Goal: Task Accomplishment & Management: Manage account settings

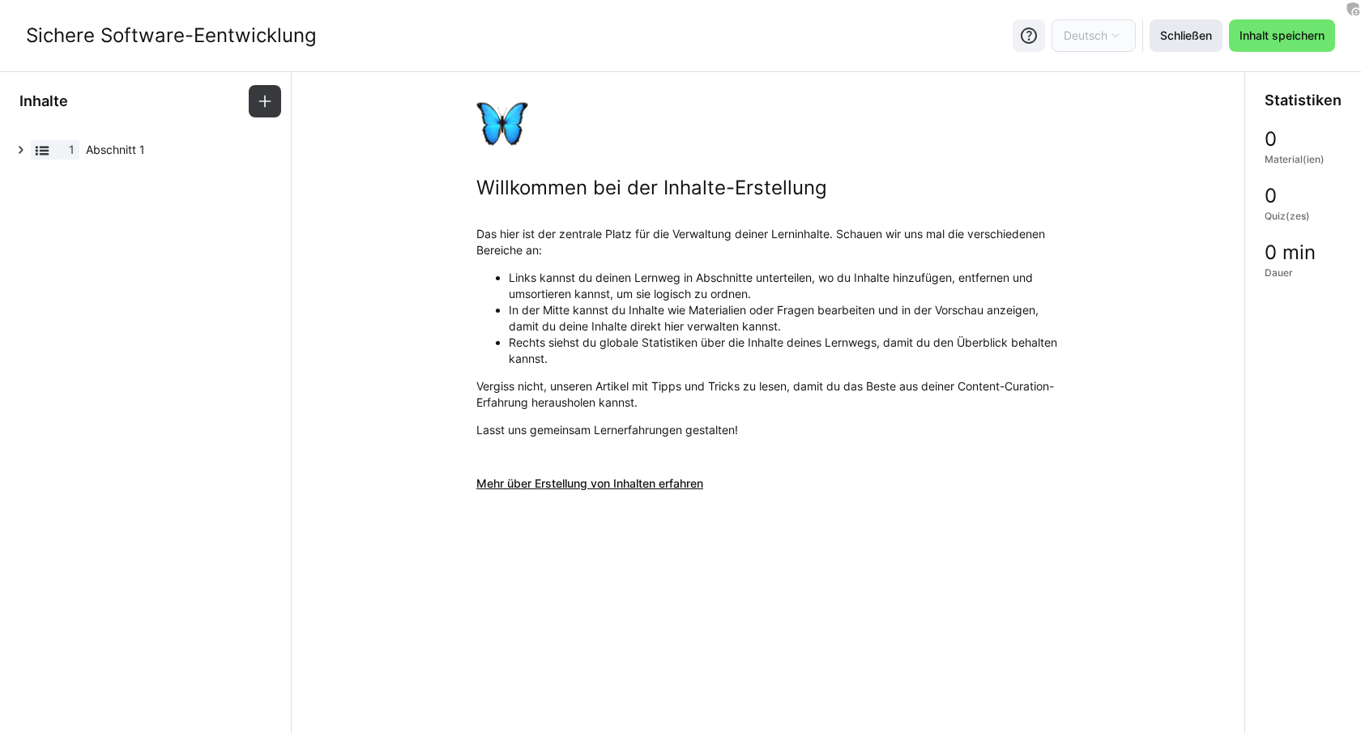
click at [1197, 28] on span "Schließen" at bounding box center [1186, 36] width 57 height 16
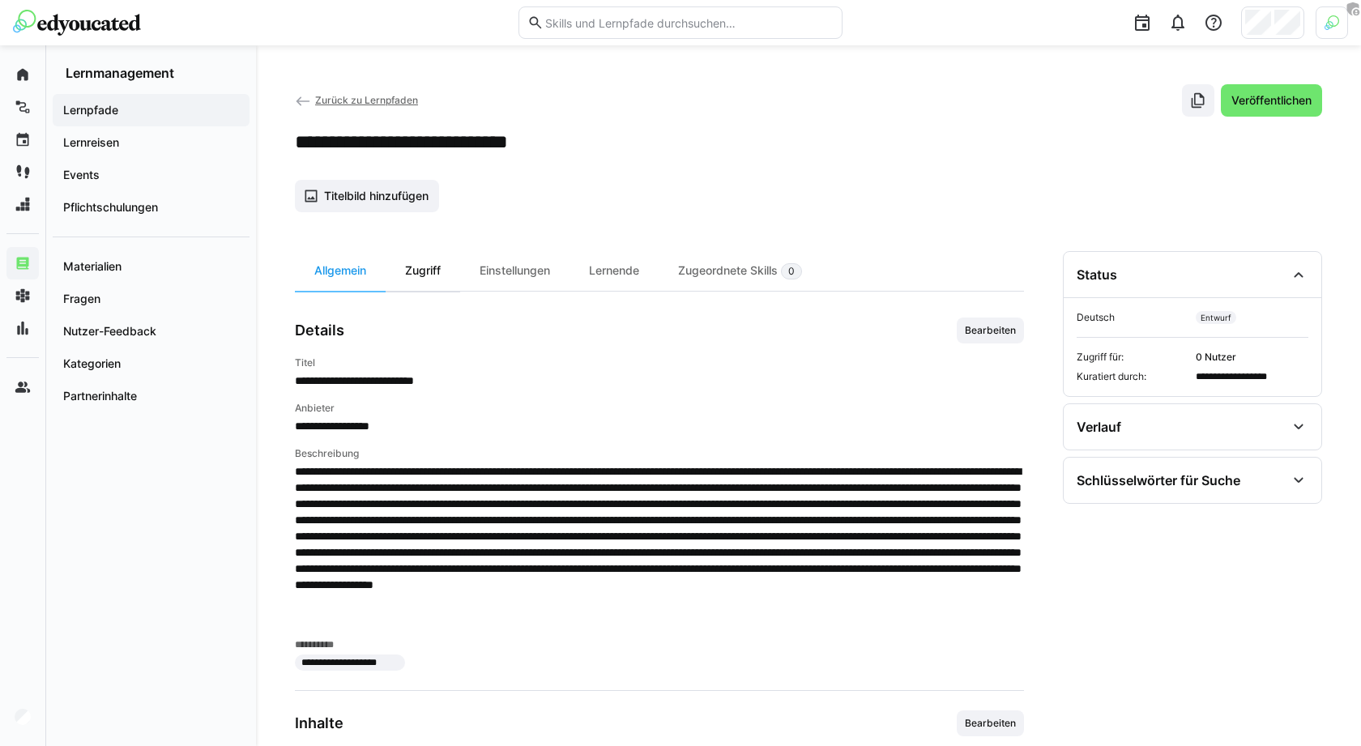
click at [437, 279] on div "Zugriff" at bounding box center [423, 271] width 75 height 40
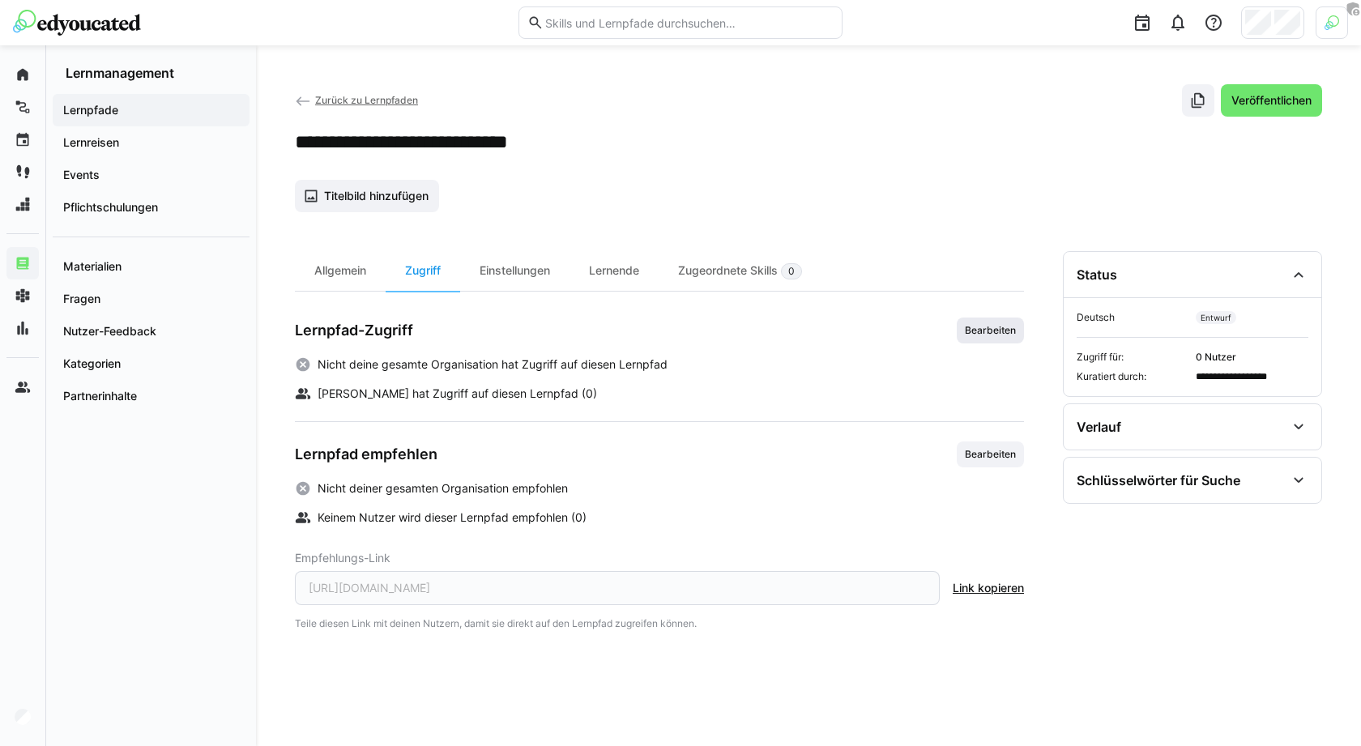
click at [1002, 318] on span "Bearbeiten" at bounding box center [990, 331] width 67 height 26
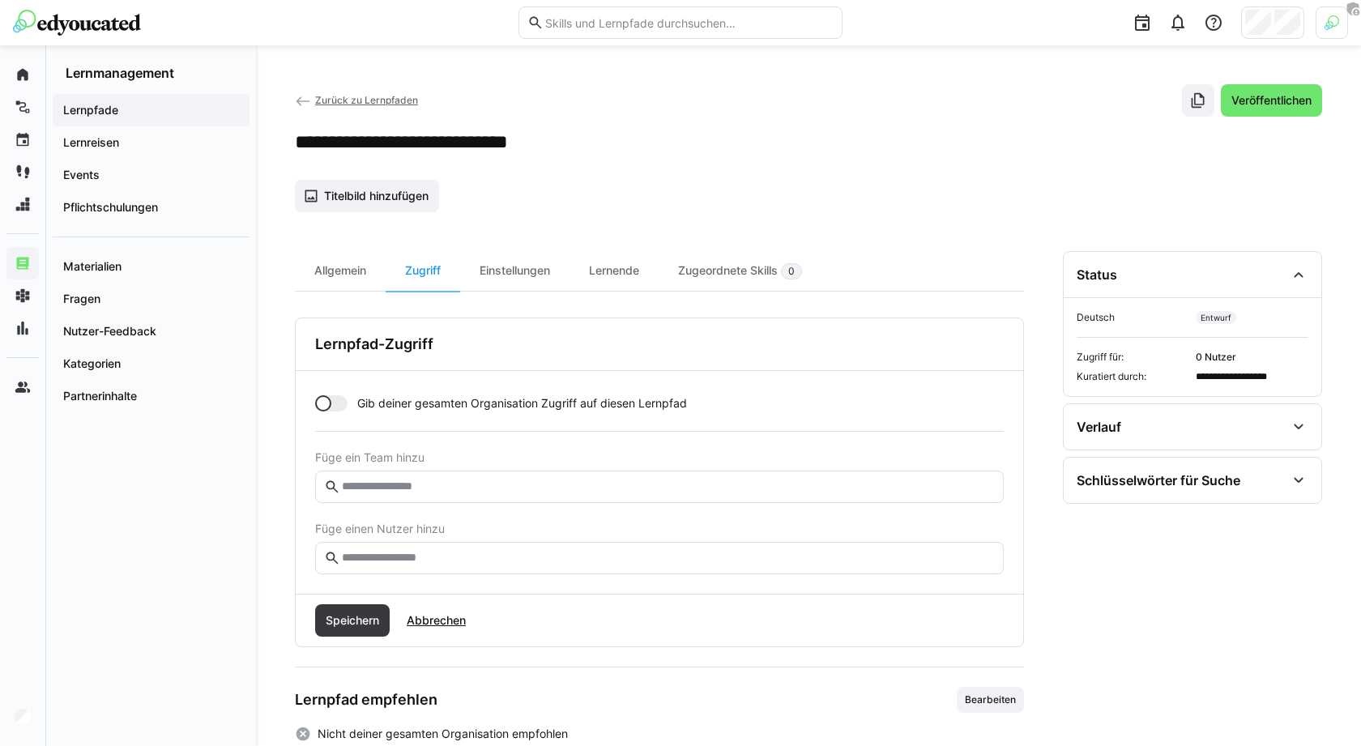
scroll to position [60, 0]
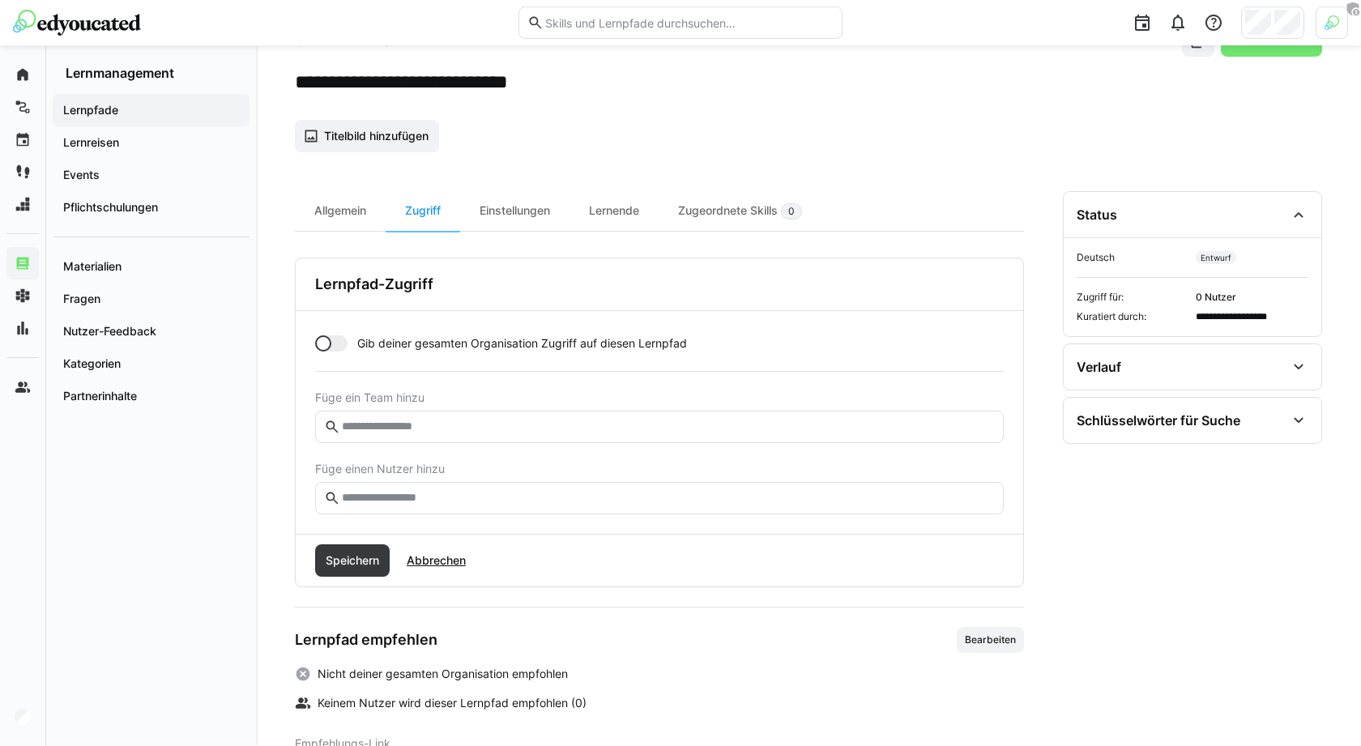
click at [335, 339] on div at bounding box center [331, 343] width 32 height 16
click at [335, 342] on div at bounding box center [339, 343] width 16 height 16
click at [418, 425] on input "text" at bounding box center [667, 427] width 655 height 15
click at [418, 486] on eds-input at bounding box center [659, 498] width 689 height 32
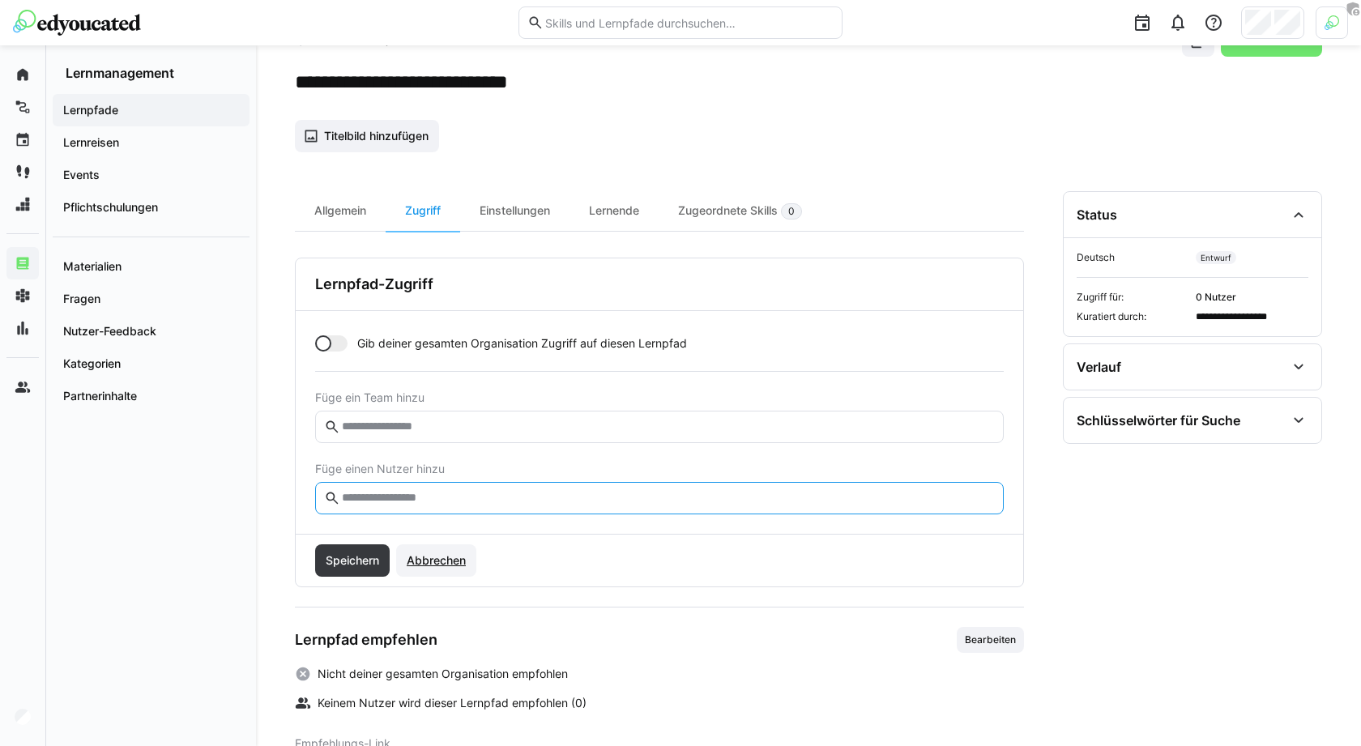
click at [433, 558] on span "Abbrechen" at bounding box center [436, 561] width 64 height 16
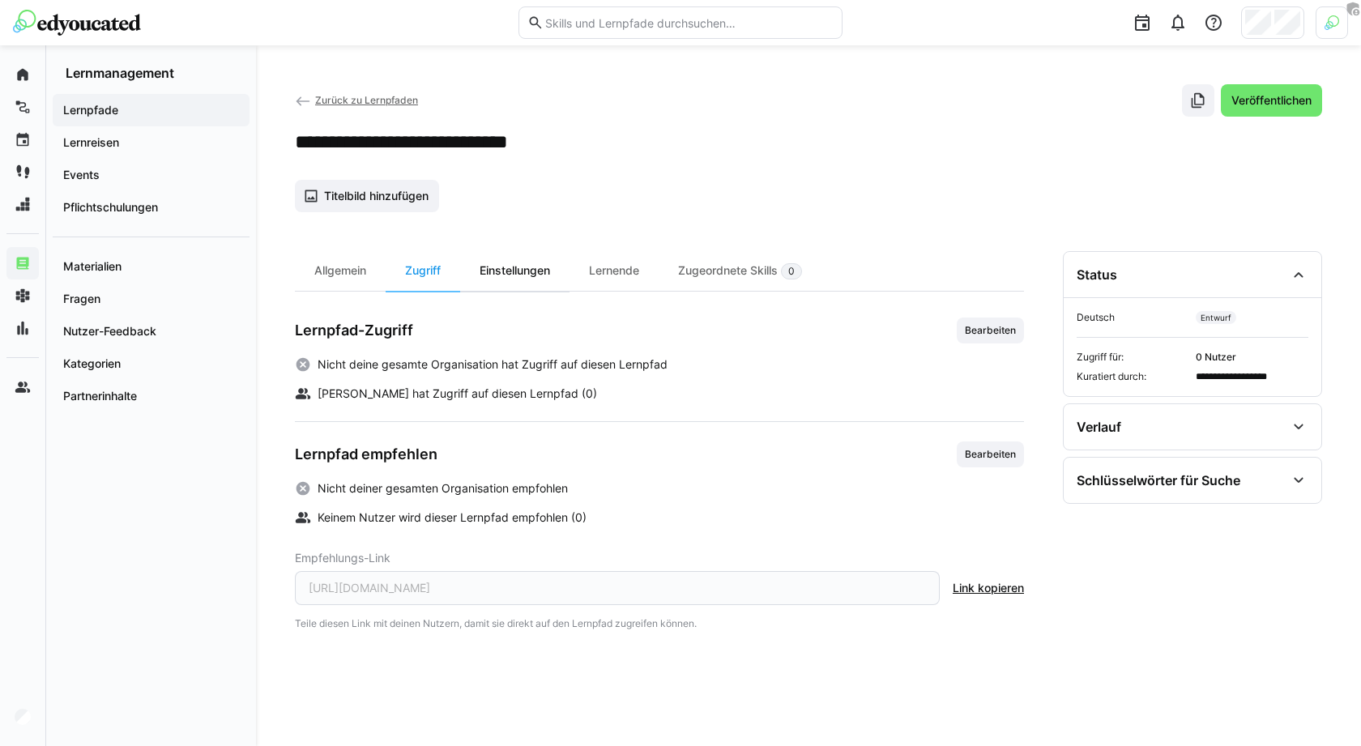
click at [499, 281] on div "Einstellungen" at bounding box center [514, 271] width 109 height 40
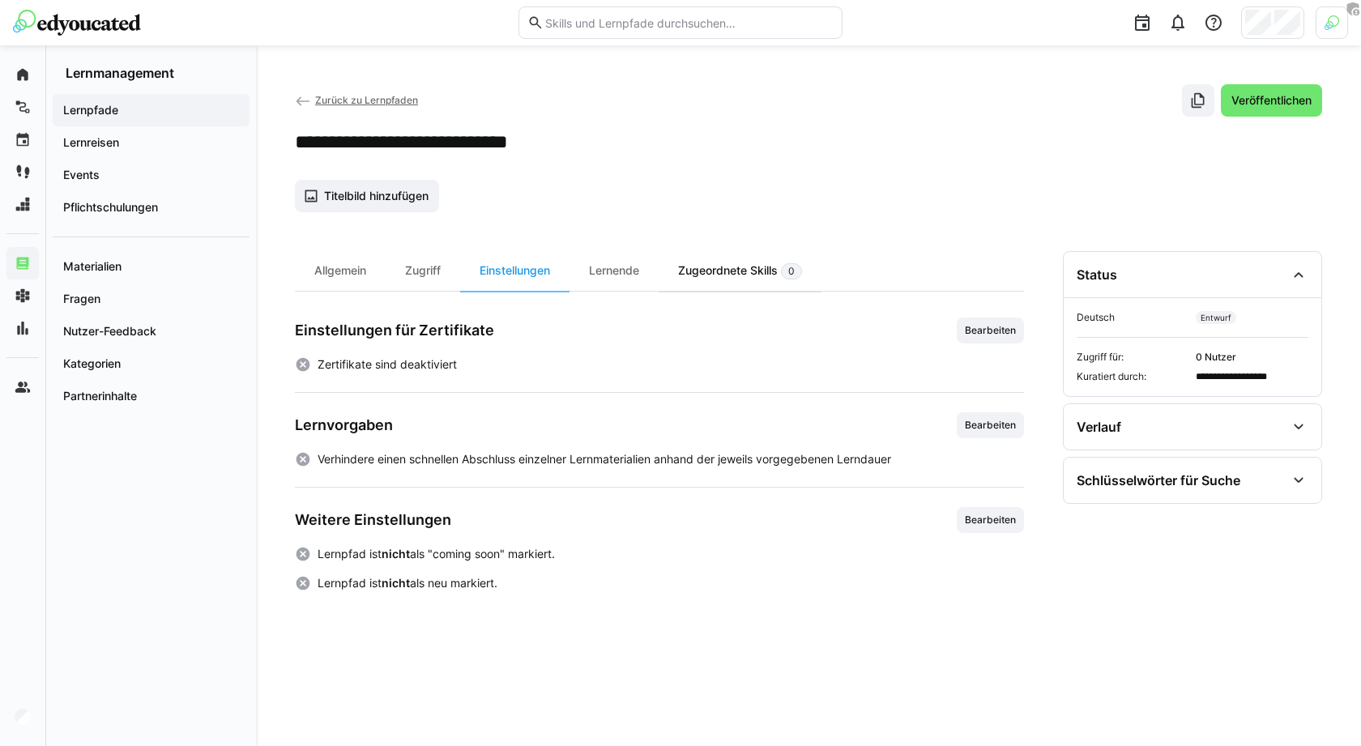
click at [680, 271] on div "Zugeordnete Skills 0" at bounding box center [740, 271] width 163 height 40
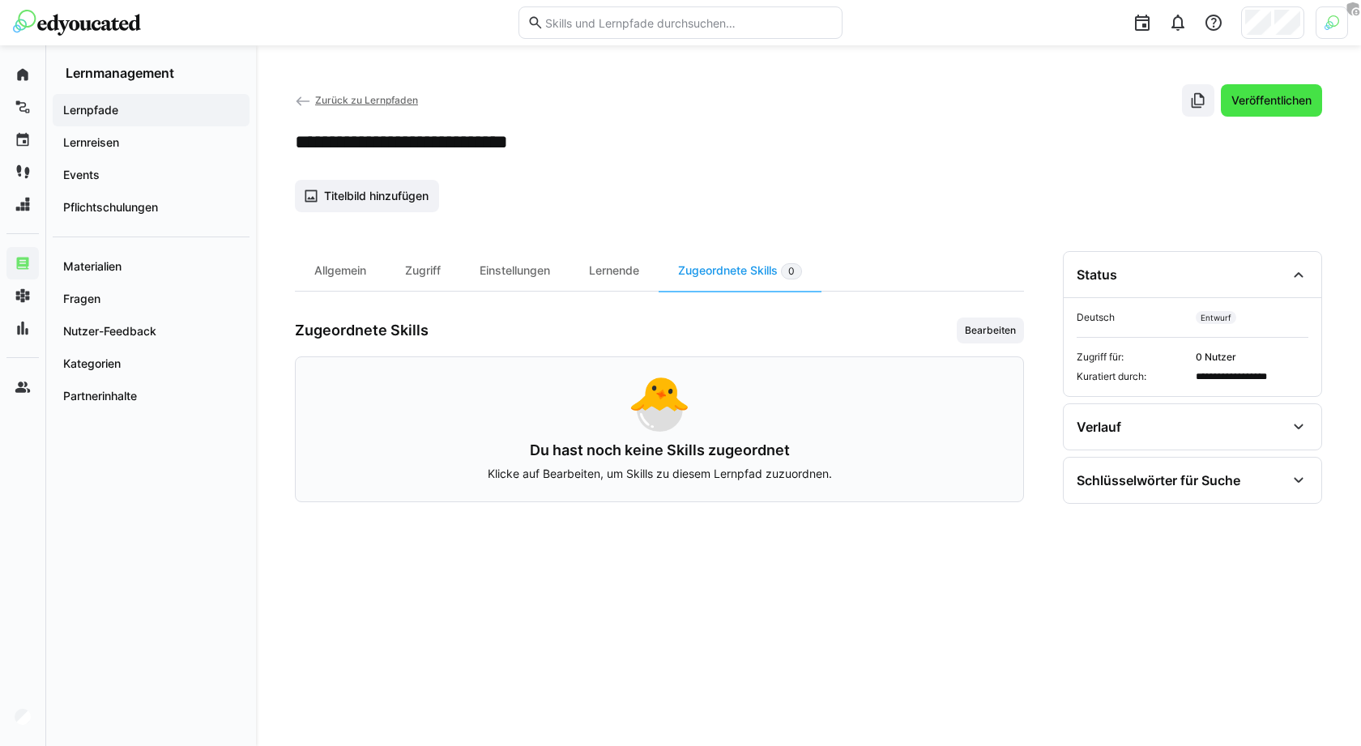
click at [1289, 109] on span "Veröffentlichen" at bounding box center [1271, 100] width 101 height 32
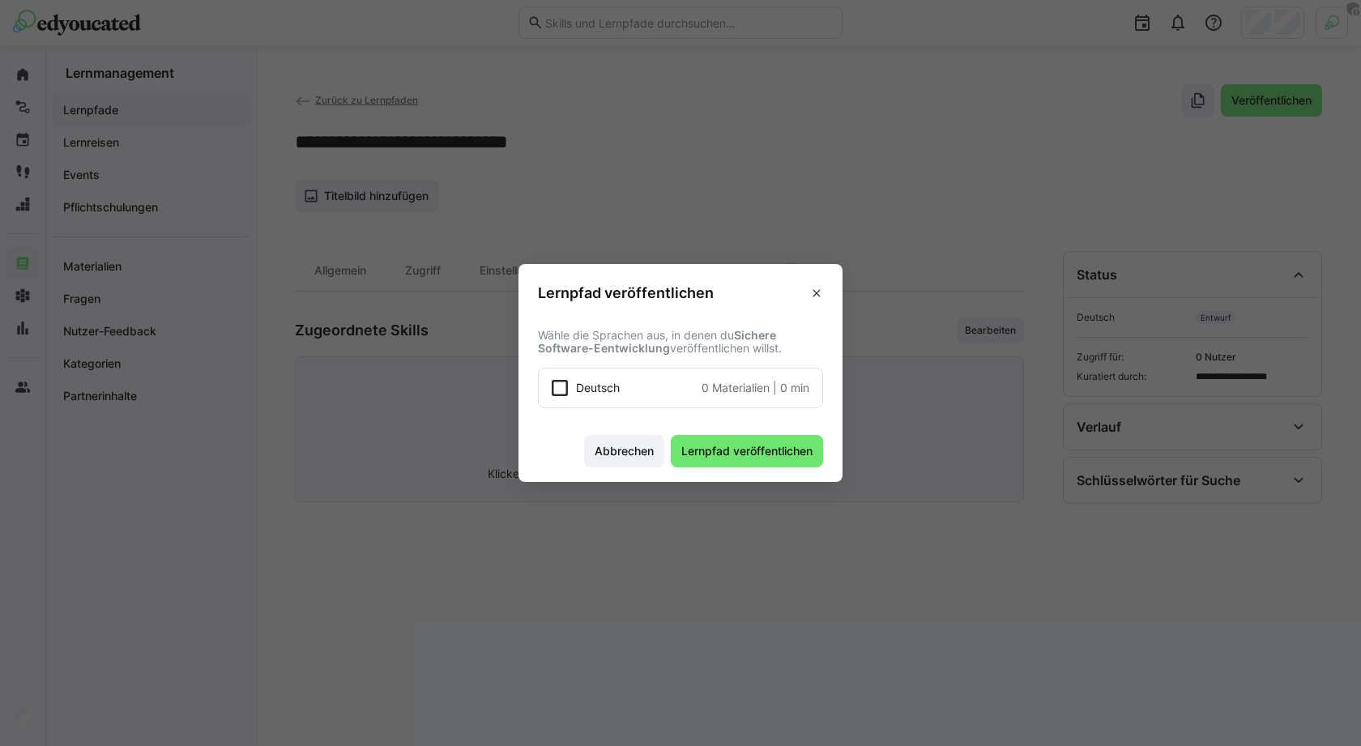
click at [762, 381] on span "0 Materialien" at bounding box center [736, 388] width 68 height 16
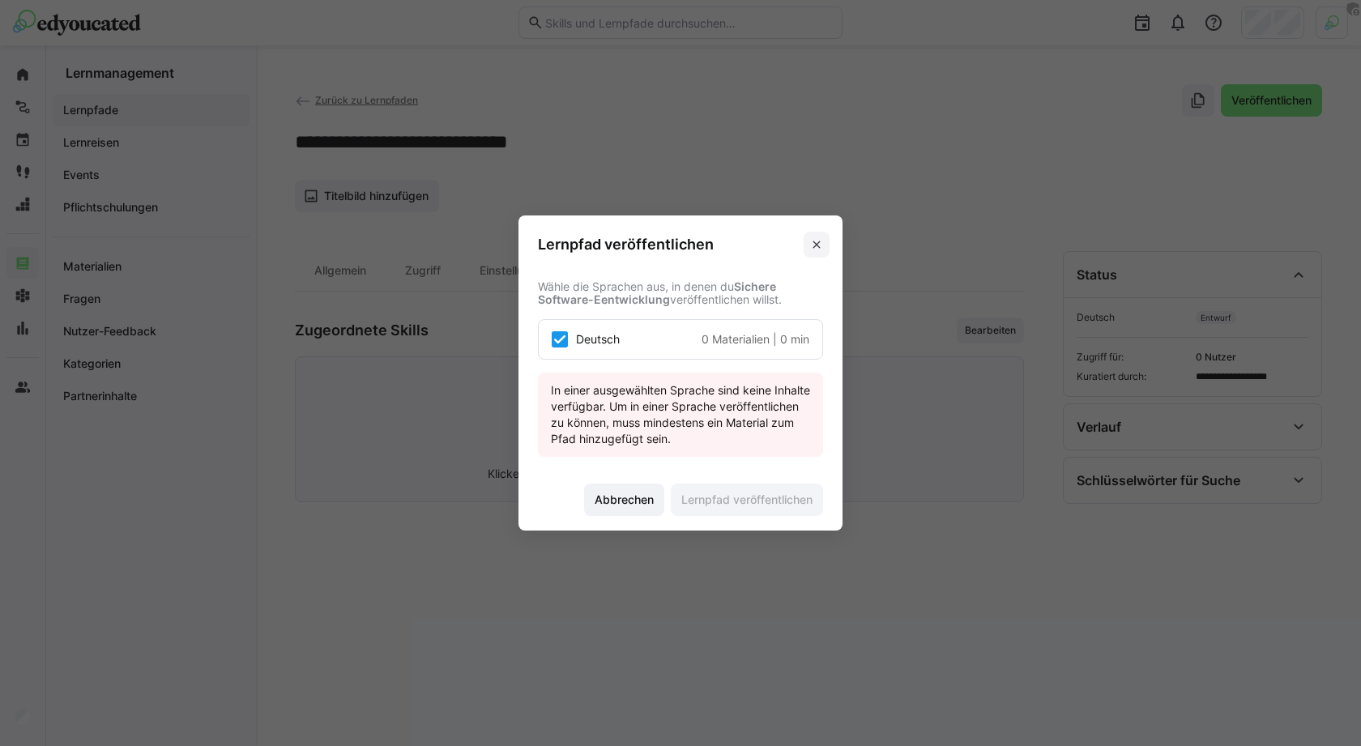
click at [826, 236] on span at bounding box center [817, 245] width 26 height 26
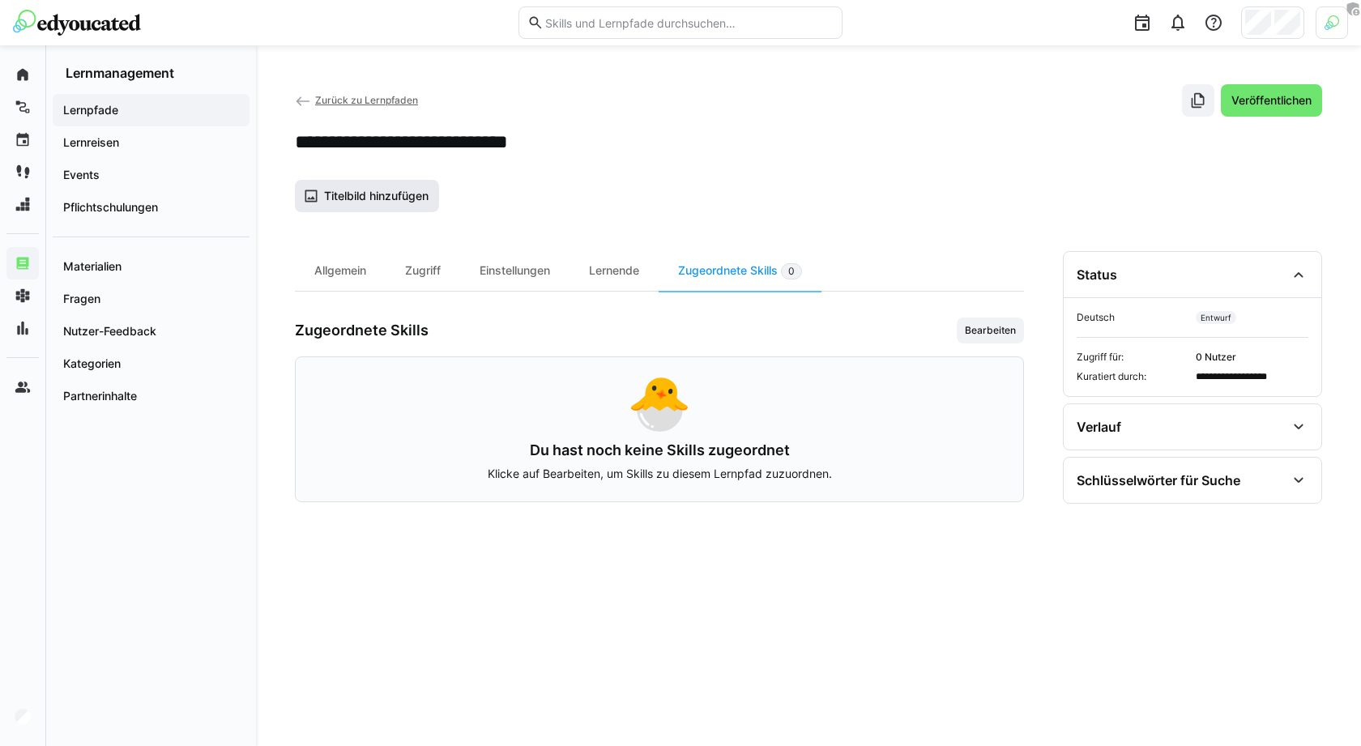
click at [382, 194] on span "Titelbild hinzufügen" at bounding box center [376, 196] width 109 height 16
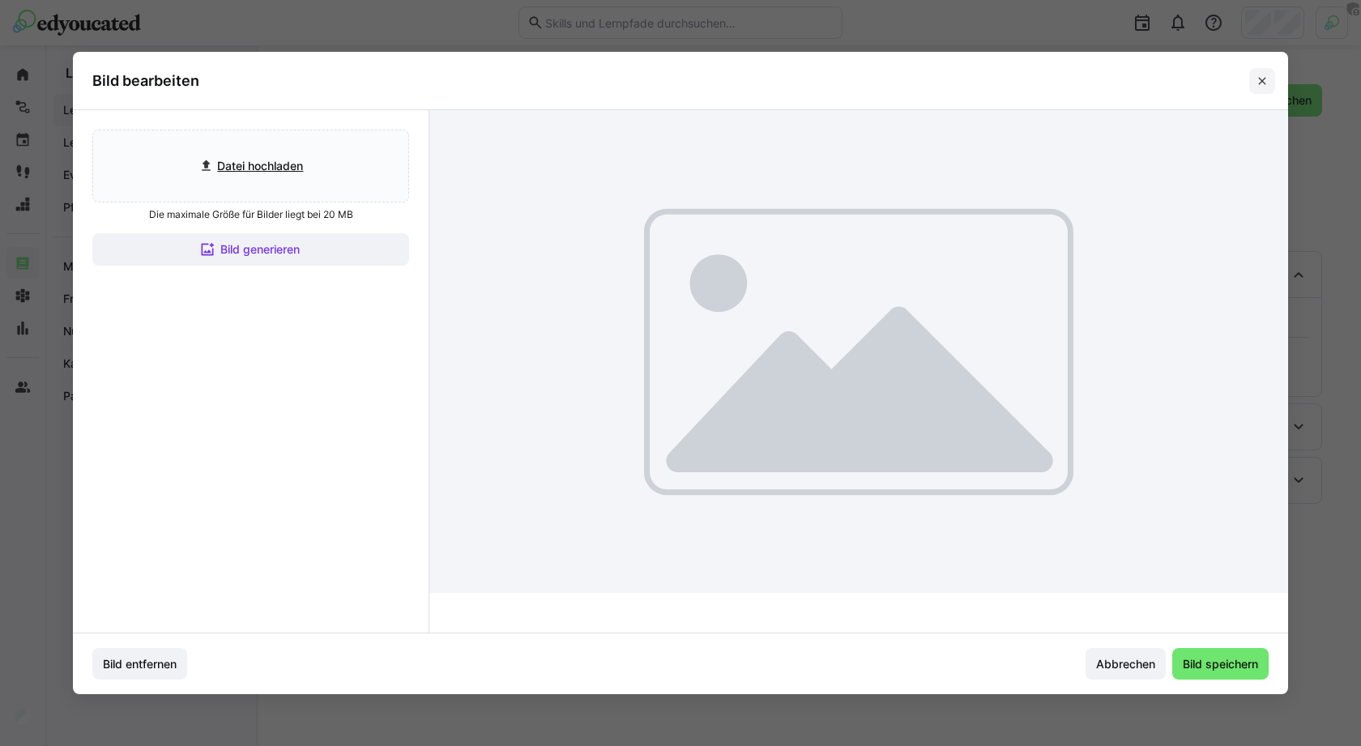
click at [1260, 81] on eds-icon at bounding box center [1262, 81] width 13 height 13
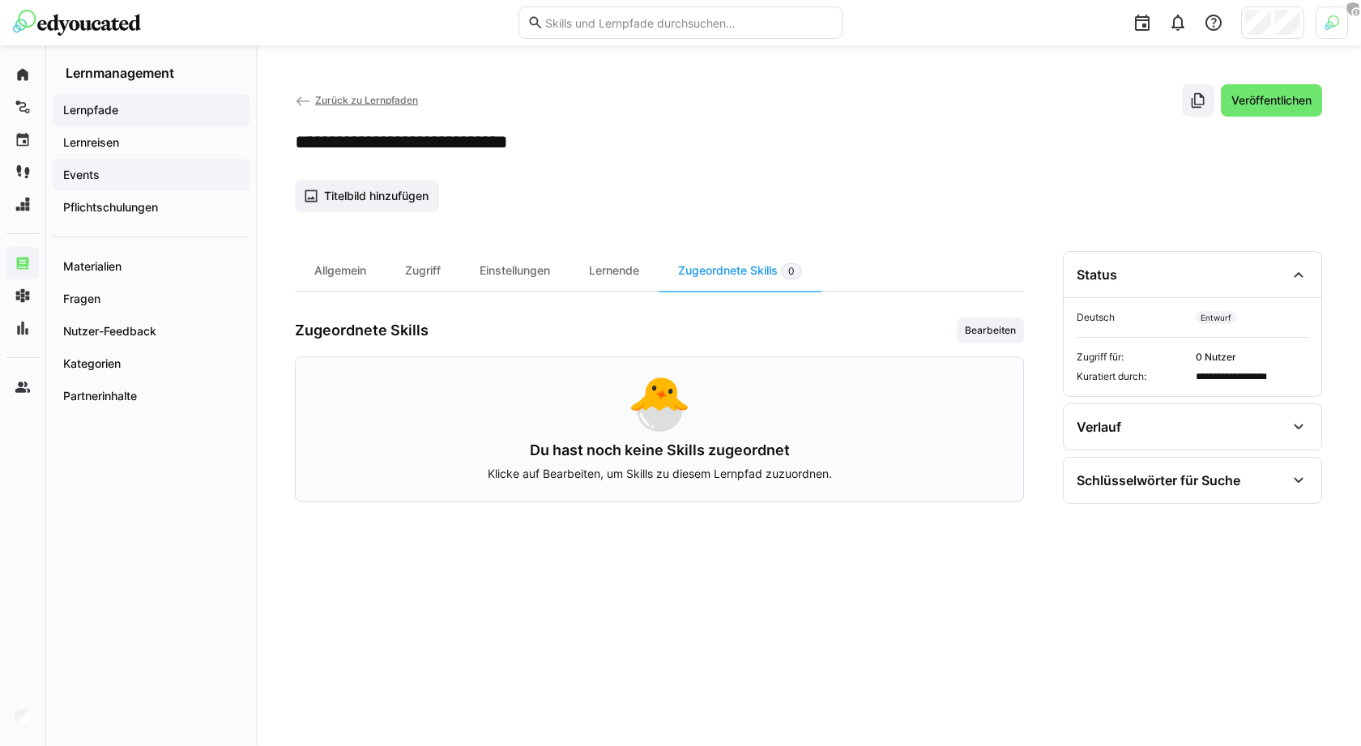
click at [130, 177] on span "Events" at bounding box center [151, 175] width 181 height 16
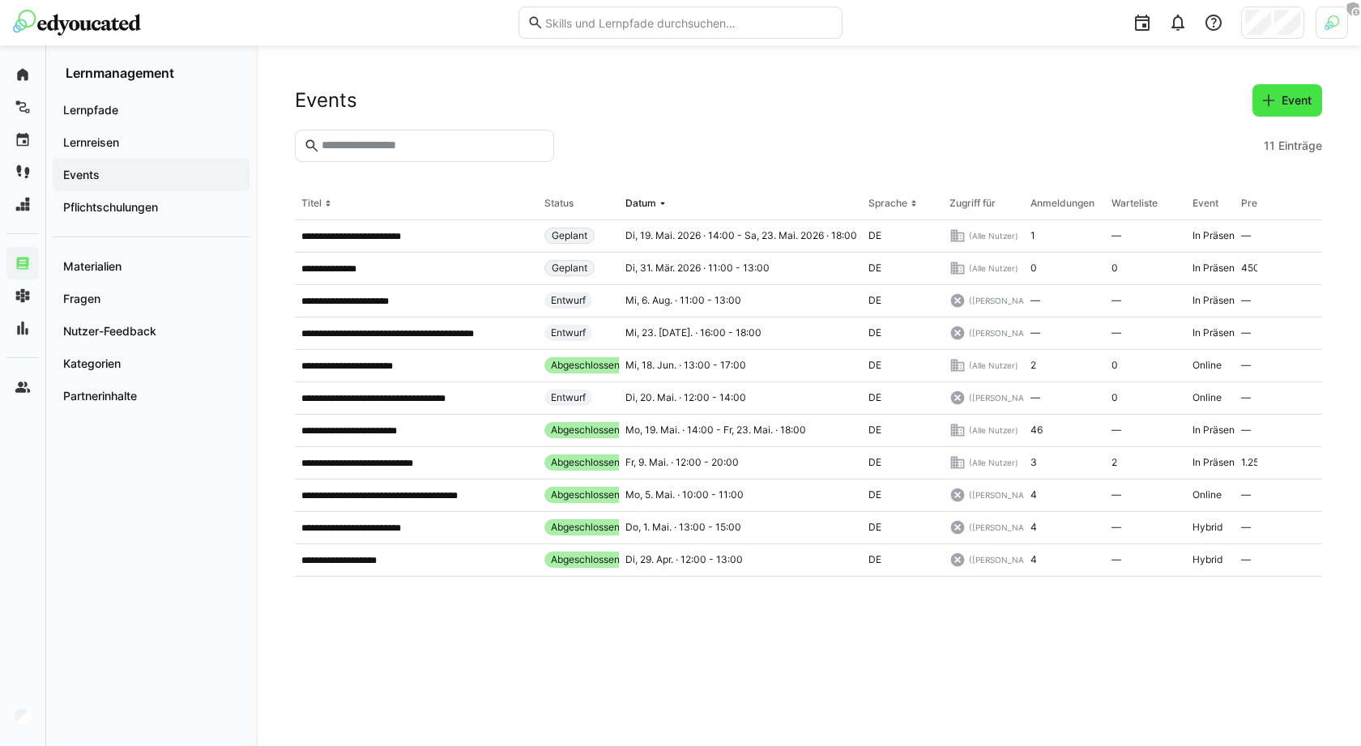
click at [1267, 100] on eds-icon at bounding box center [1269, 100] width 16 height 16
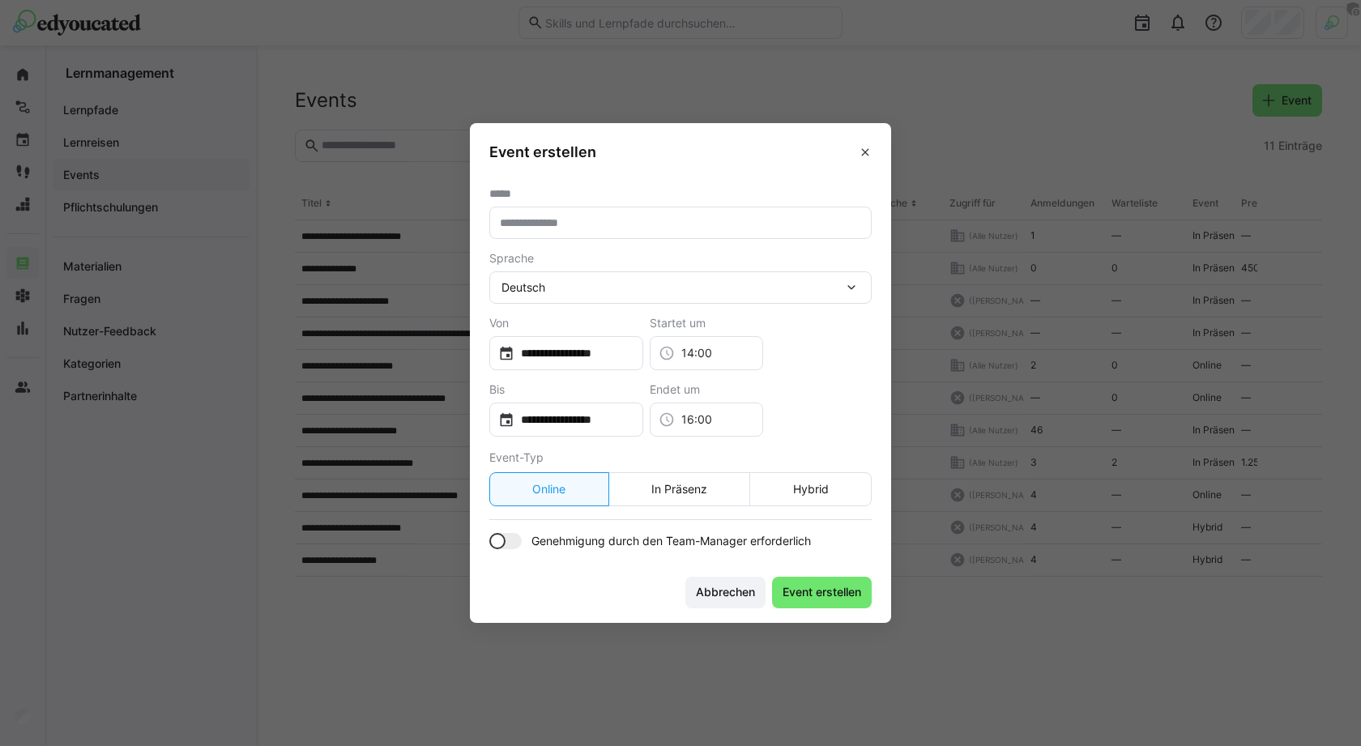
click at [670, 227] on input "text" at bounding box center [680, 222] width 365 height 15
type input "**********"
type input "********"
type input "**********"
click at [582, 344] on div "**********" at bounding box center [566, 353] width 154 height 34
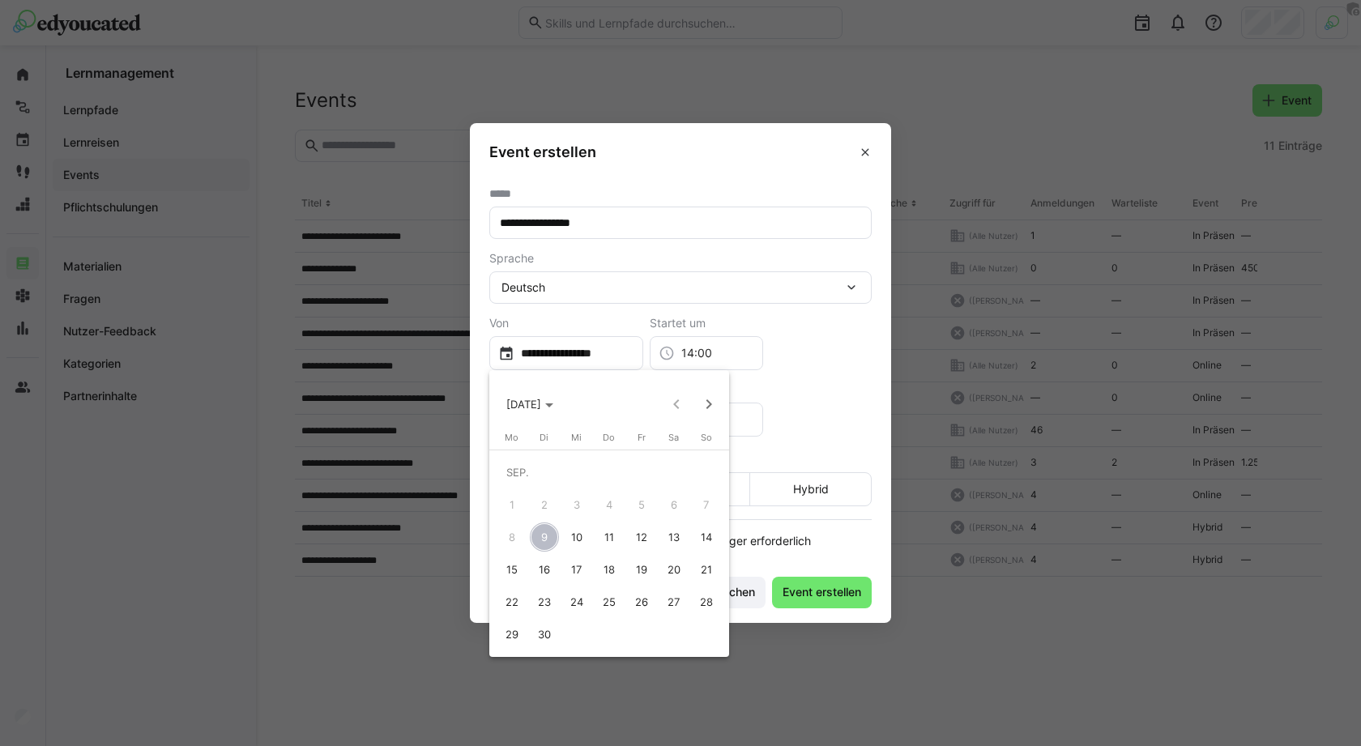
click at [610, 575] on span "18" at bounding box center [609, 569] width 29 height 29
type input "**********"
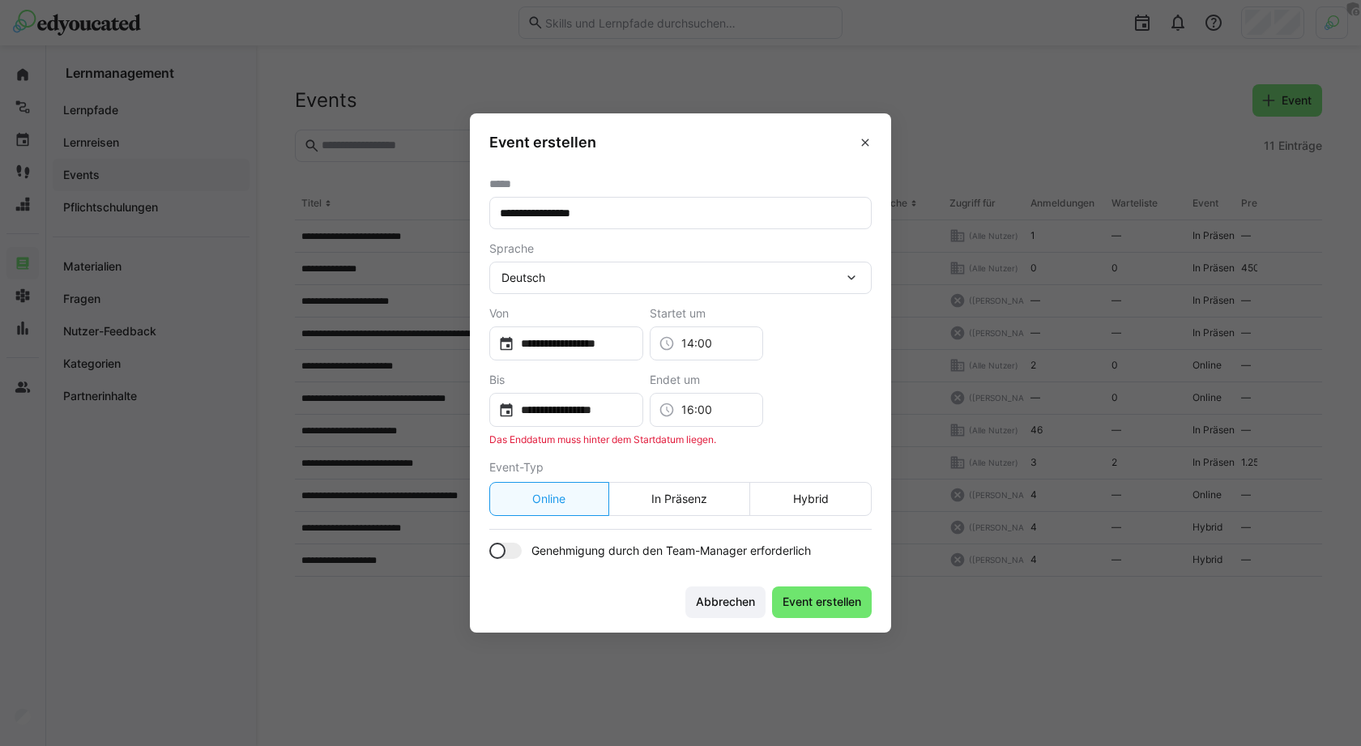
click at [586, 426] on app-from-to-datepicker "**********" at bounding box center [680, 376] width 382 height 139
click at [600, 408] on input "**********" at bounding box center [574, 410] width 120 height 16
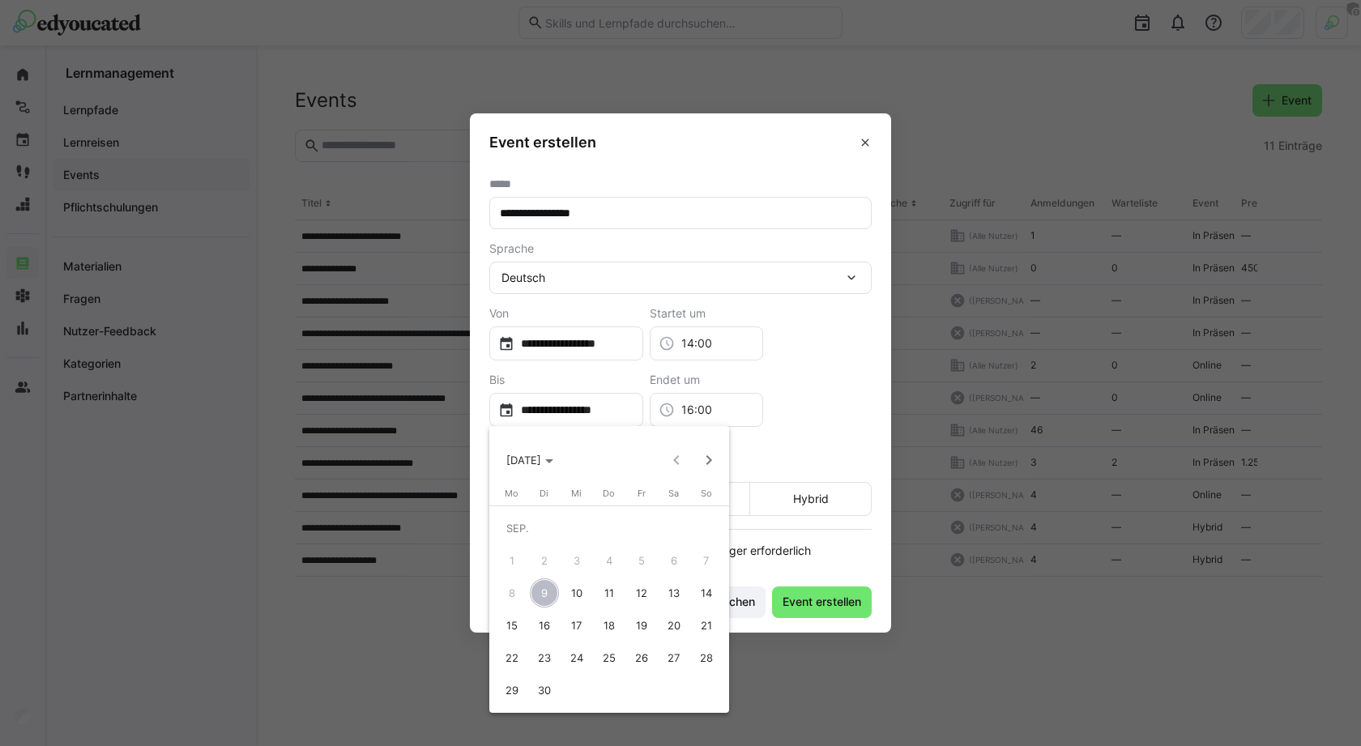
click at [612, 618] on span "18" at bounding box center [609, 625] width 29 height 29
type input "**********"
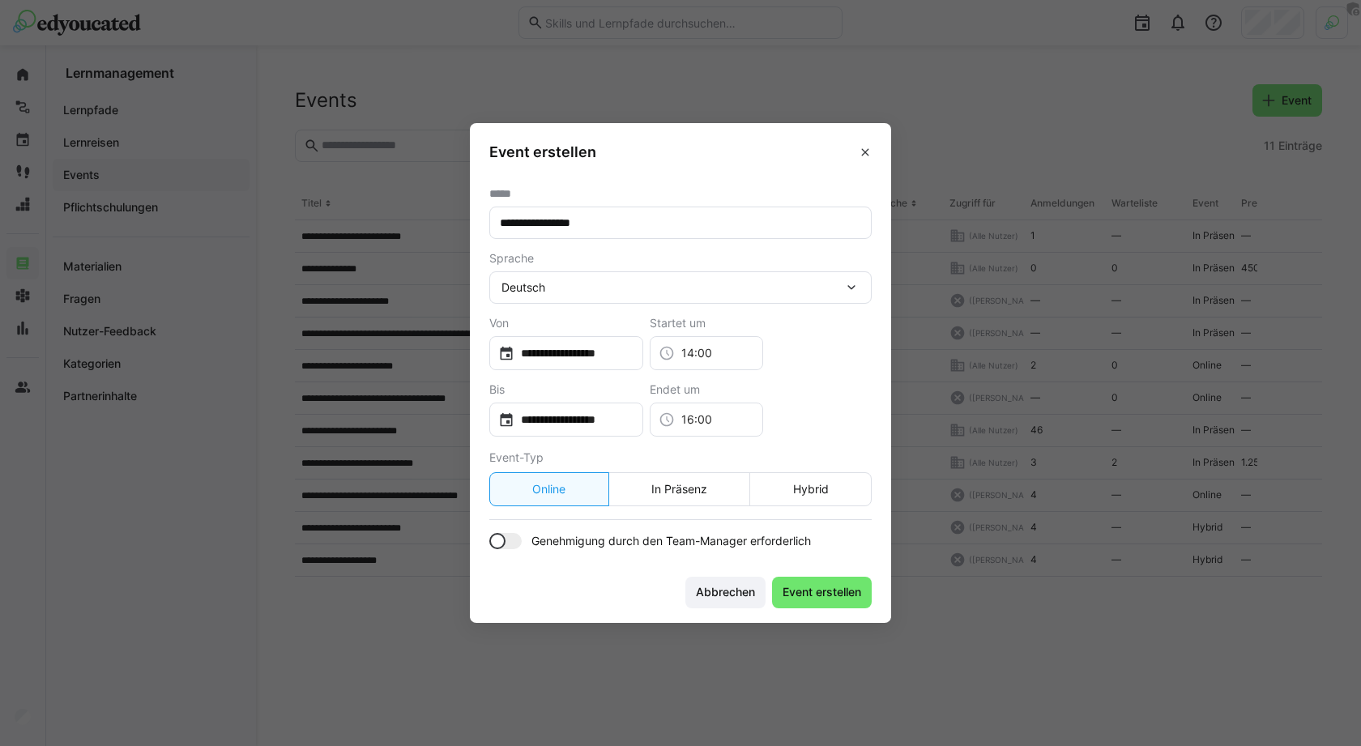
click at [505, 548] on div at bounding box center [505, 541] width 32 height 16
click at [836, 588] on span "Event erstellen" at bounding box center [821, 592] width 83 height 16
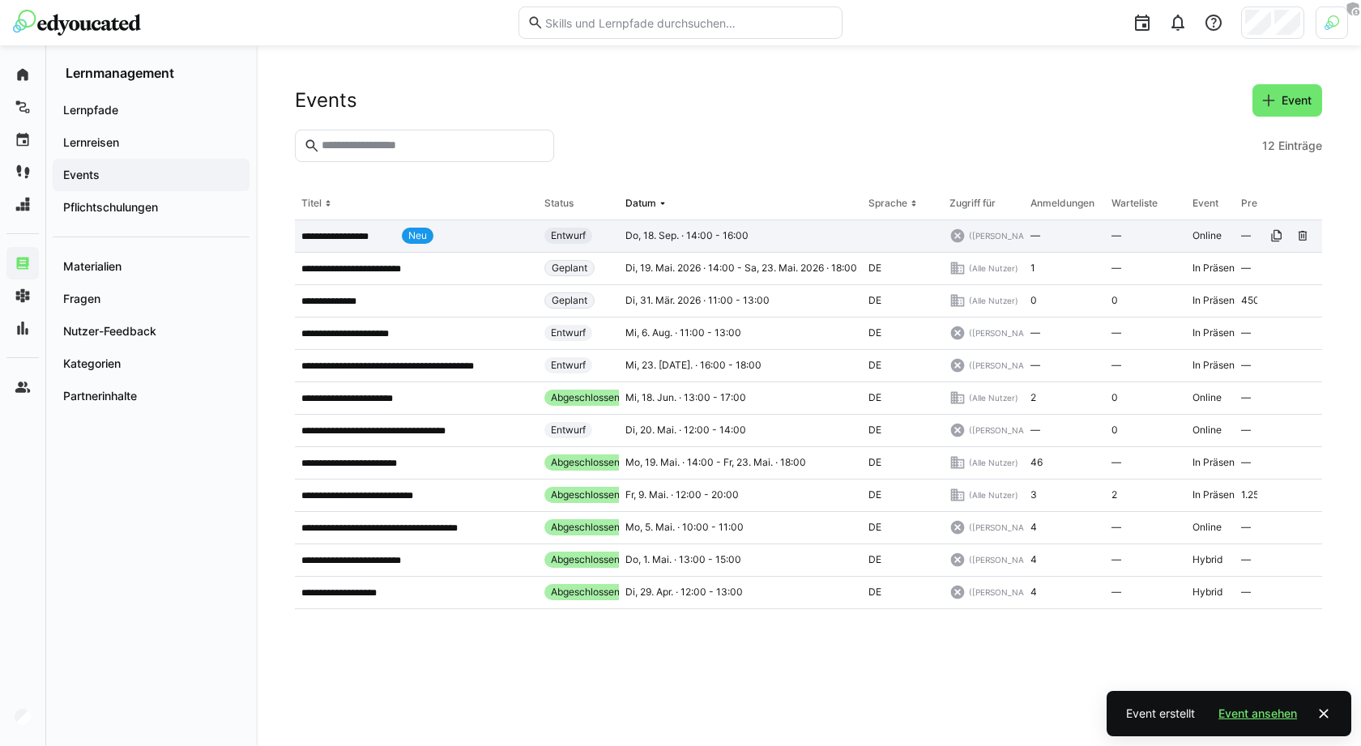
click at [490, 227] on div "**********" at bounding box center [416, 236] width 243 height 32
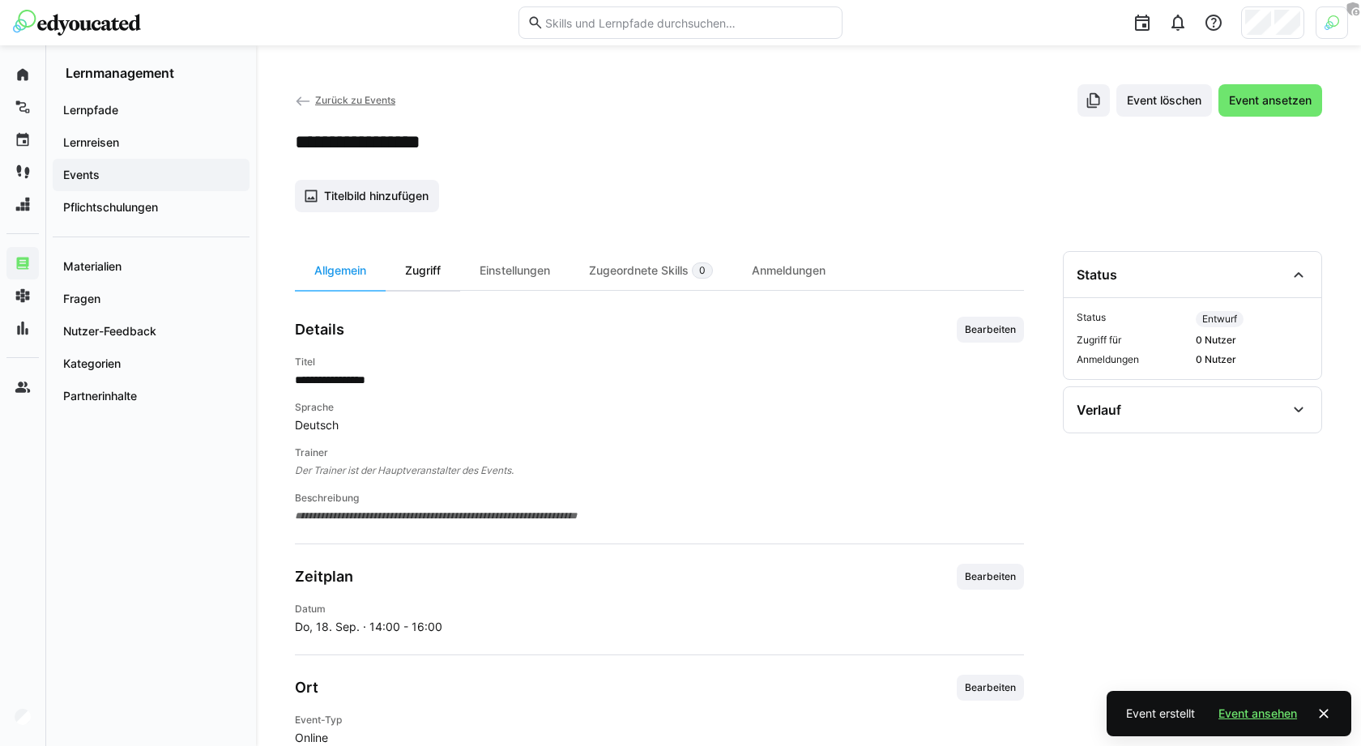
click at [428, 268] on div "Zugriff" at bounding box center [423, 270] width 75 height 39
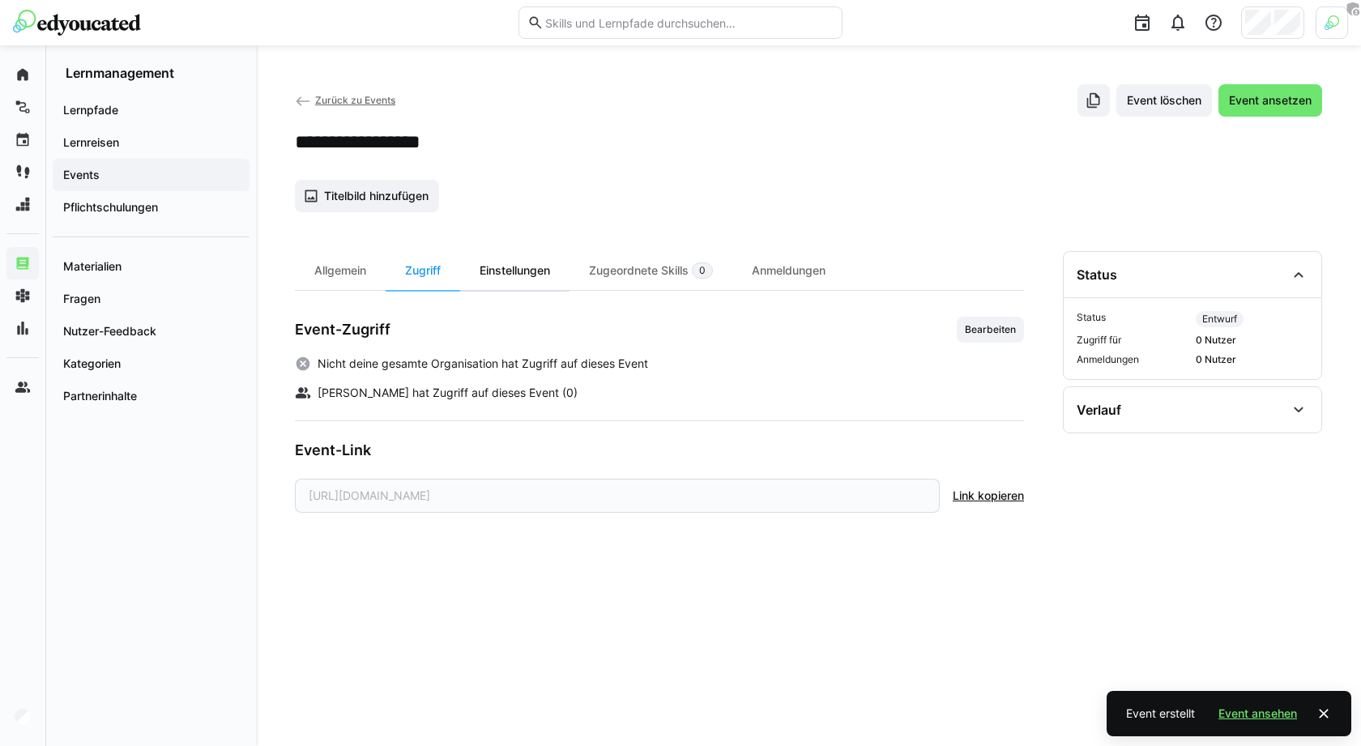
click at [540, 269] on div "Einstellungen" at bounding box center [514, 270] width 109 height 39
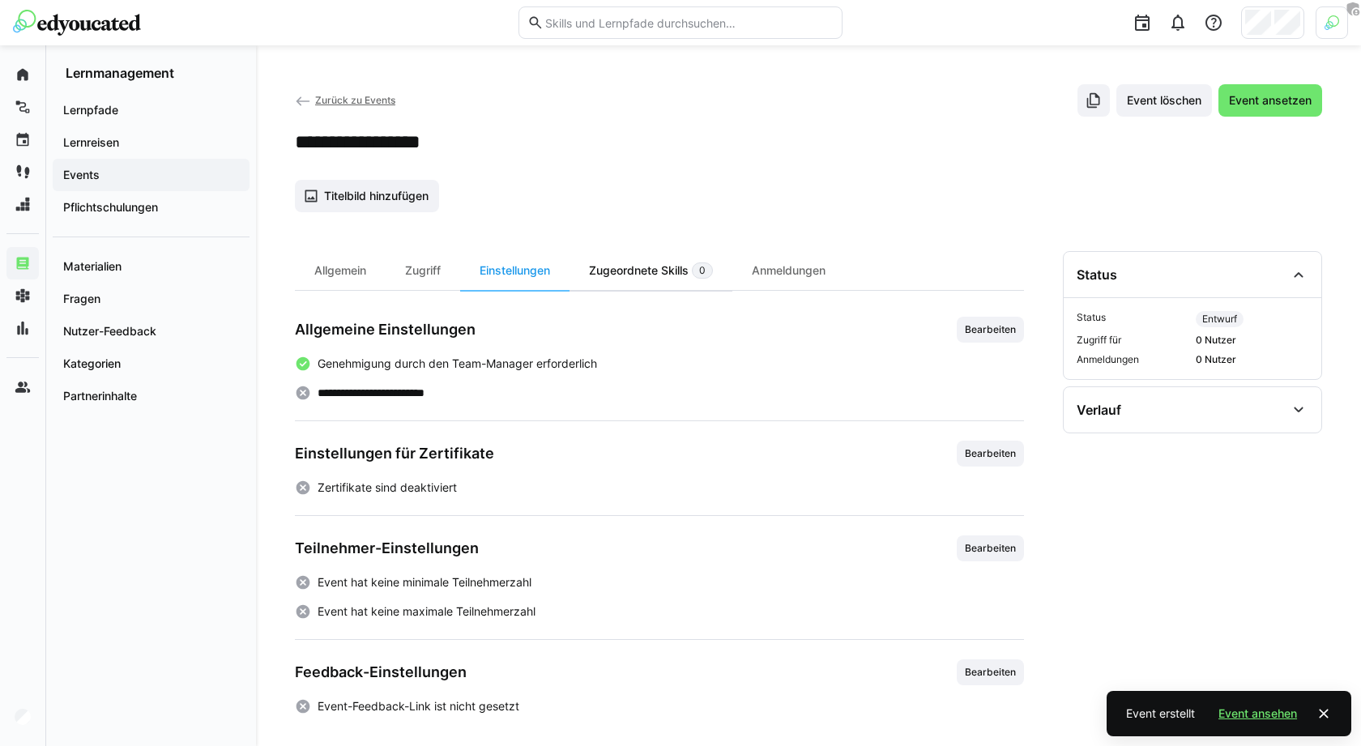
click at [678, 267] on div "Zugeordnete Skills 0" at bounding box center [651, 270] width 163 height 39
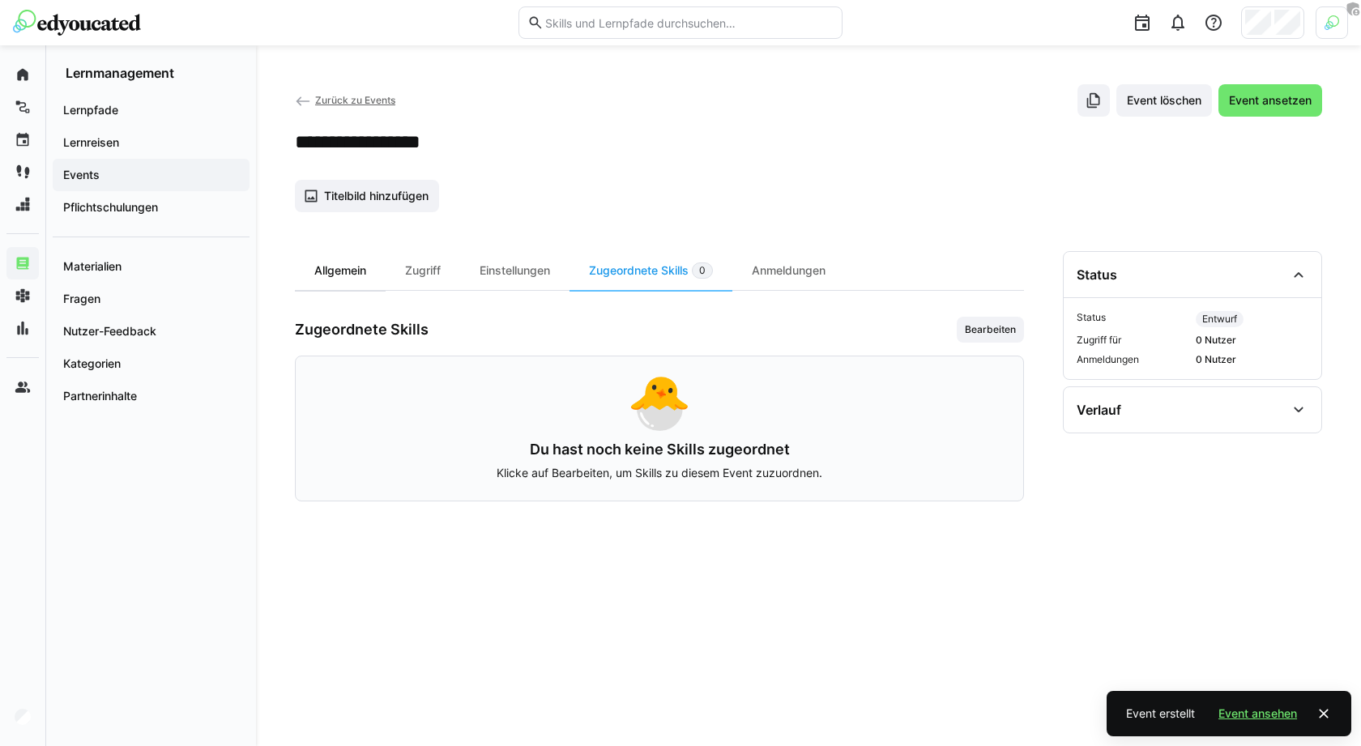
click at [338, 268] on div "Allgemein" at bounding box center [340, 270] width 91 height 39
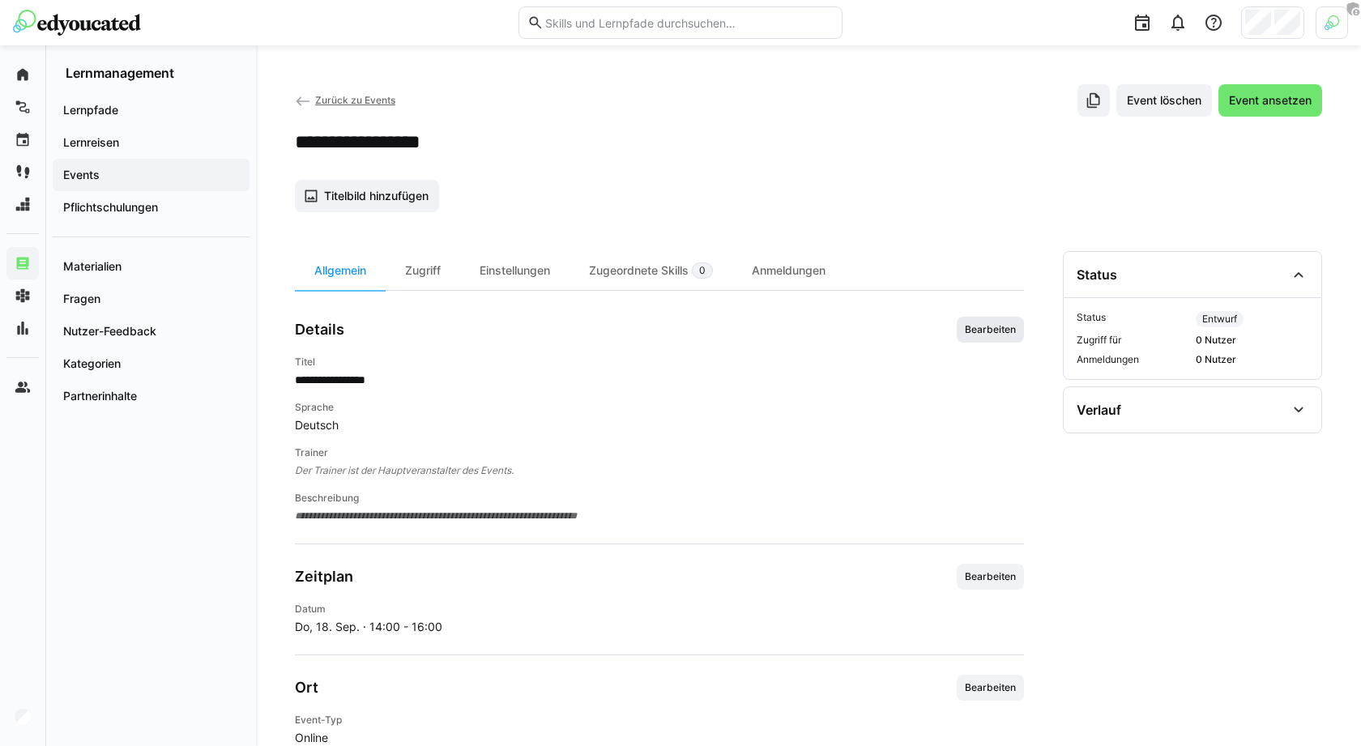
click at [1018, 325] on span "Bearbeiten" at bounding box center [990, 330] width 67 height 26
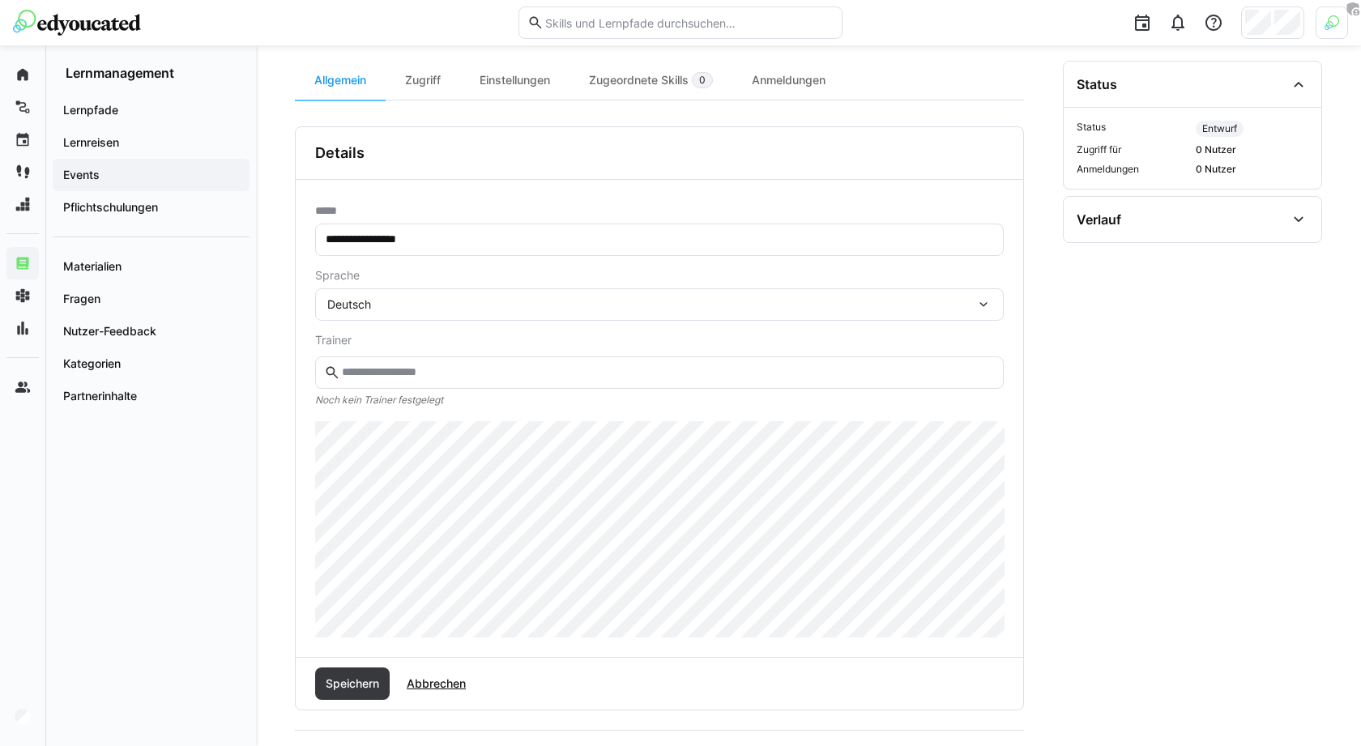
scroll to position [213, 0]
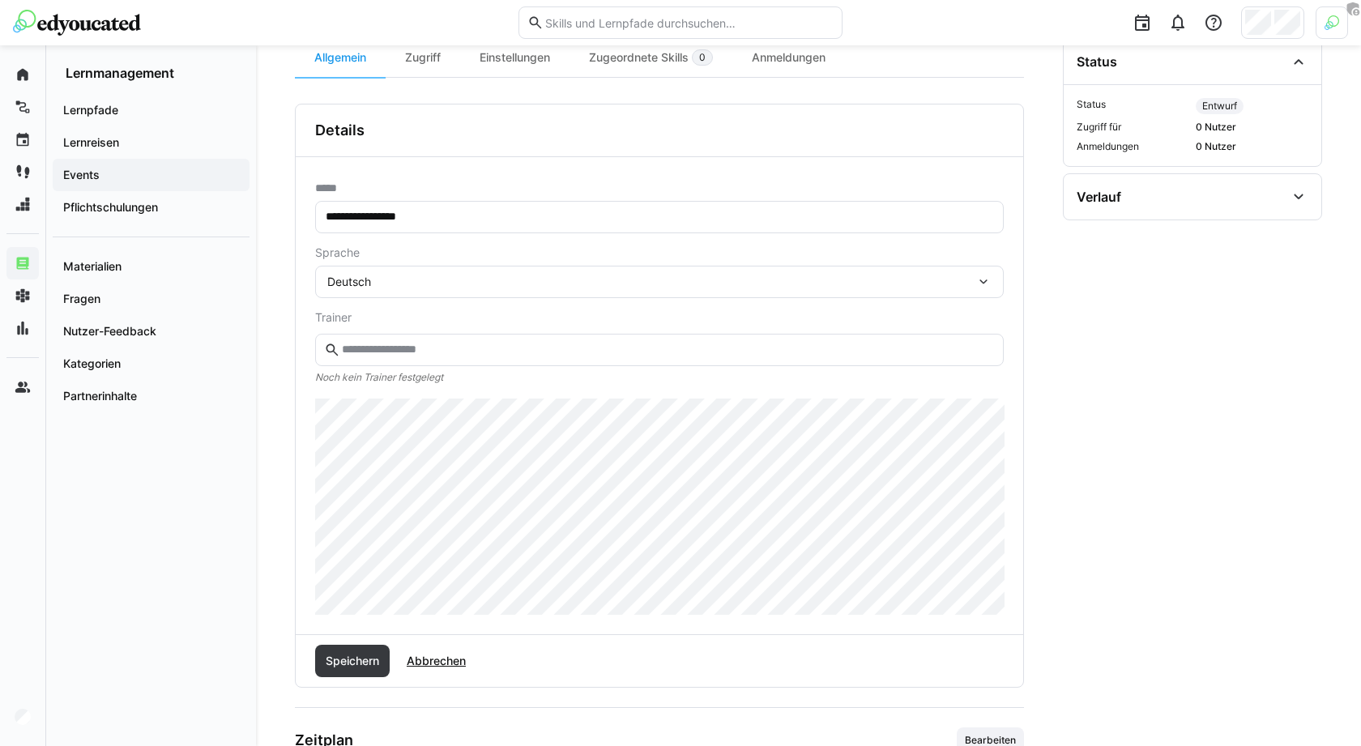
click at [582, 336] on eds-input at bounding box center [659, 350] width 689 height 32
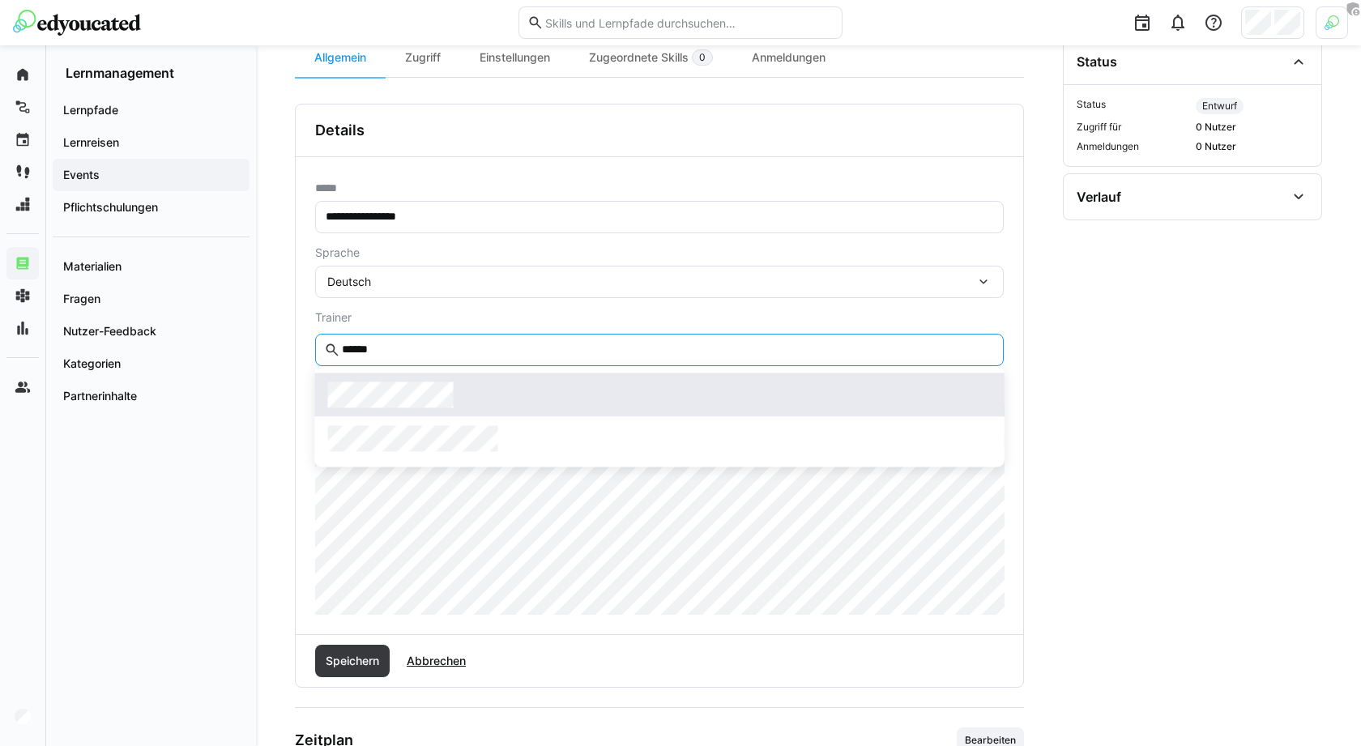
type input "******"
click at [527, 395] on div at bounding box center [660, 395] width 664 height 26
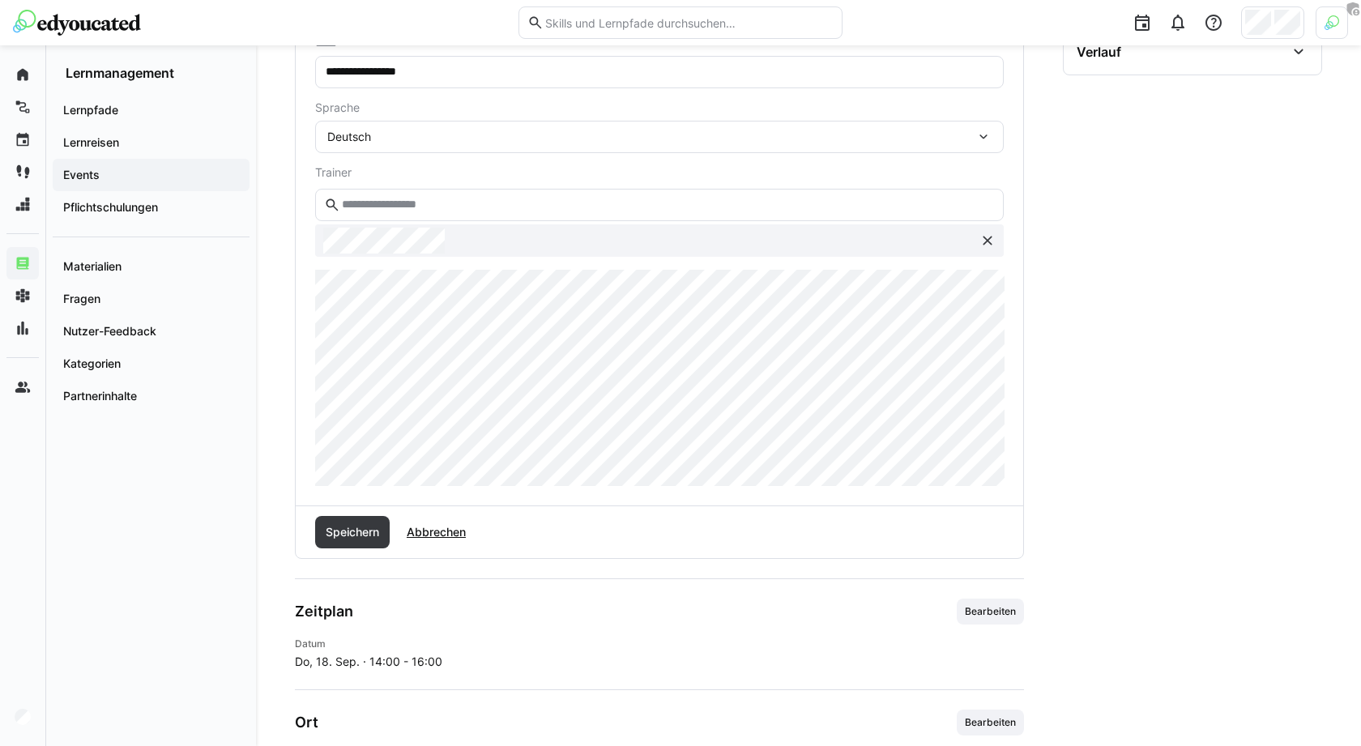
scroll to position [451, 0]
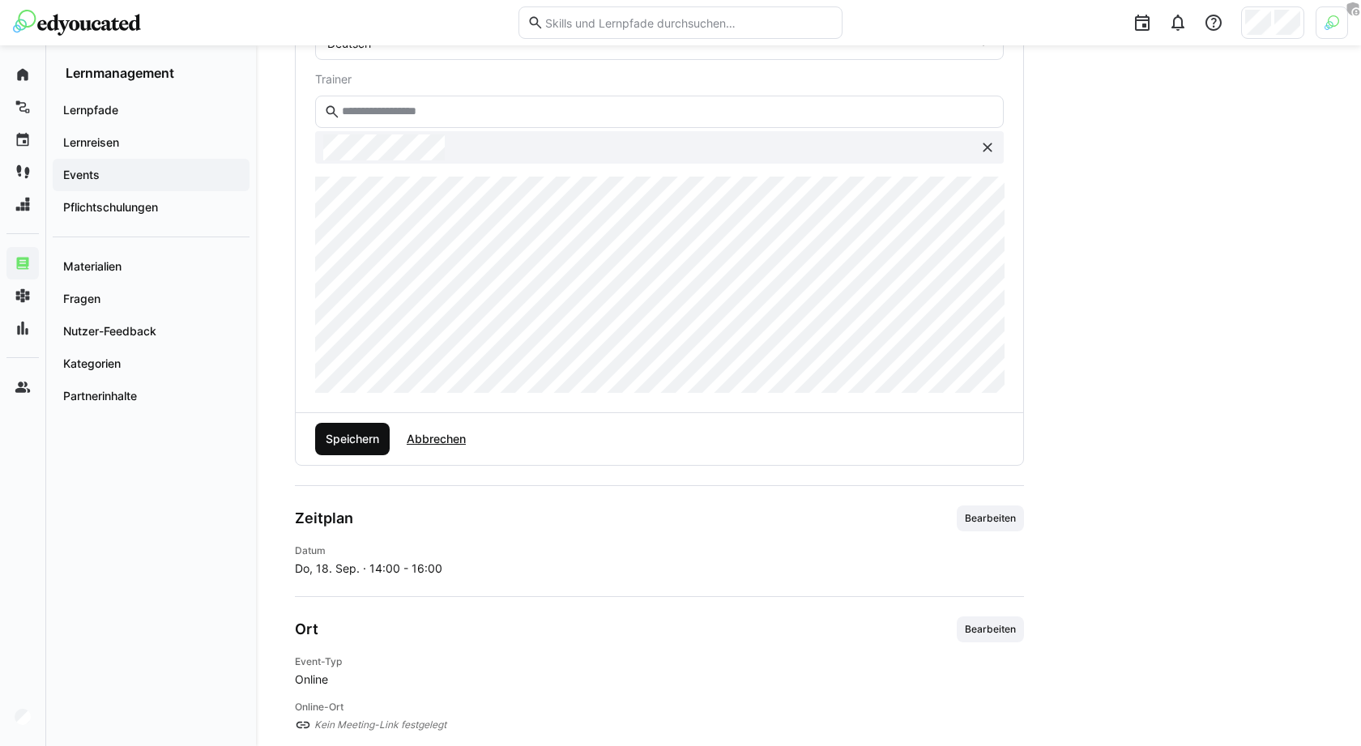
click at [354, 447] on span "Speichern" at bounding box center [352, 439] width 75 height 32
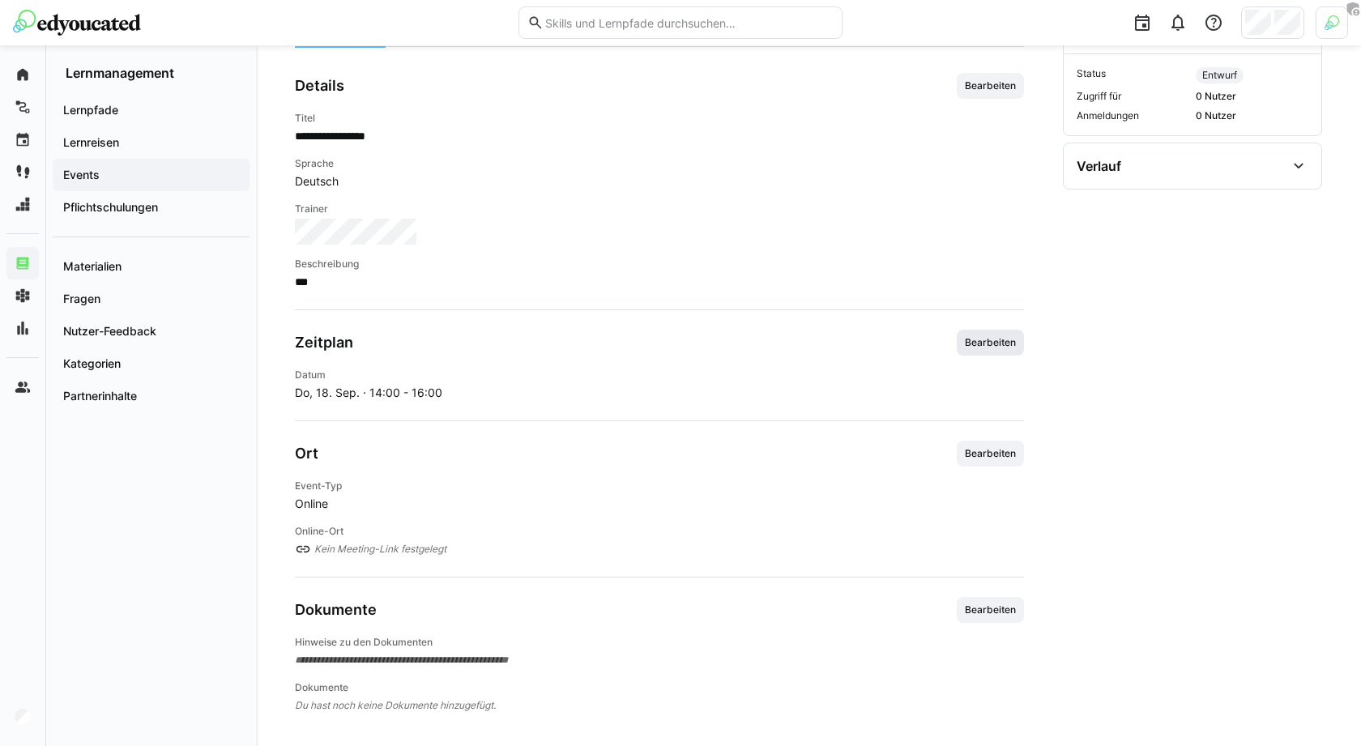
click at [1001, 350] on span "Bearbeiten" at bounding box center [990, 343] width 67 height 26
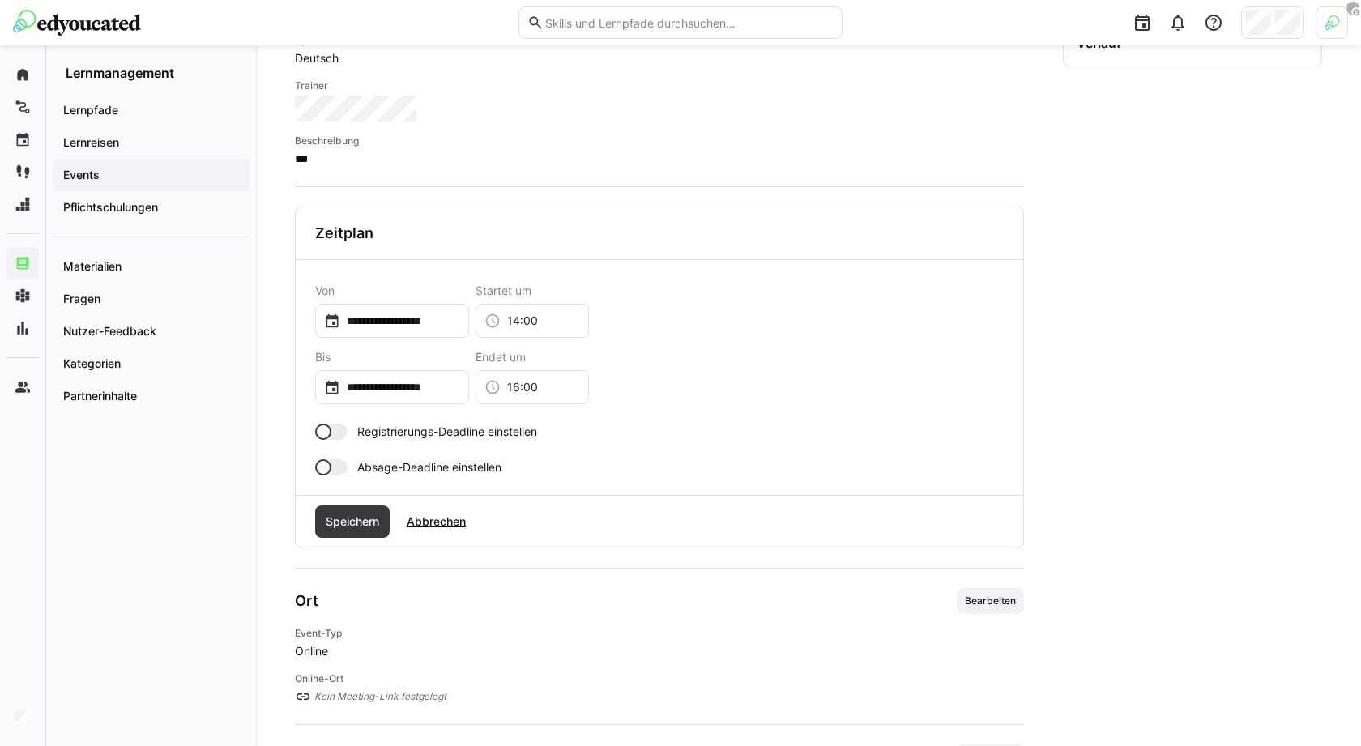
scroll to position [369, 0]
click at [318, 425] on div at bounding box center [323, 429] width 16 height 16
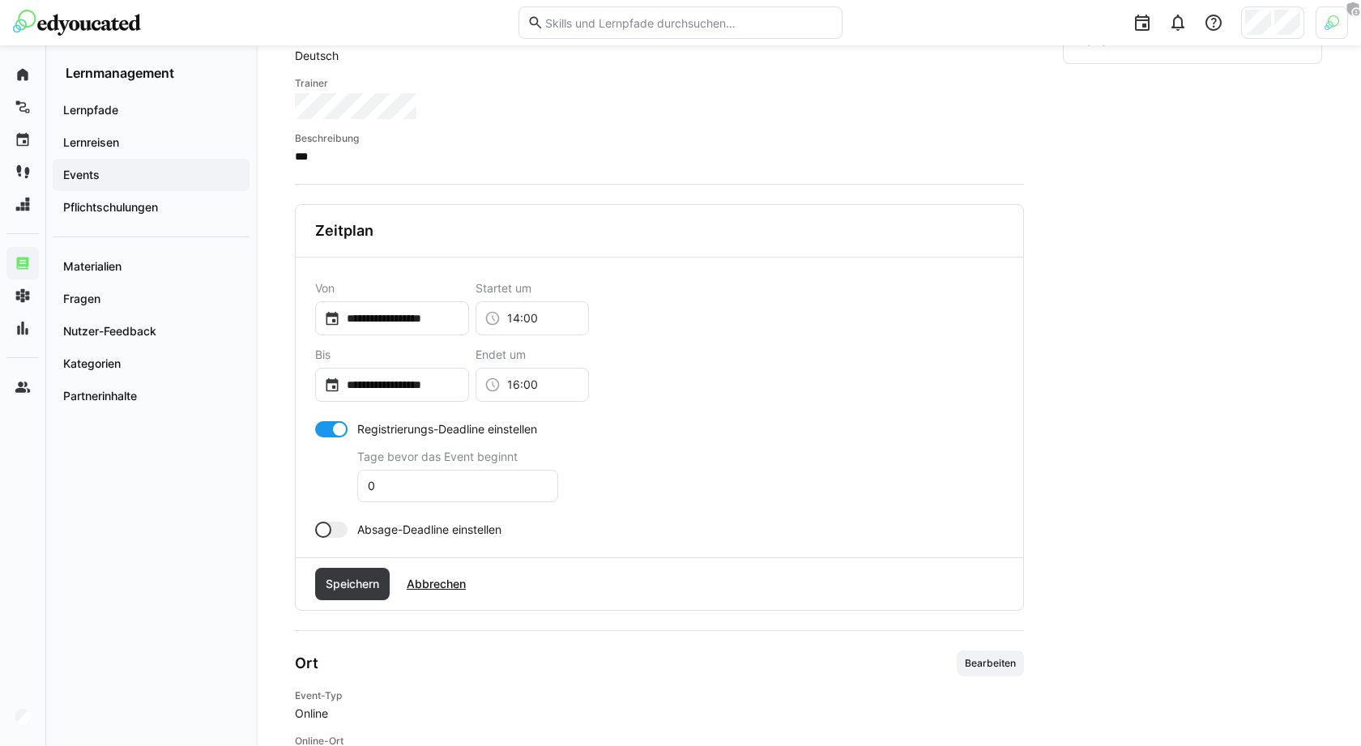
click at [325, 514] on form "**********" at bounding box center [659, 410] width 689 height 256
click at [326, 522] on div at bounding box center [323, 530] width 16 height 16
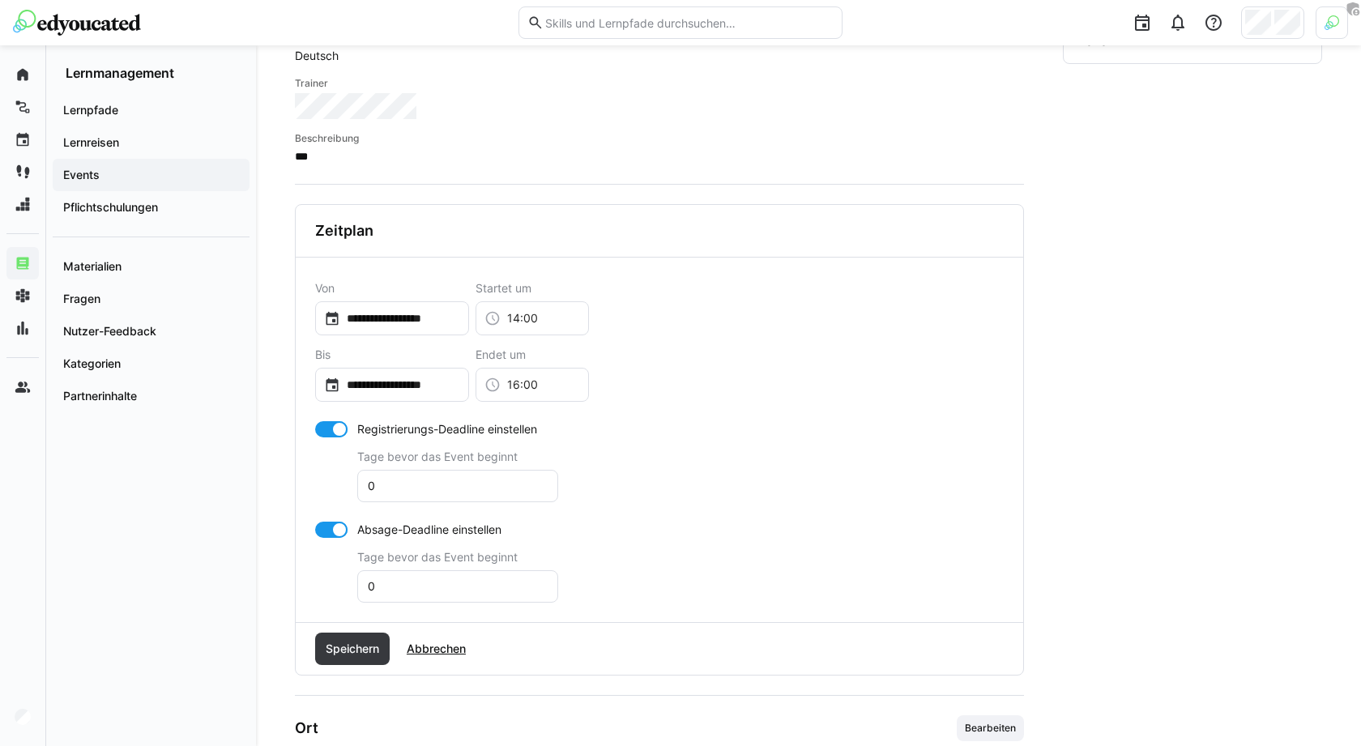
click at [332, 526] on div at bounding box center [339, 530] width 16 height 16
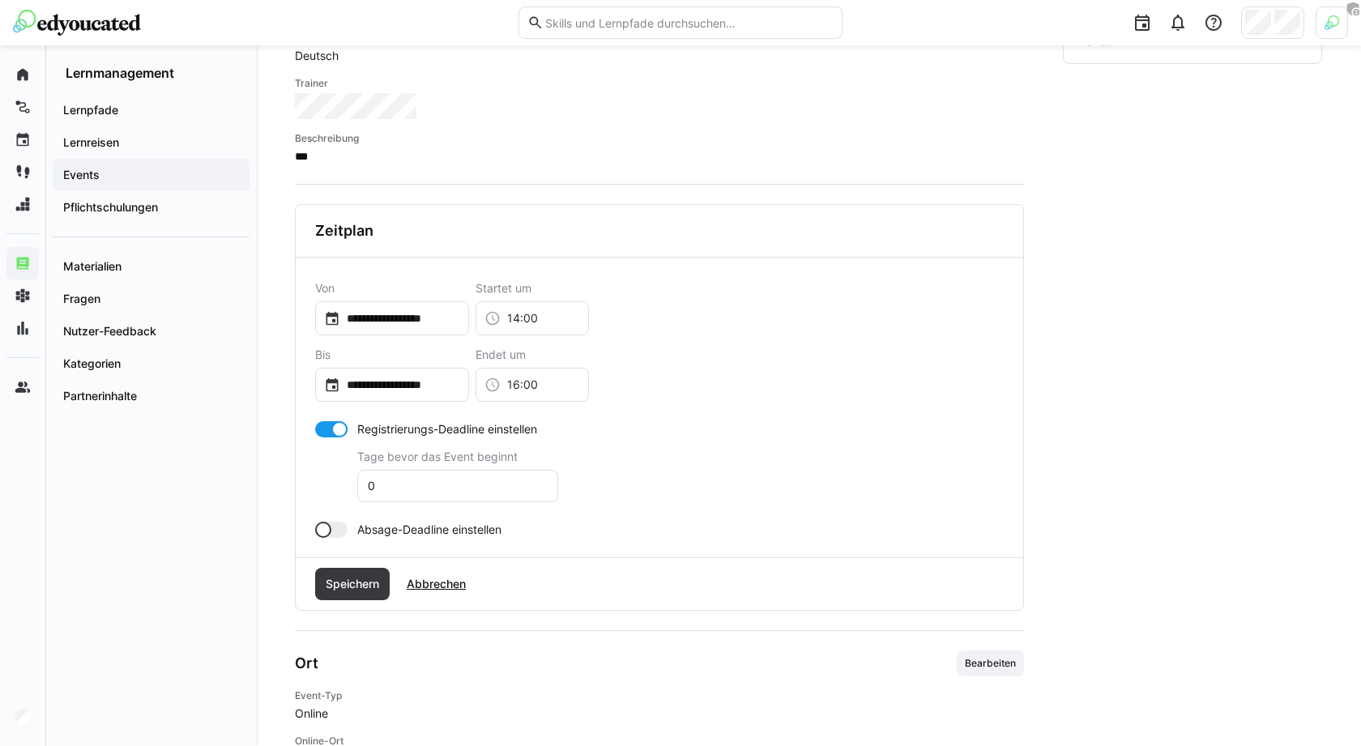
click at [333, 425] on div at bounding box center [339, 429] width 16 height 16
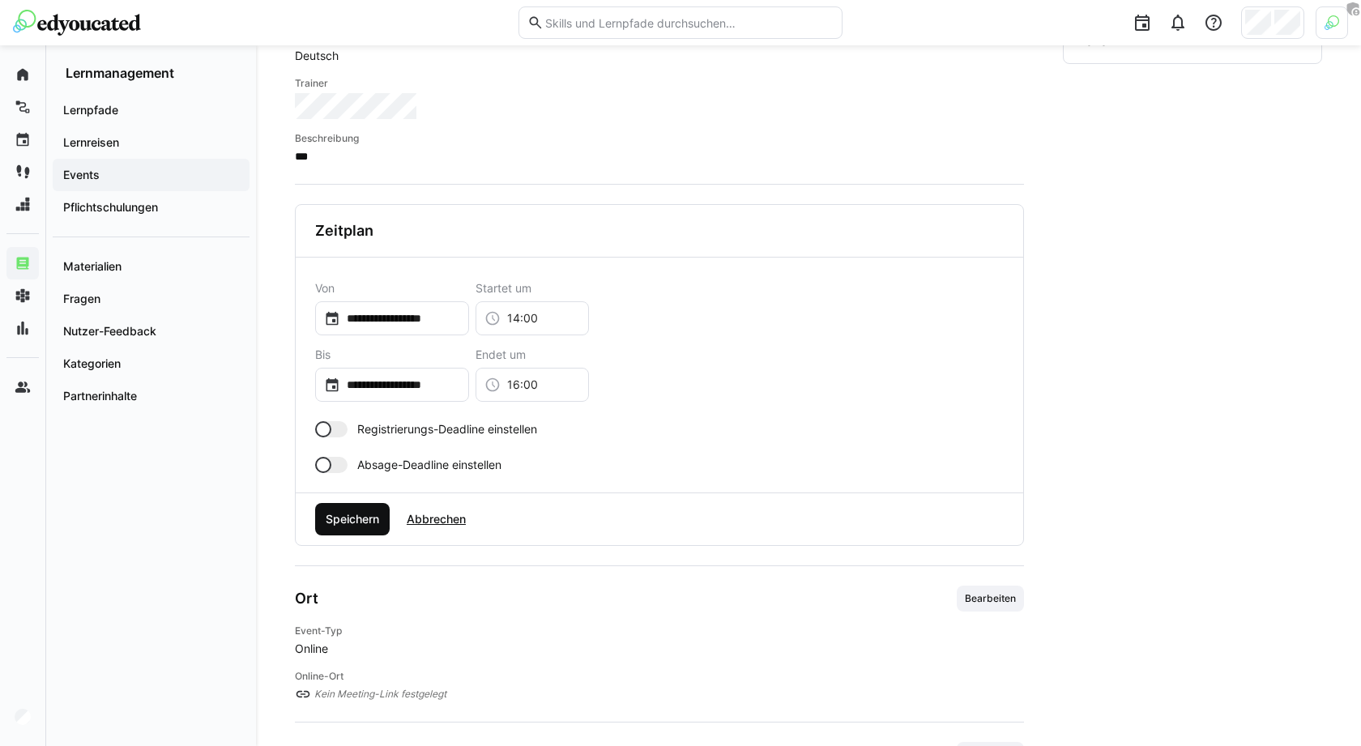
click at [352, 514] on span "Speichern" at bounding box center [352, 519] width 58 height 16
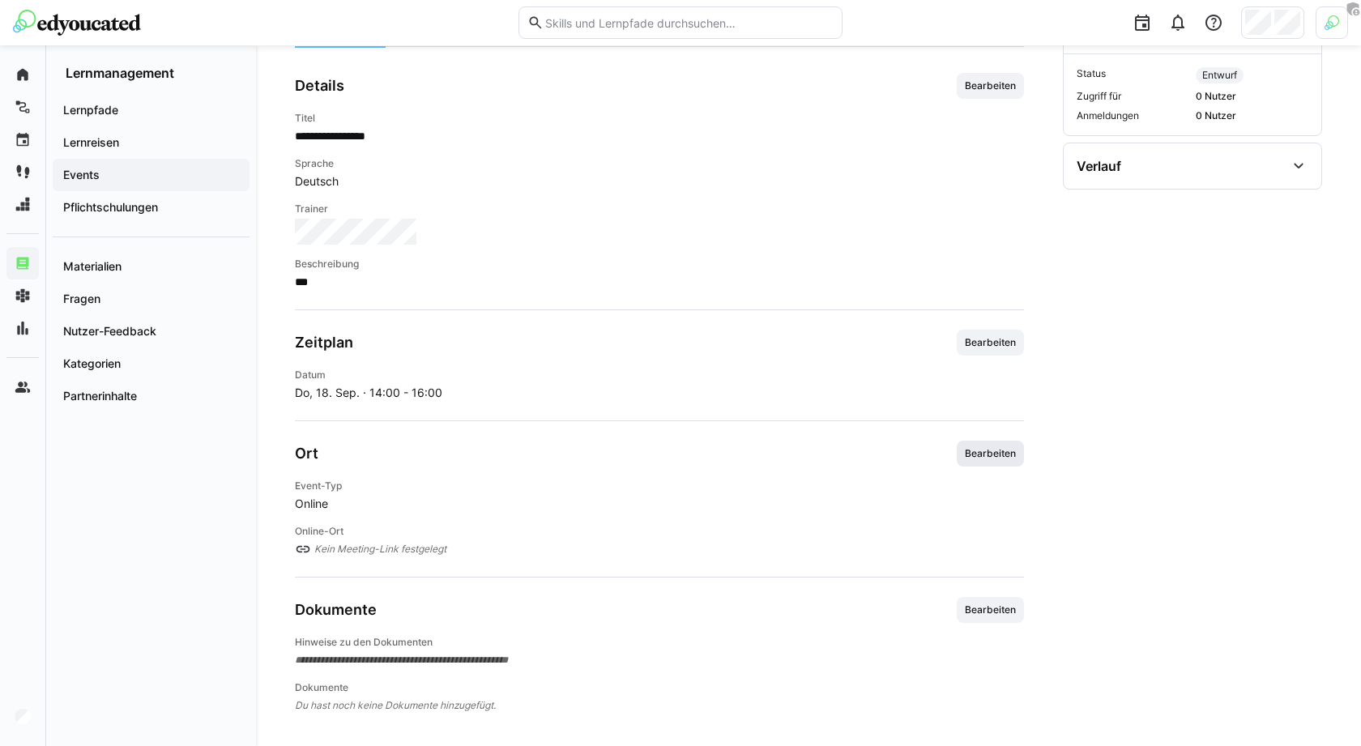
click at [985, 442] on span "Bearbeiten" at bounding box center [990, 454] width 67 height 26
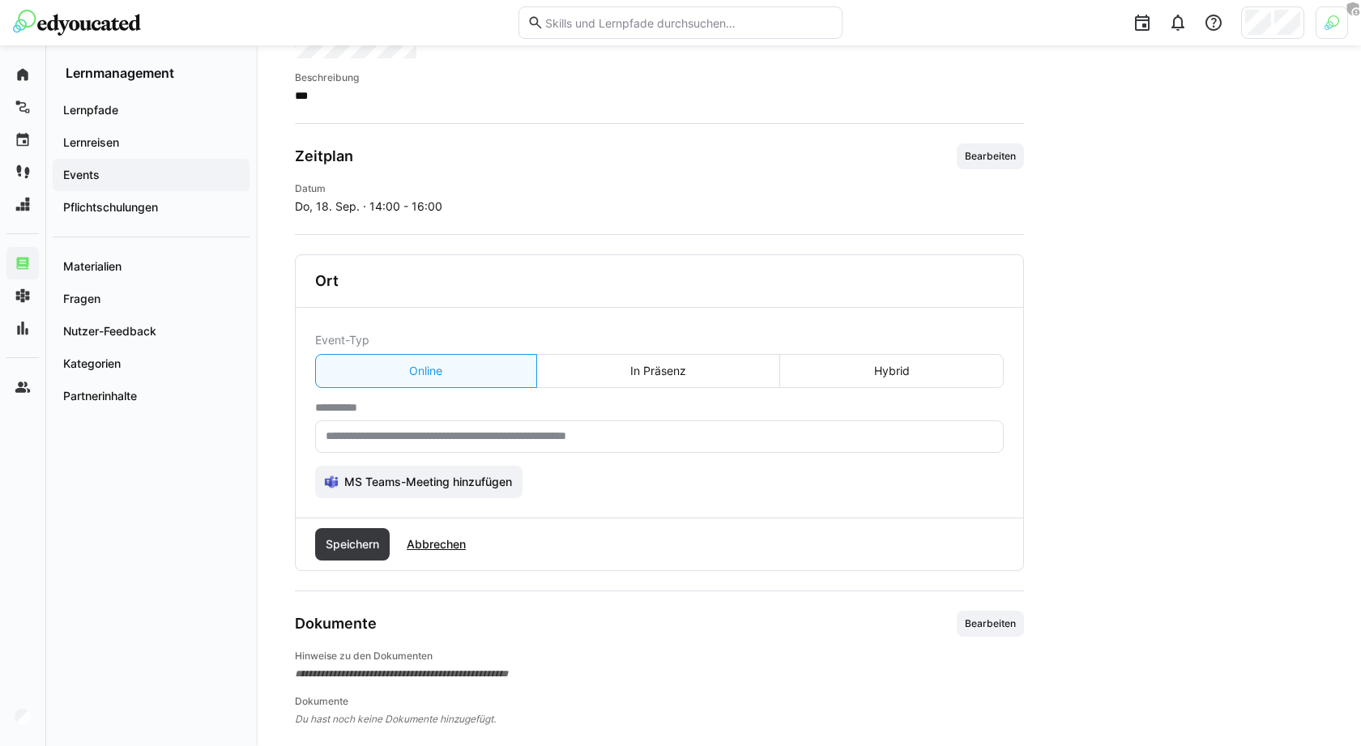
scroll to position [442, 0]
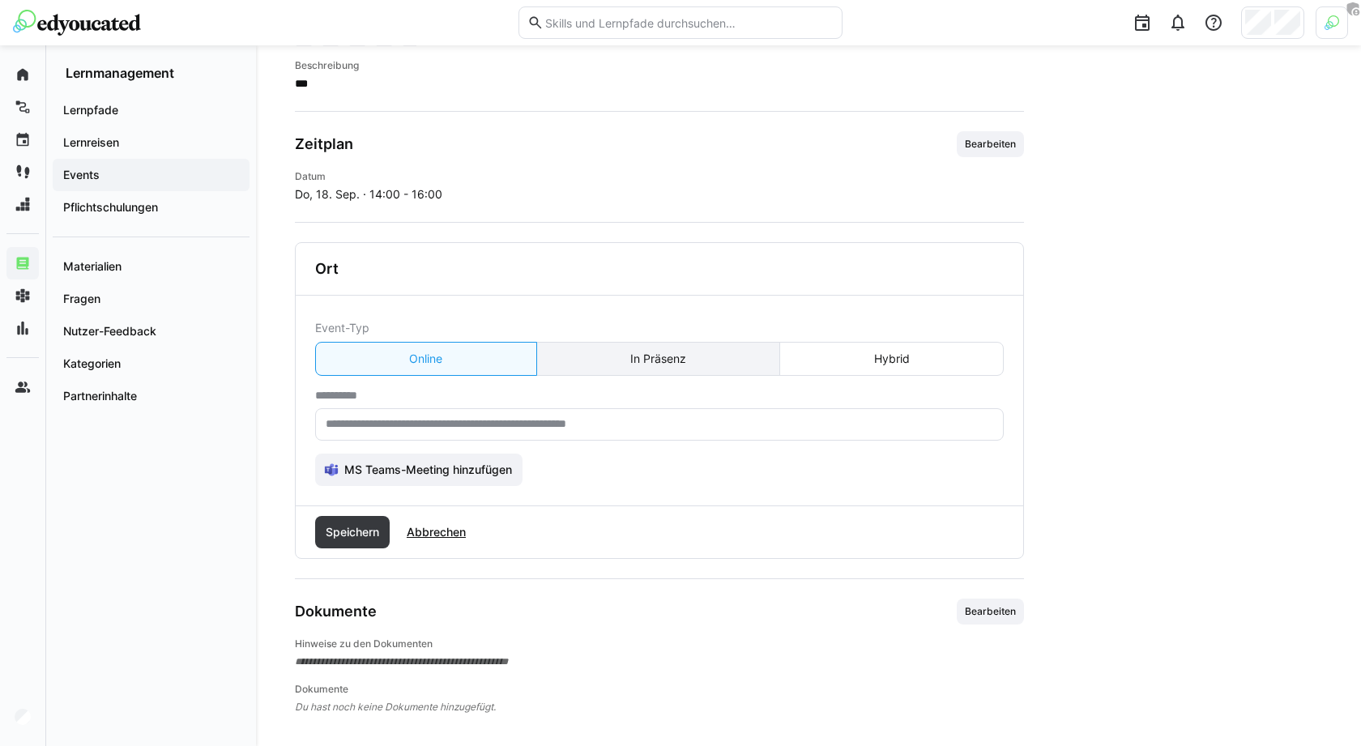
click at [689, 352] on eds-button-option "In Präsenz" at bounding box center [658, 359] width 245 height 34
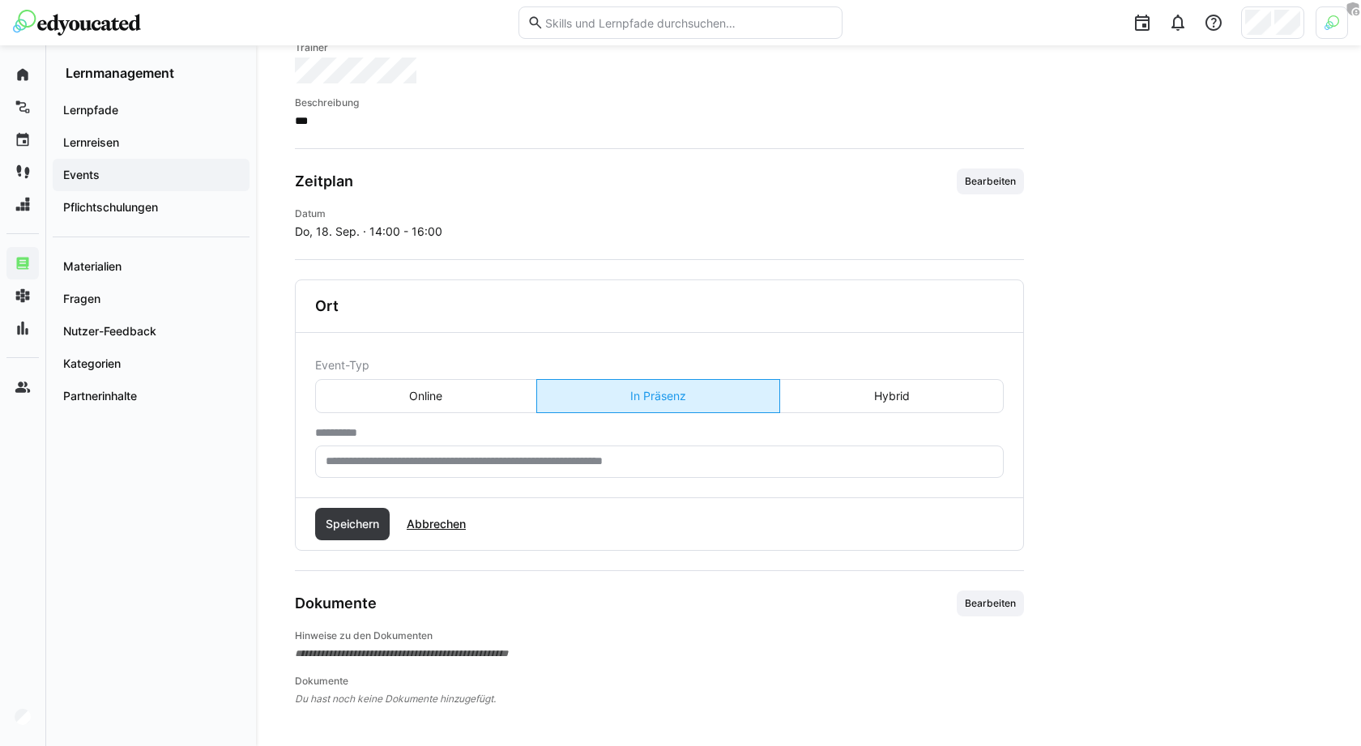
scroll to position [398, 0]
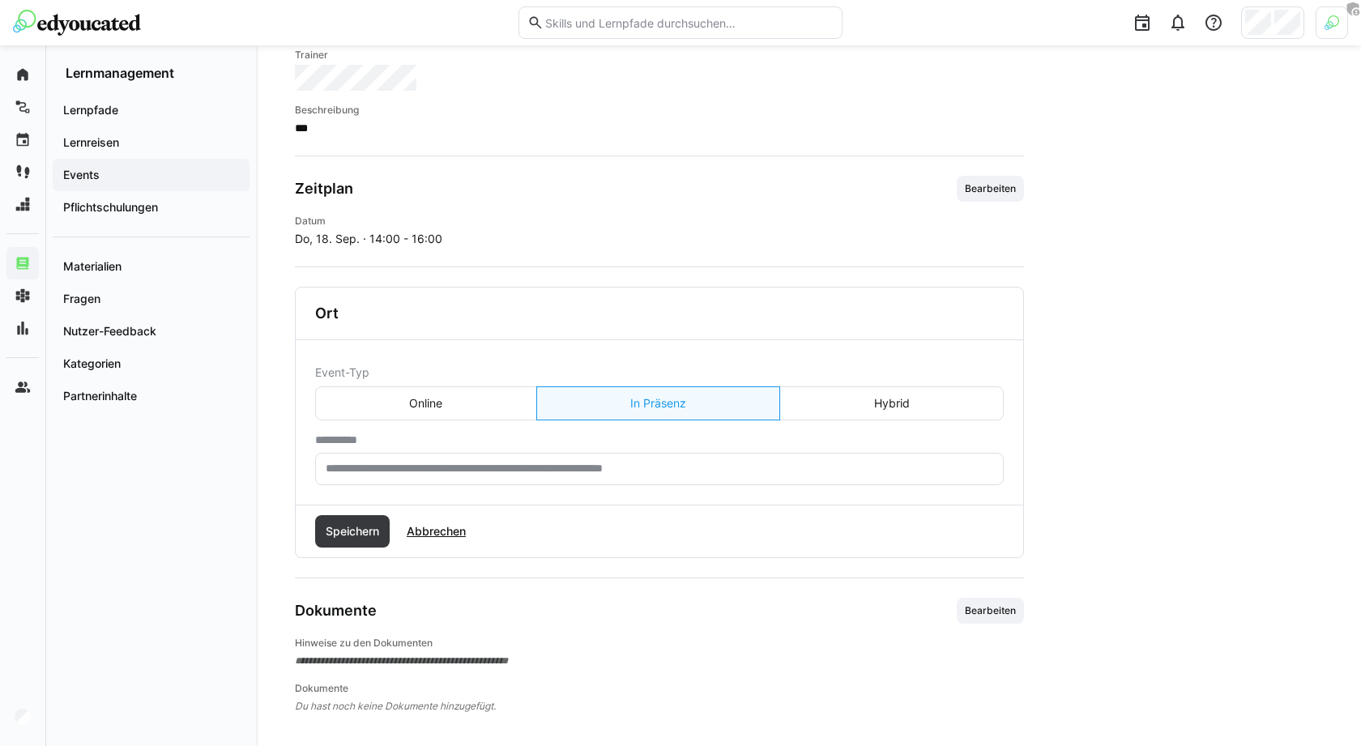
click at [454, 379] on div "Event-Typ Online In Präsenz Hybrid" at bounding box center [659, 393] width 689 height 56
click at [484, 387] on eds-button-option "Online" at bounding box center [426, 403] width 222 height 34
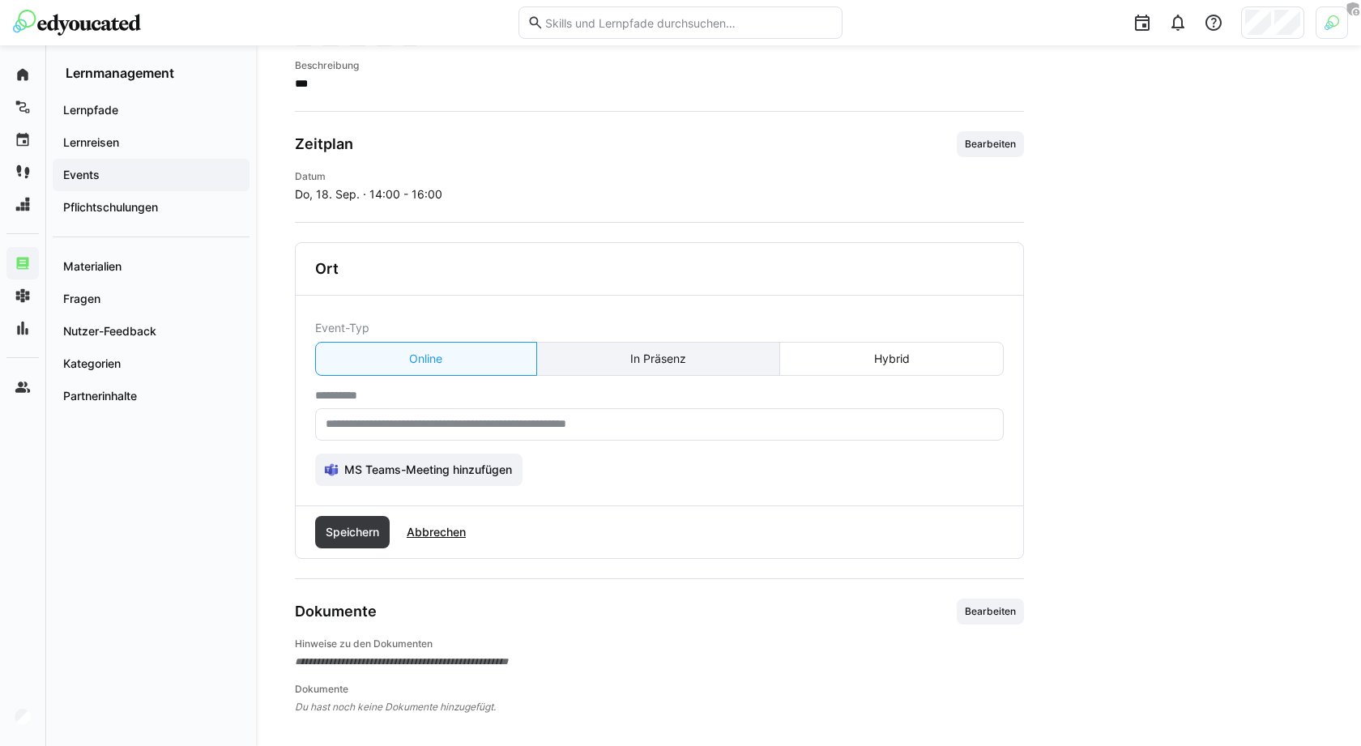
click at [635, 347] on eds-button-option "In Präsenz" at bounding box center [658, 359] width 245 height 34
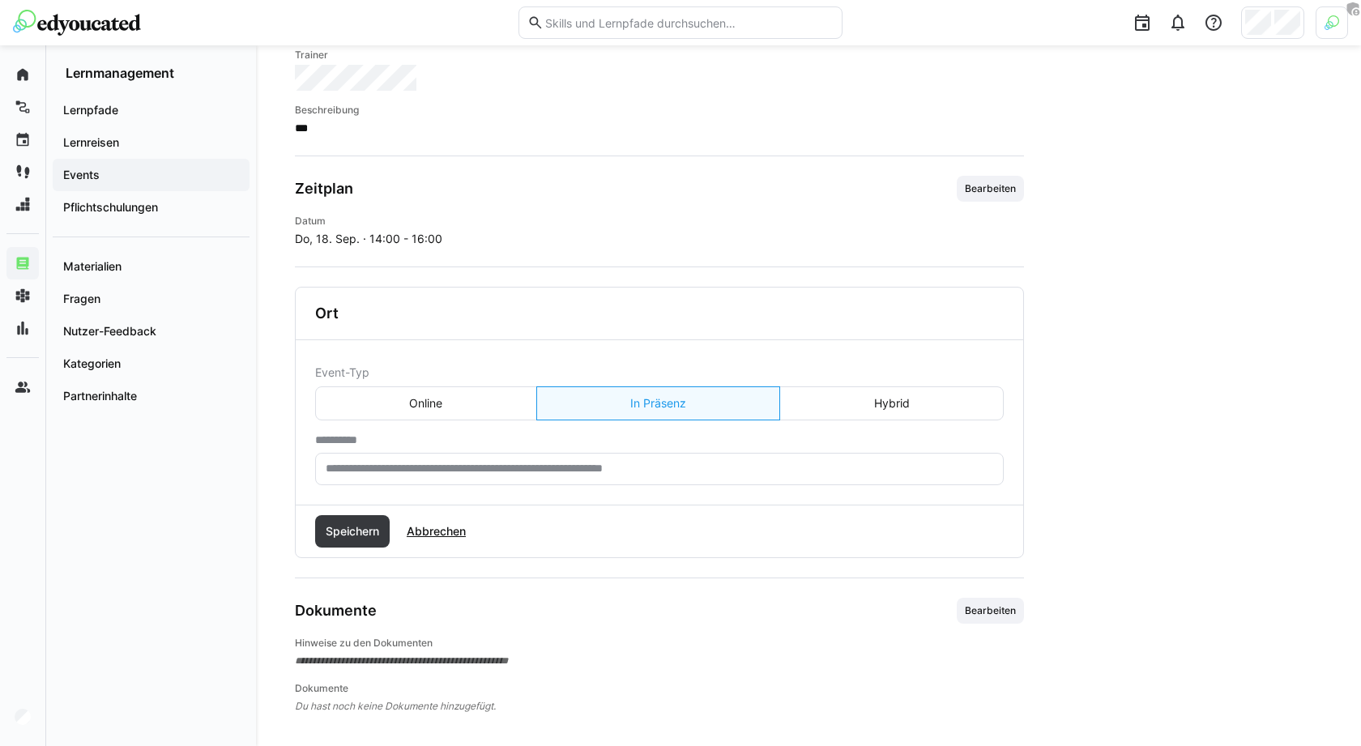
click at [493, 465] on input "text" at bounding box center [659, 469] width 671 height 15
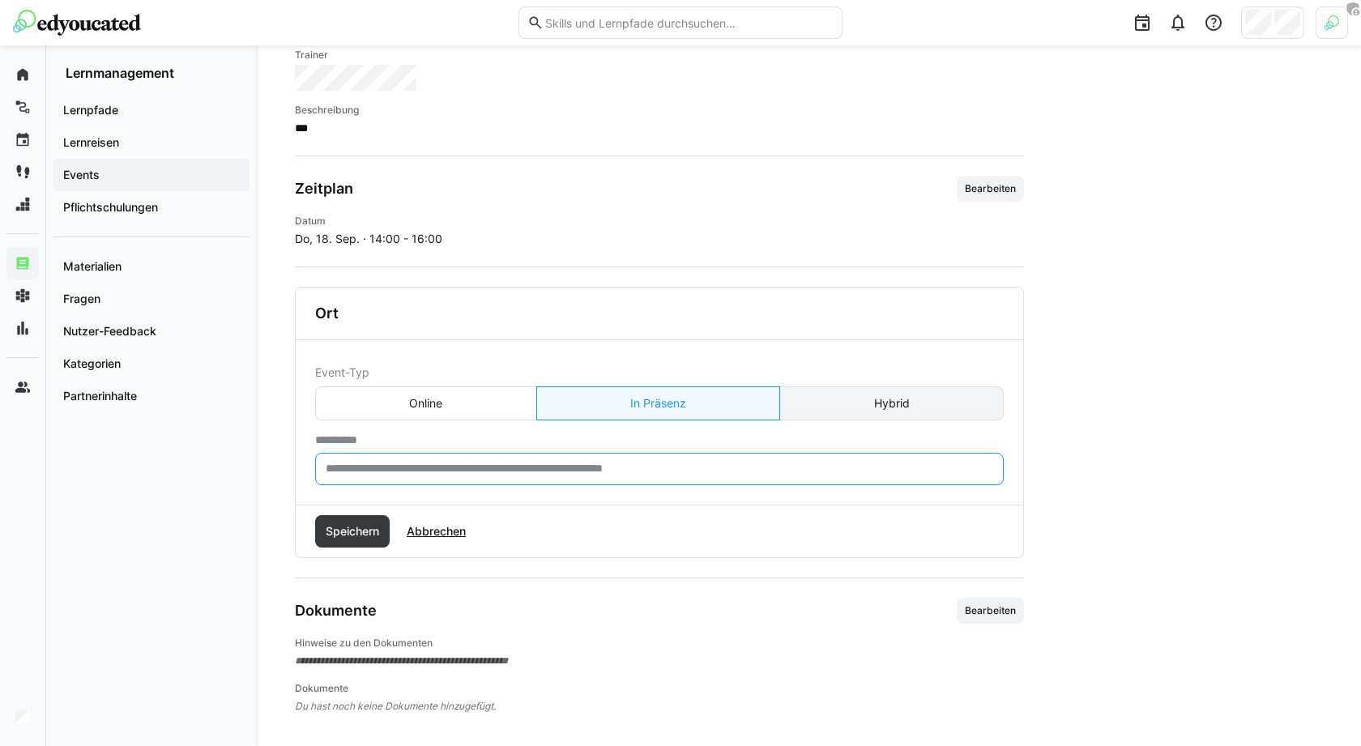
click at [886, 410] on eds-button-option "Hybrid" at bounding box center [891, 403] width 224 height 34
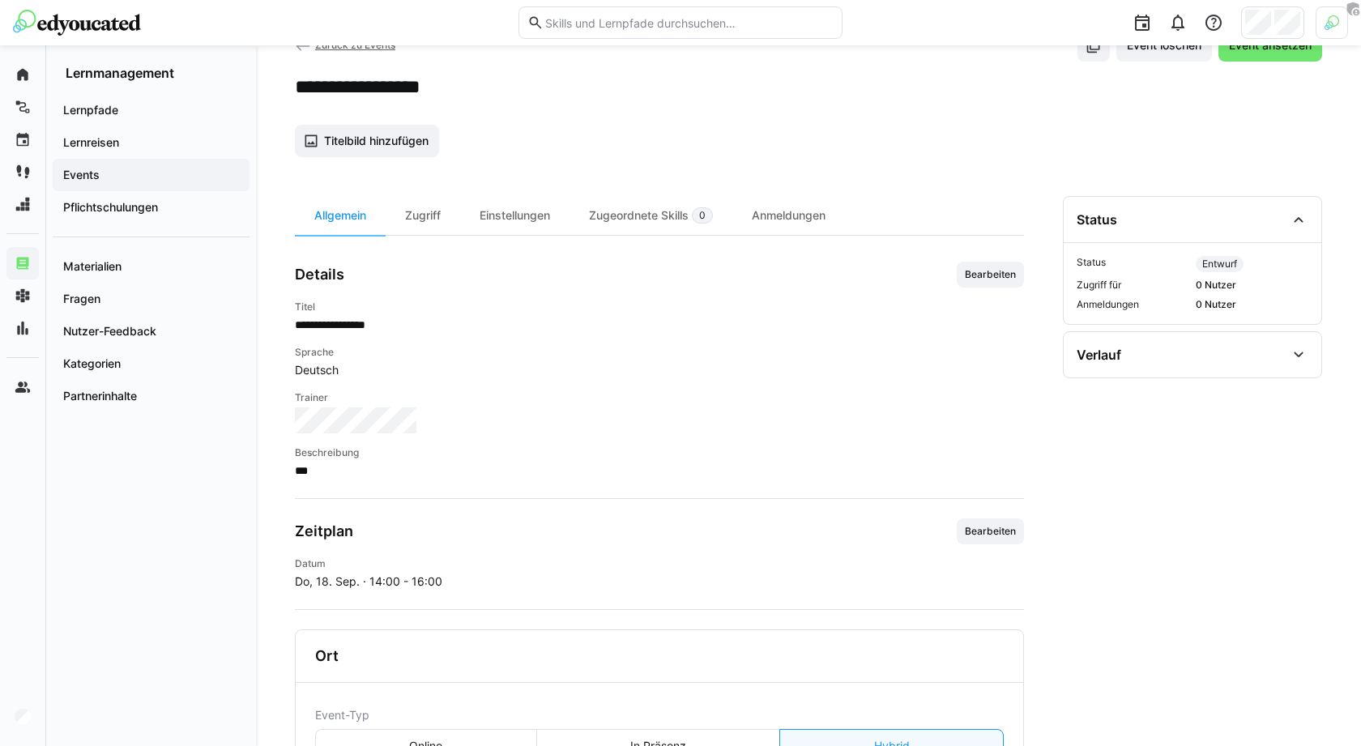
scroll to position [33, 0]
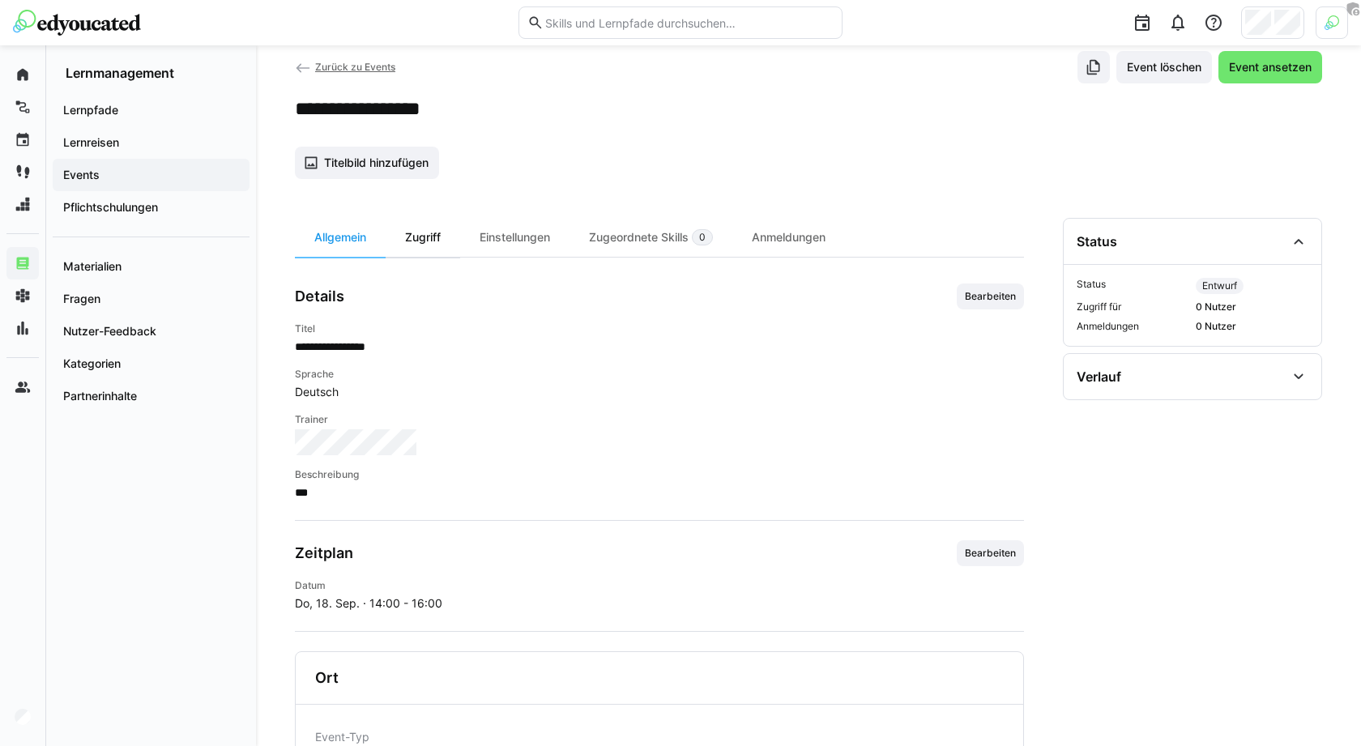
click at [422, 229] on div "Zugriff" at bounding box center [423, 237] width 75 height 39
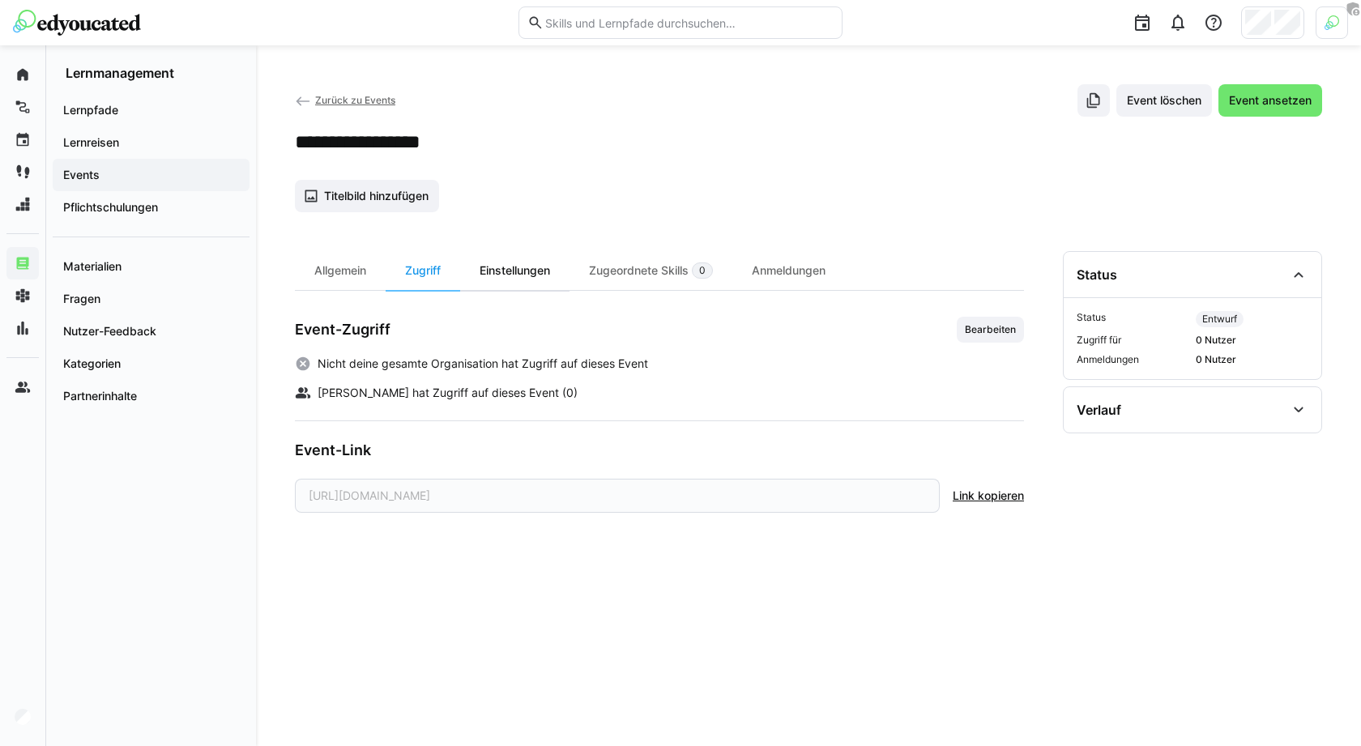
click at [529, 266] on div "Einstellungen" at bounding box center [514, 270] width 109 height 39
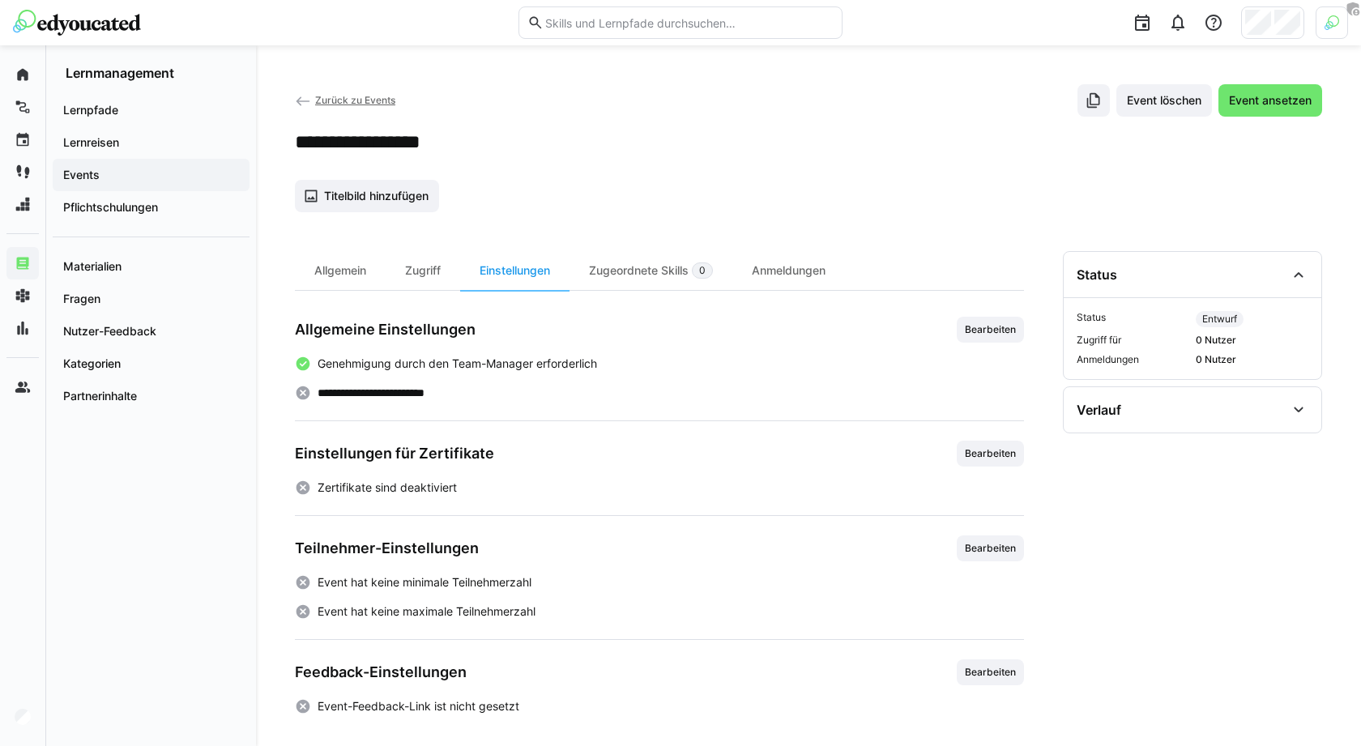
scroll to position [1, 0]
click at [525, 355] on p "Genehmigung durch den Team-Manager erforderlich" at bounding box center [457, 363] width 279 height 16
click at [418, 399] on app-learning-event-details-settings "**********" at bounding box center [659, 515] width 729 height 398
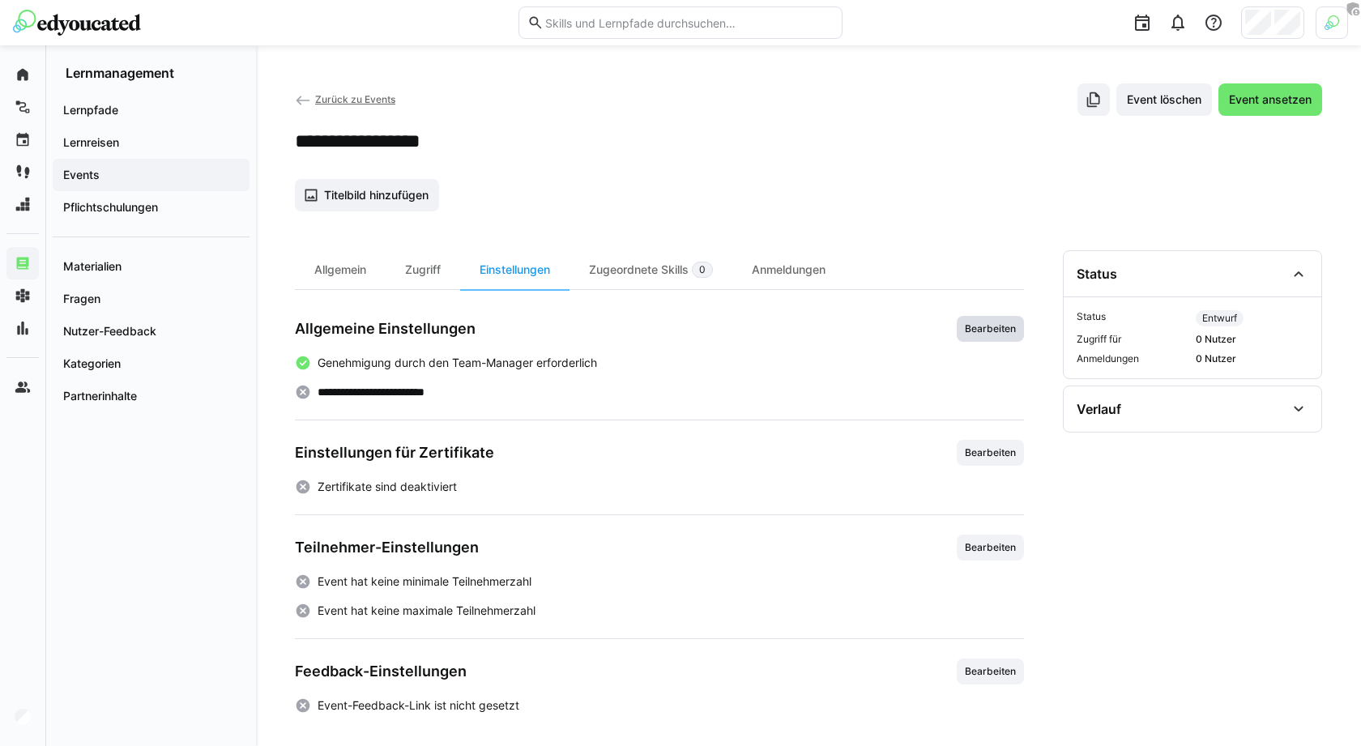
click at [968, 325] on span "Bearbeiten" at bounding box center [990, 328] width 54 height 13
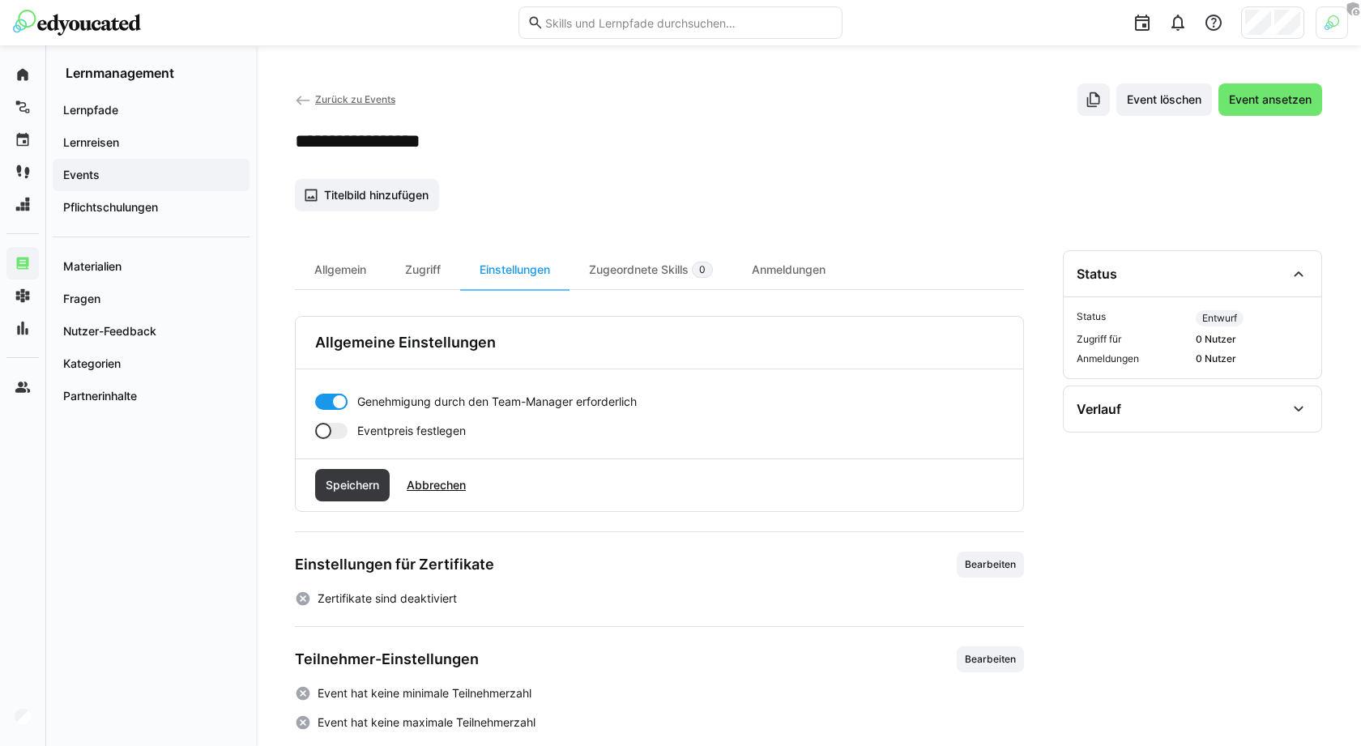
click at [335, 441] on div "Genehmigung durch den Team-Manager erforderlich Eventpreis festlegen" at bounding box center [660, 413] width 728 height 89
click at [335, 424] on div at bounding box center [331, 431] width 32 height 16
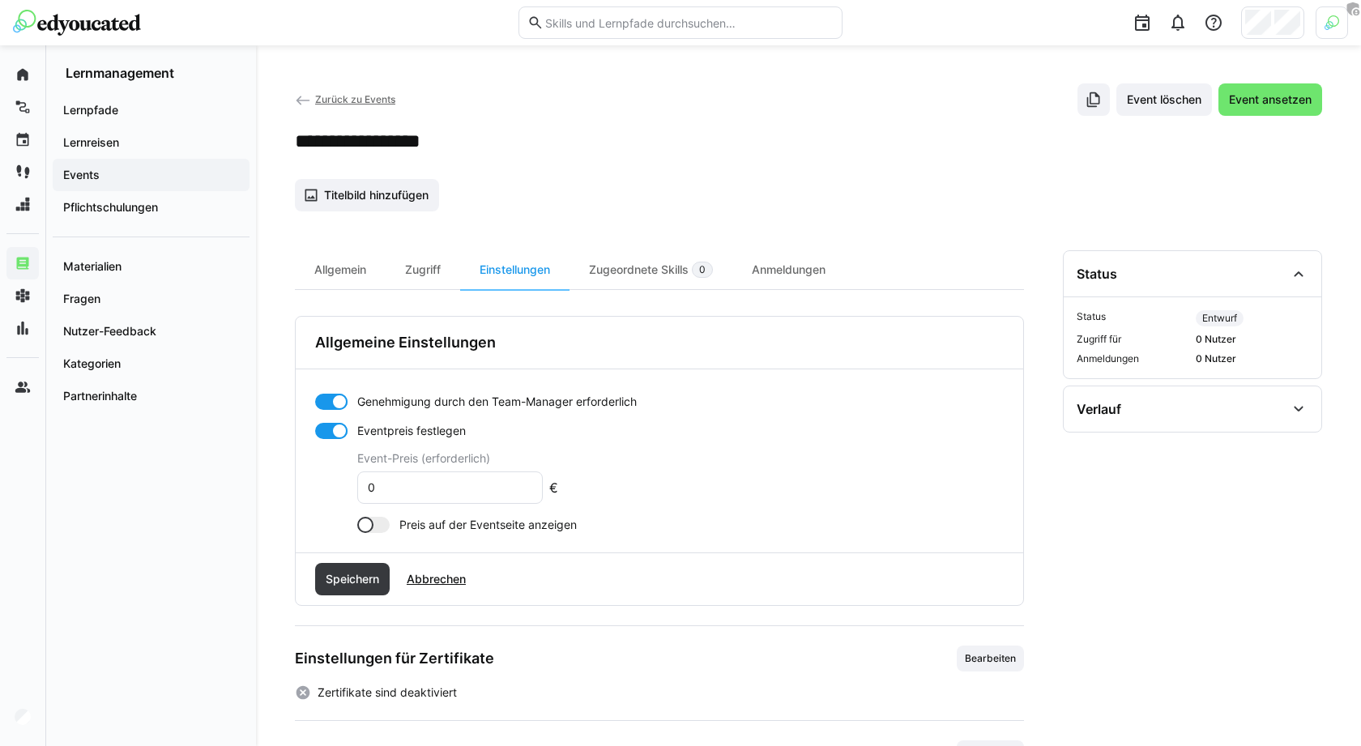
click at [370, 526] on div at bounding box center [365, 525] width 16 height 16
click at [374, 574] on span "Speichern" at bounding box center [352, 579] width 58 height 16
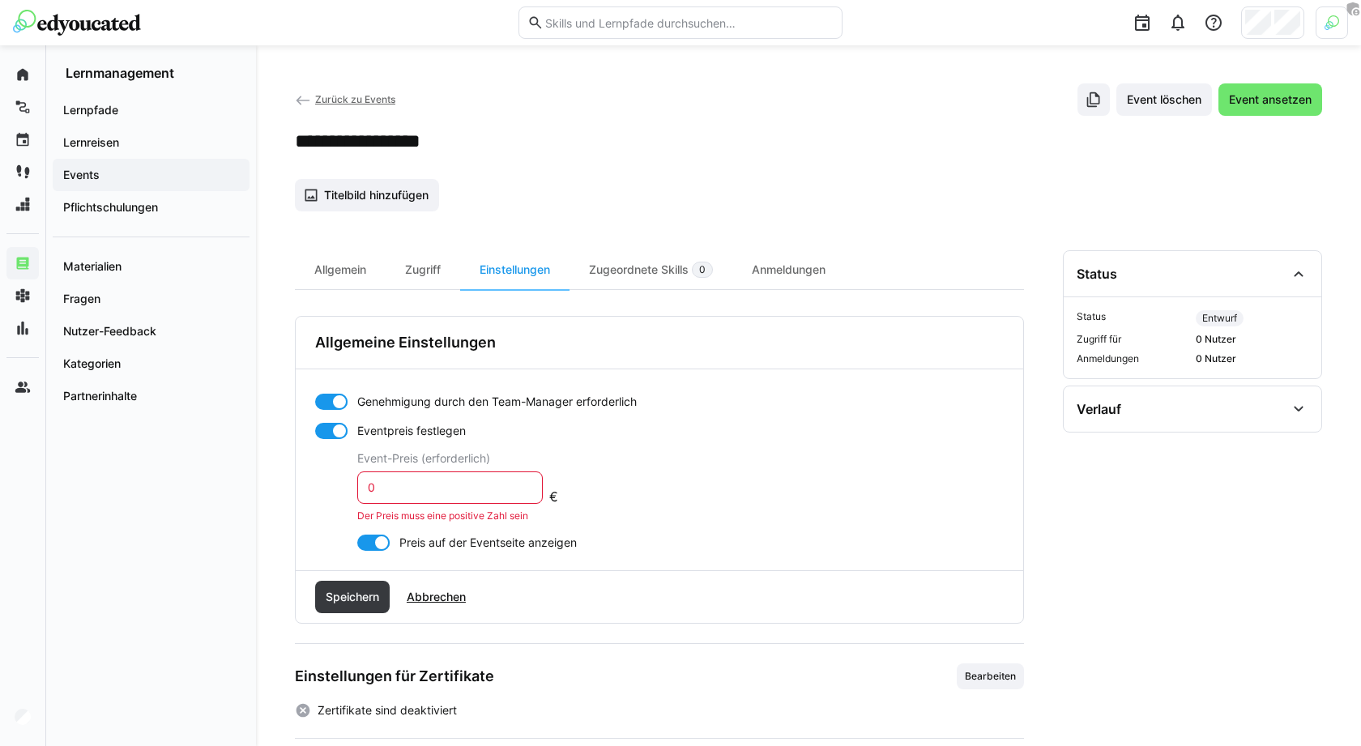
click at [448, 481] on input "0" at bounding box center [450, 487] width 168 height 15
click at [369, 591] on span "Speichern" at bounding box center [352, 597] width 58 height 16
click at [420, 484] on input "00" at bounding box center [450, 487] width 168 height 15
type input "0"
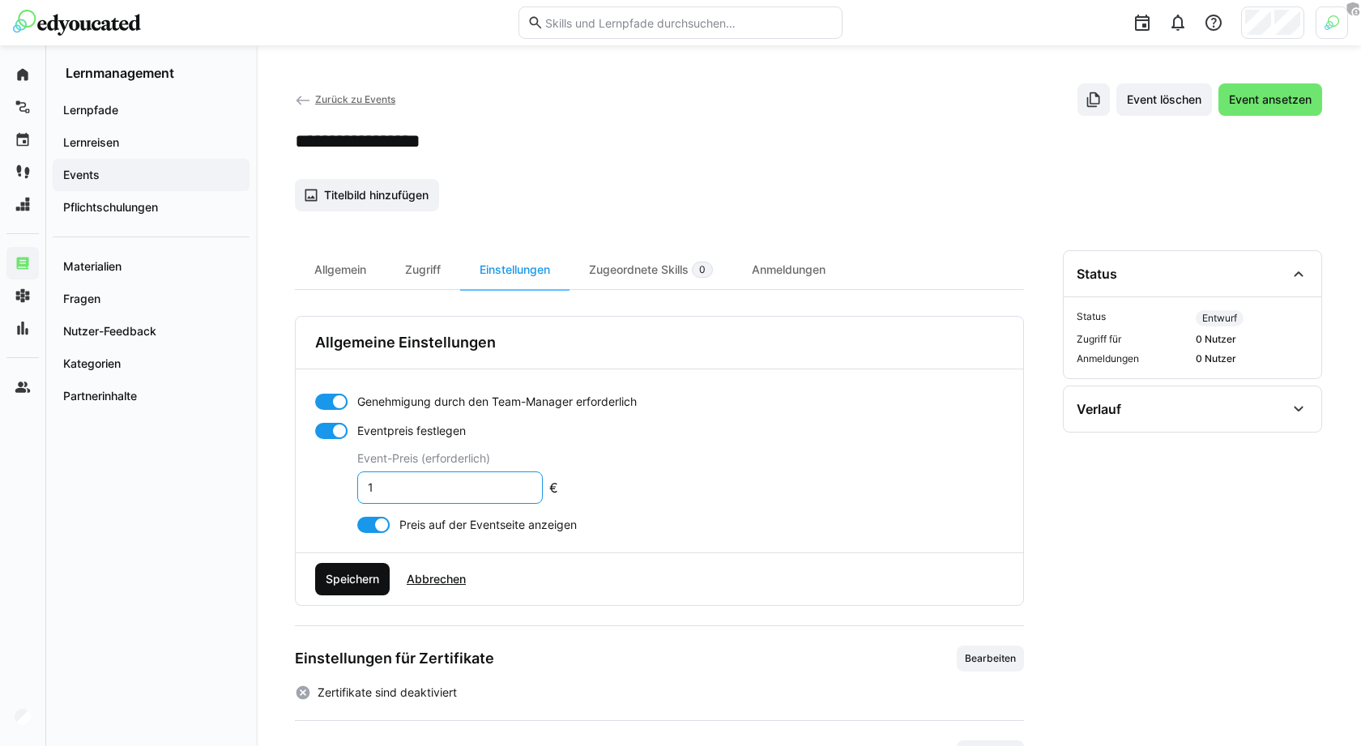
type input "1"
click at [362, 577] on span "Speichern" at bounding box center [352, 579] width 58 height 16
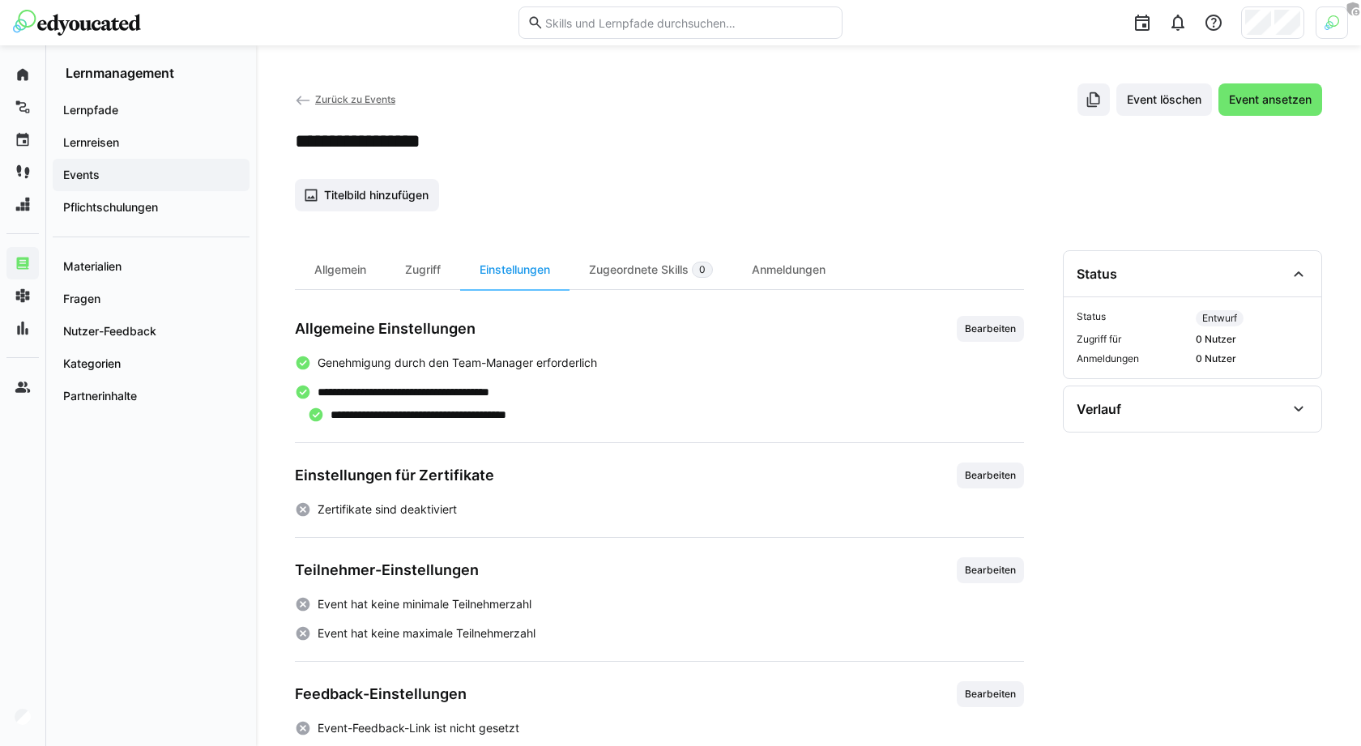
scroll to position [23, 0]
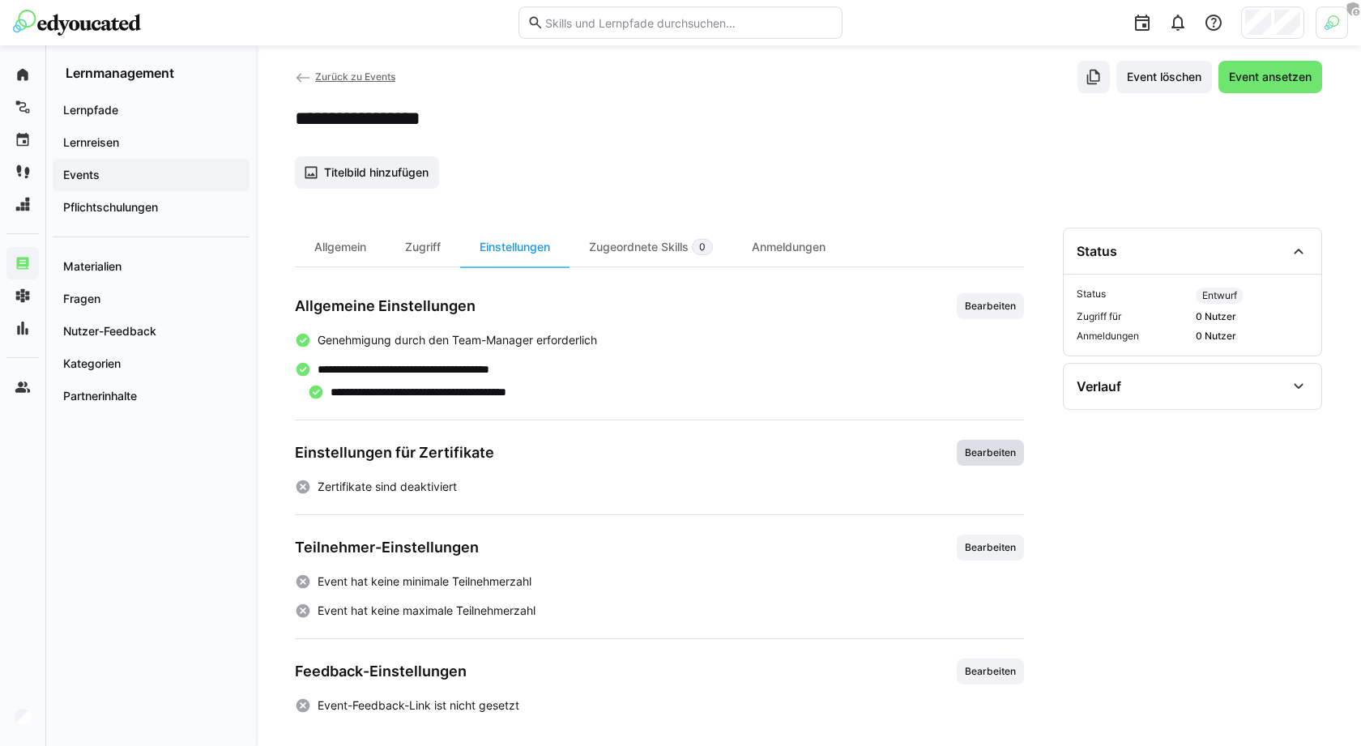
click at [998, 446] on span "Bearbeiten" at bounding box center [990, 452] width 54 height 13
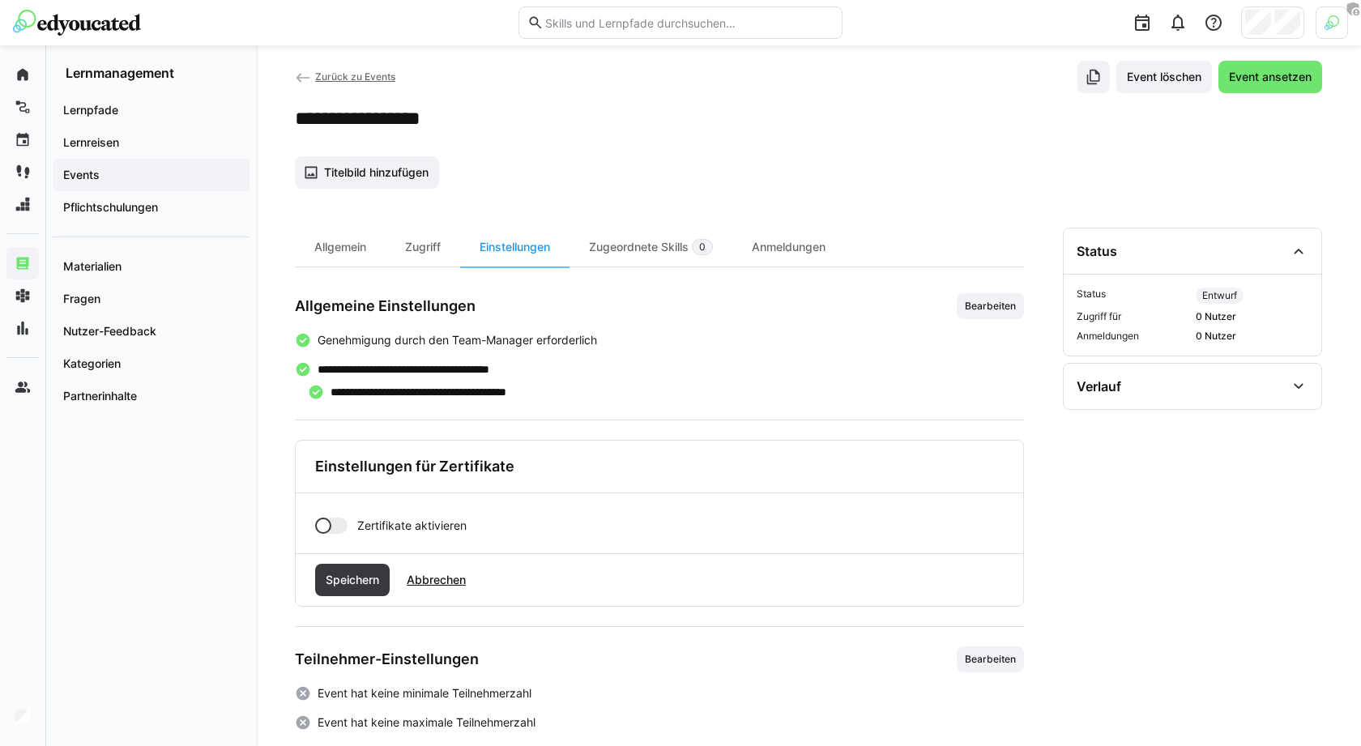
click at [335, 508] on div "Zertifikate aktivieren" at bounding box center [660, 523] width 728 height 60
click at [335, 518] on div at bounding box center [331, 526] width 32 height 16
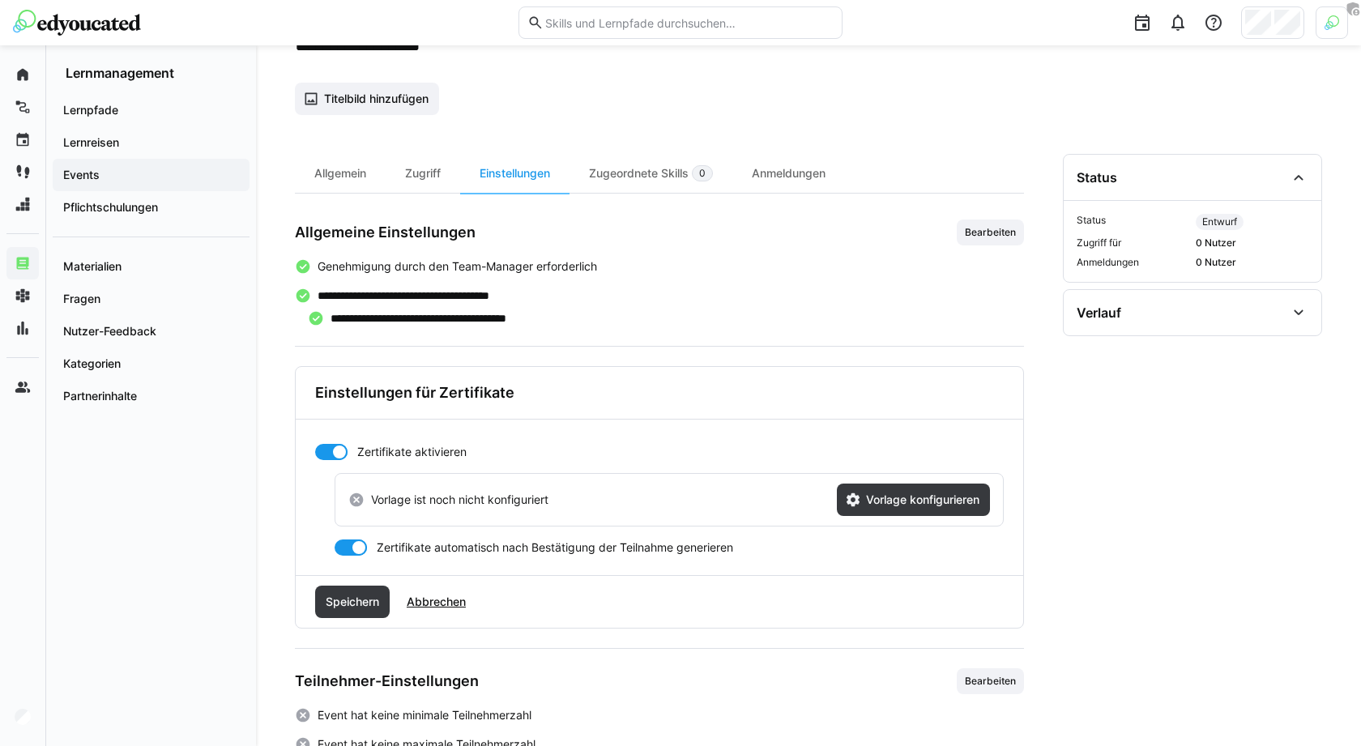
scroll to position [0, 0]
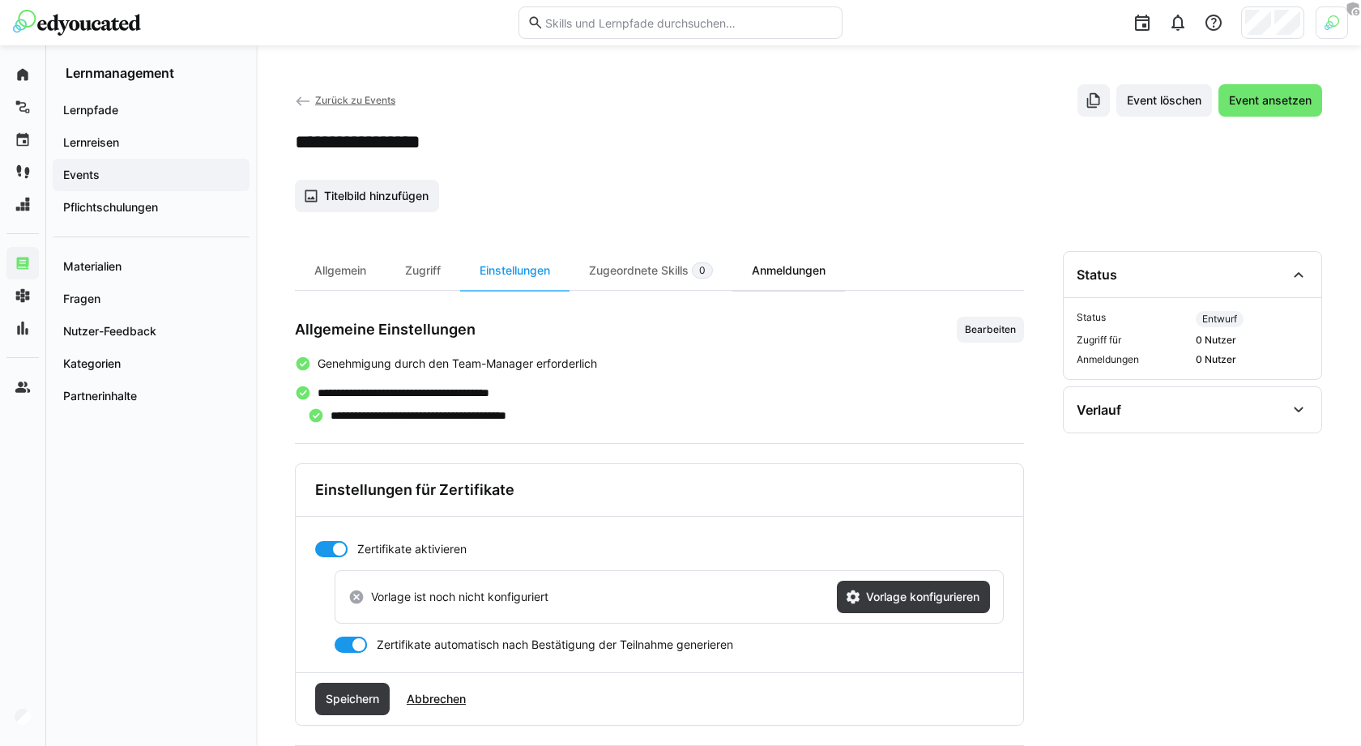
click at [803, 270] on div "Anmeldungen" at bounding box center [788, 270] width 113 height 39
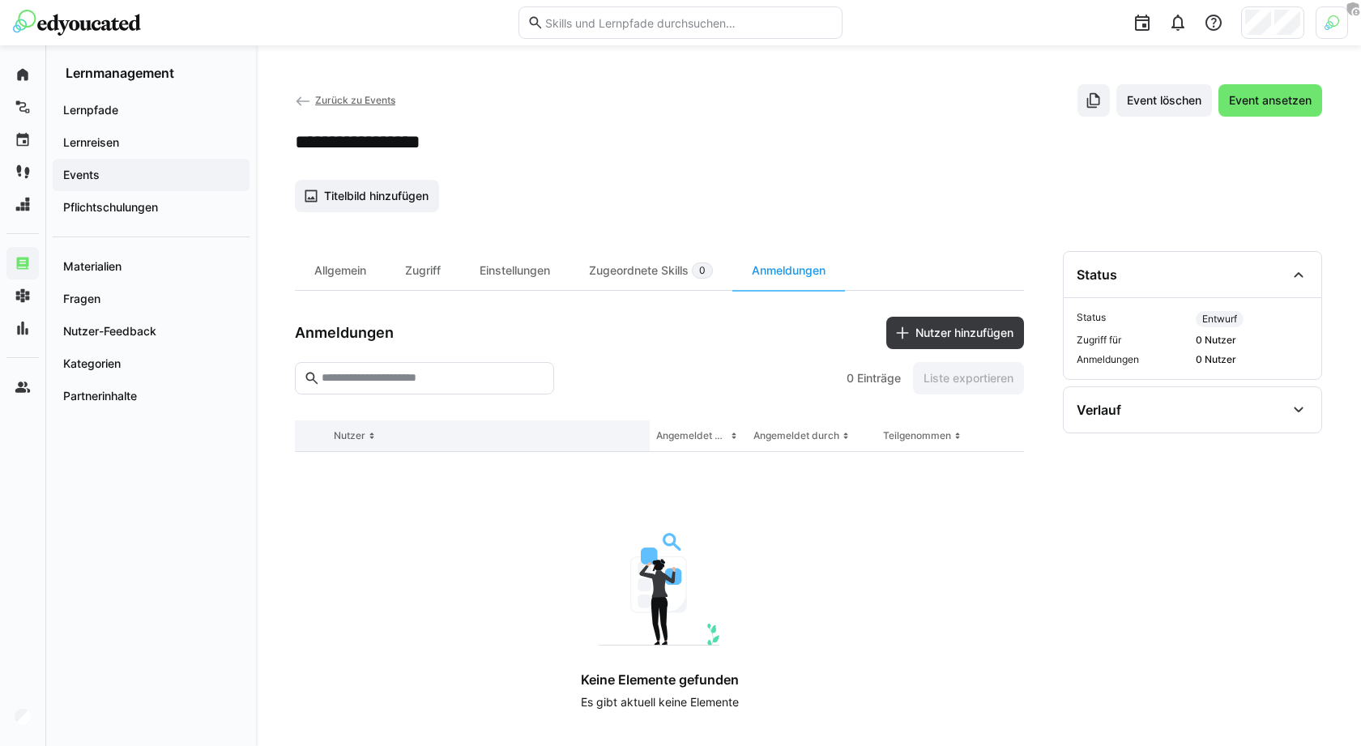
scroll to position [13, 0]
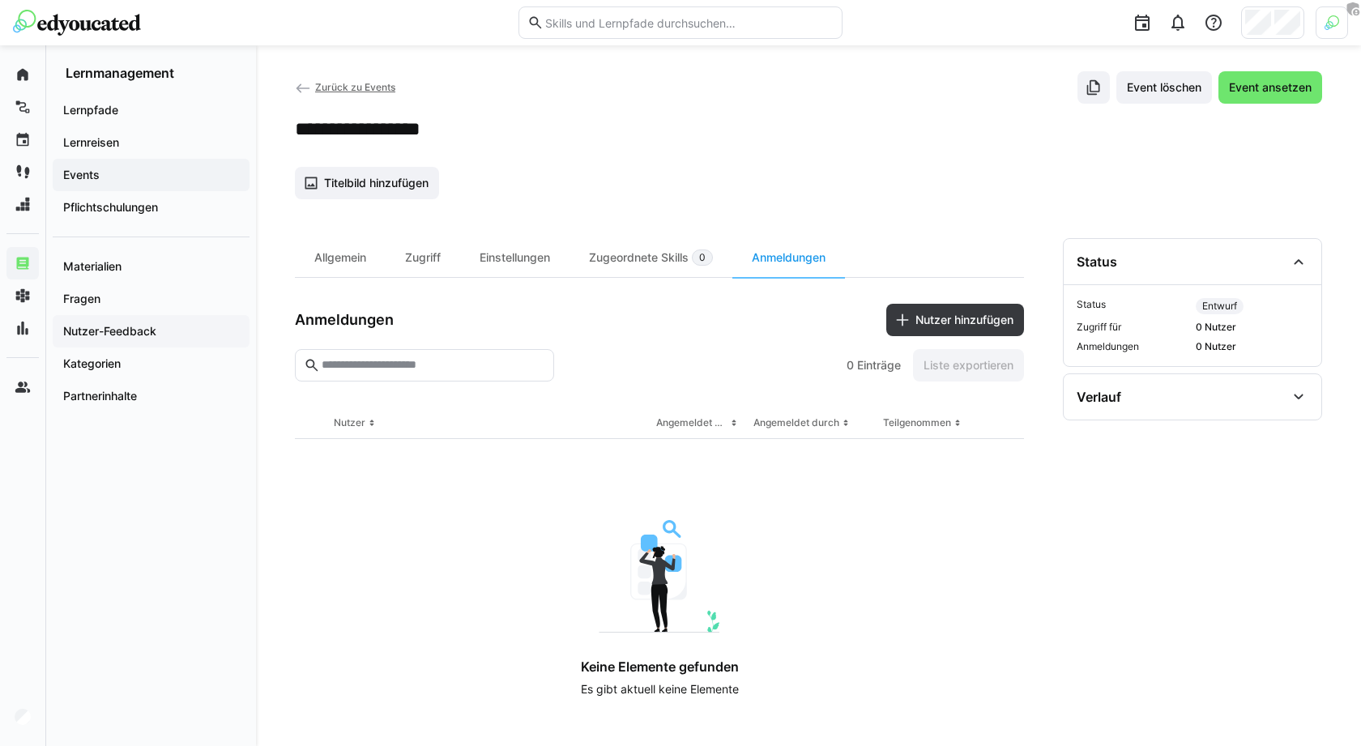
click at [129, 319] on div "Nutzer-Feedback" at bounding box center [151, 331] width 197 height 32
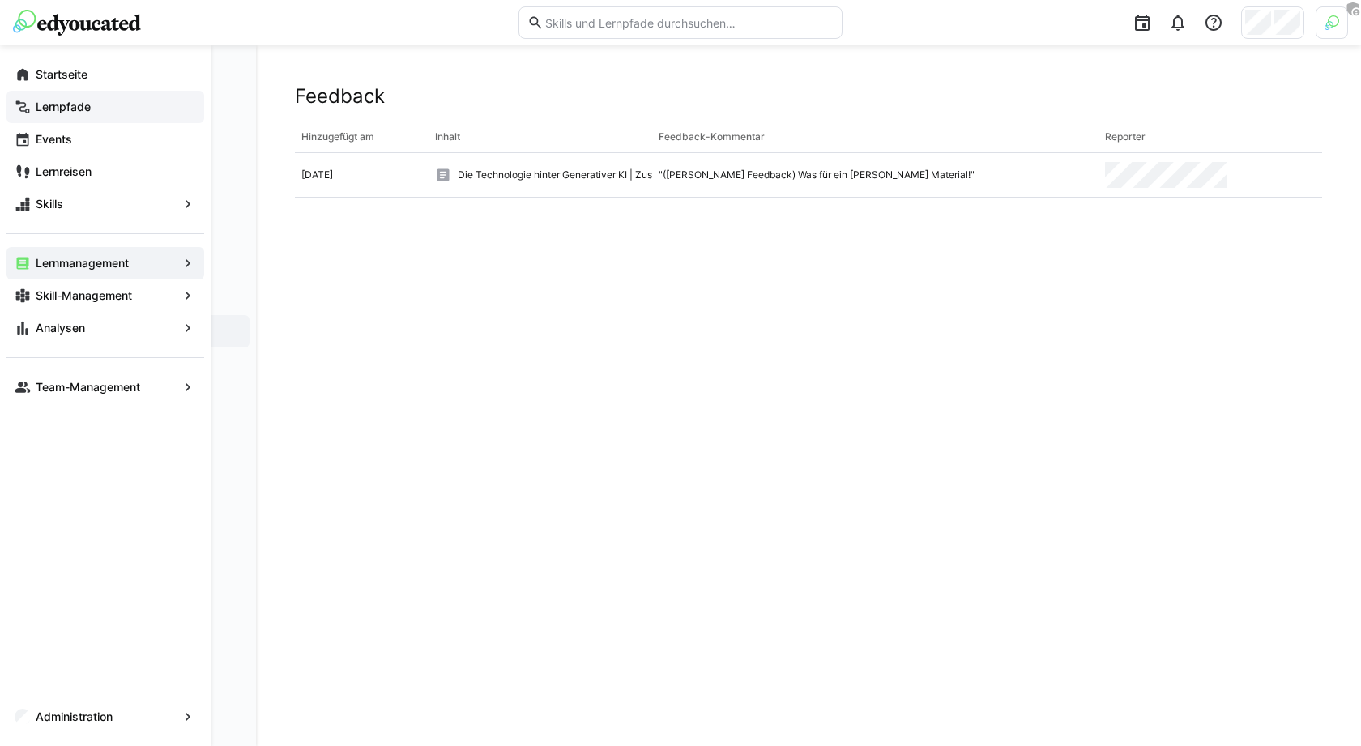
click at [34, 114] on span "Lernpfade" at bounding box center [114, 107] width 163 height 16
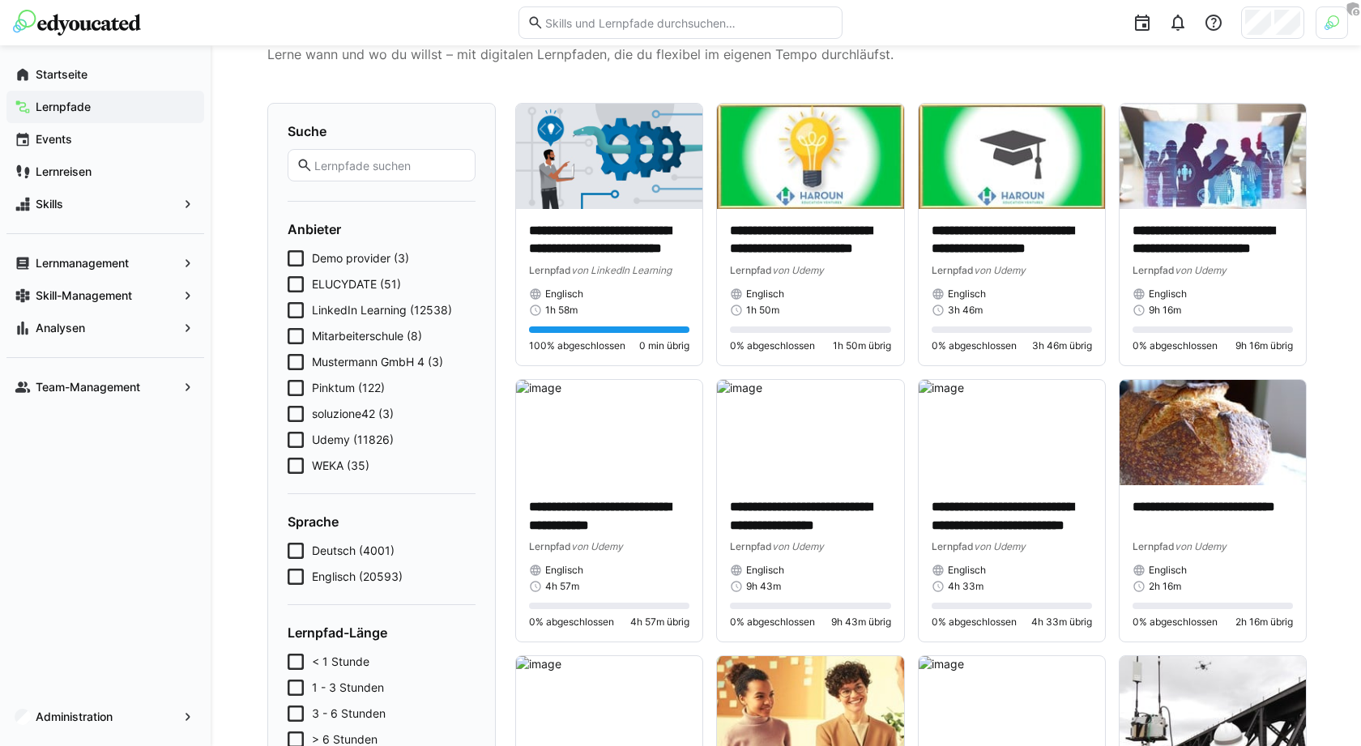
scroll to position [84, 0]
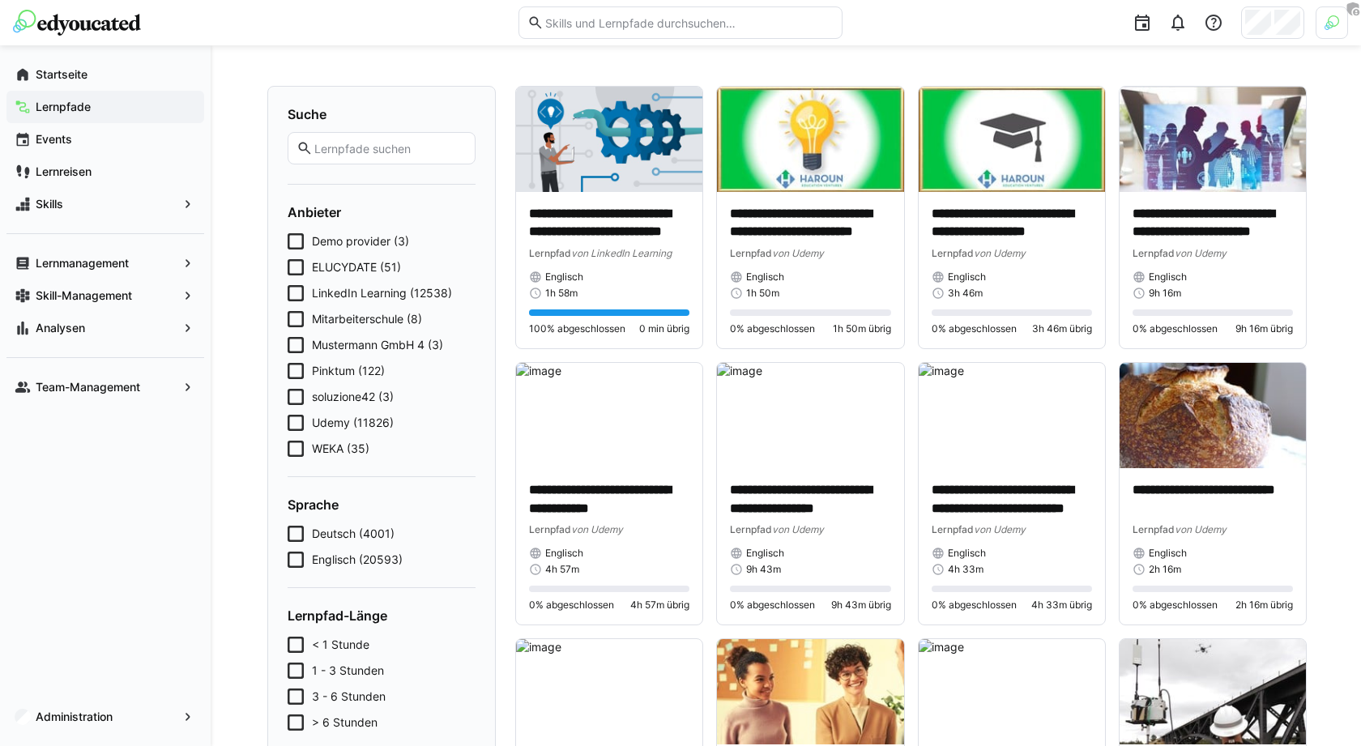
click at [366, 420] on span "Udemy (11826)" at bounding box center [353, 423] width 82 height 16
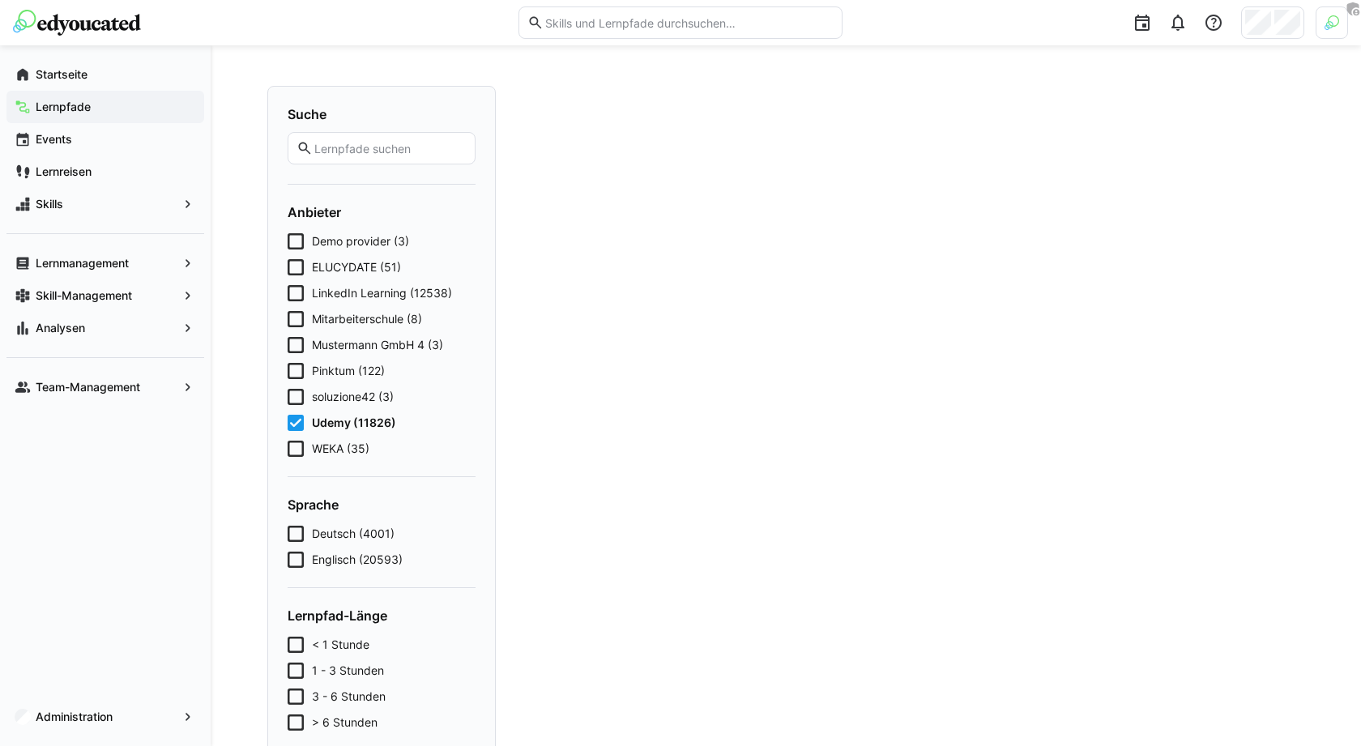
click at [366, 420] on span "Udemy (11826)" at bounding box center [354, 423] width 84 height 16
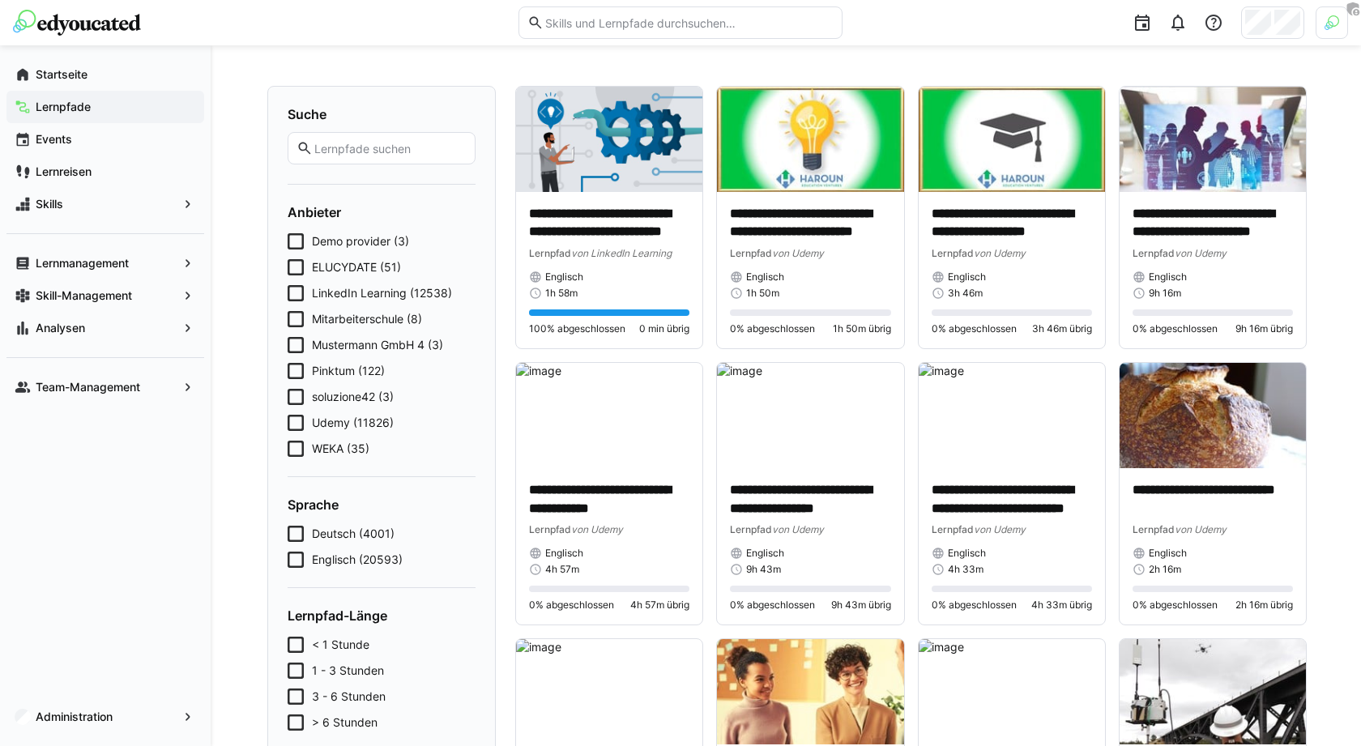
click at [384, 241] on span "Demo provider (3)" at bounding box center [360, 241] width 97 height 16
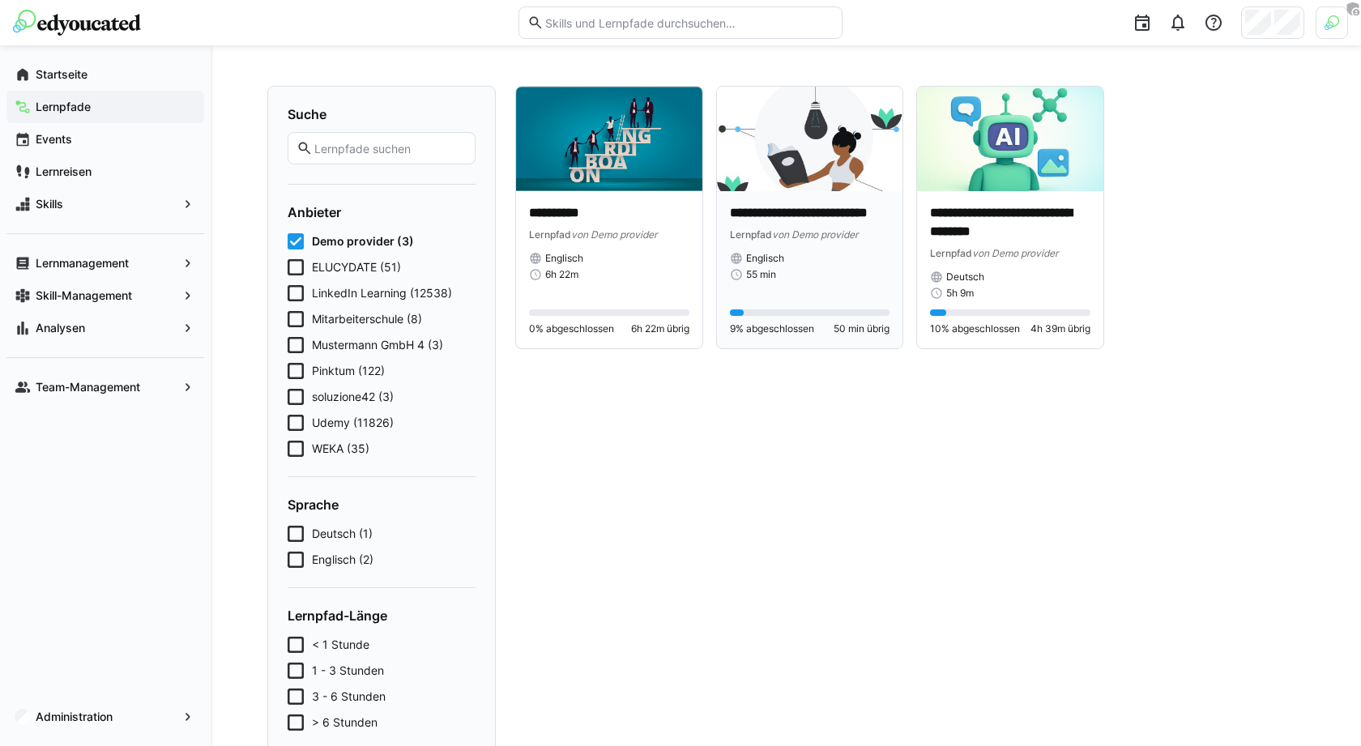
click at [863, 223] on p "**********" at bounding box center [810, 213] width 160 height 19
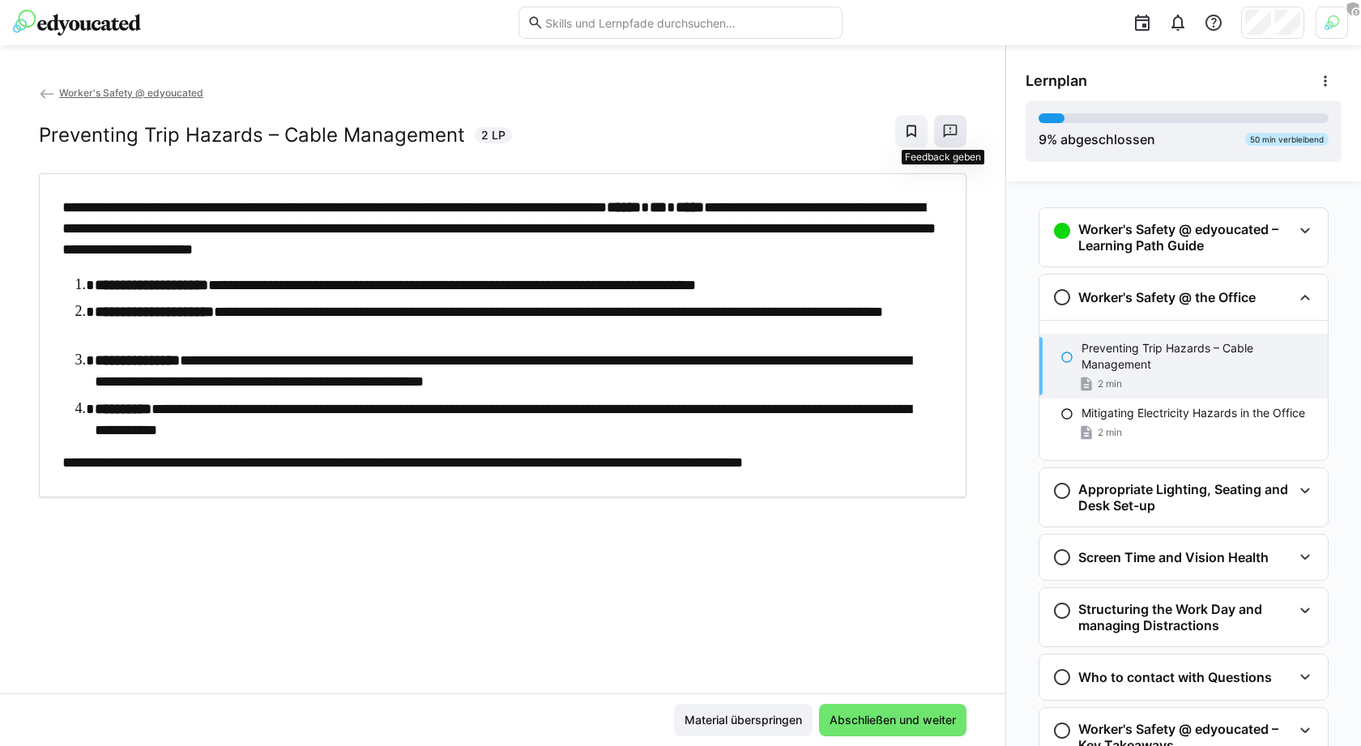
click at [946, 137] on eds-icon at bounding box center [950, 131] width 16 height 16
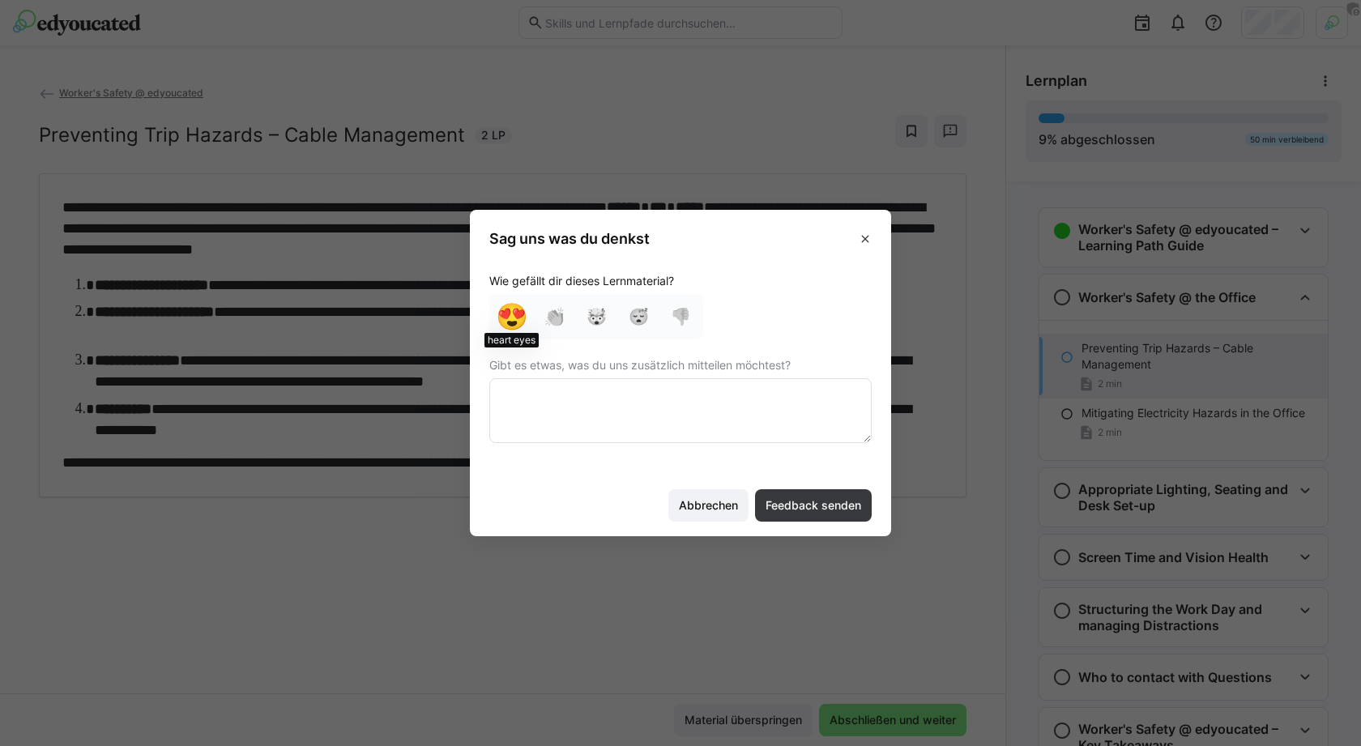
click at [513, 318] on div "😍" at bounding box center [512, 317] width 26 height 26
click at [602, 412] on textarea at bounding box center [680, 410] width 382 height 65
type textarea "toll"
click at [781, 509] on span "Feedback senden" at bounding box center [813, 505] width 100 height 16
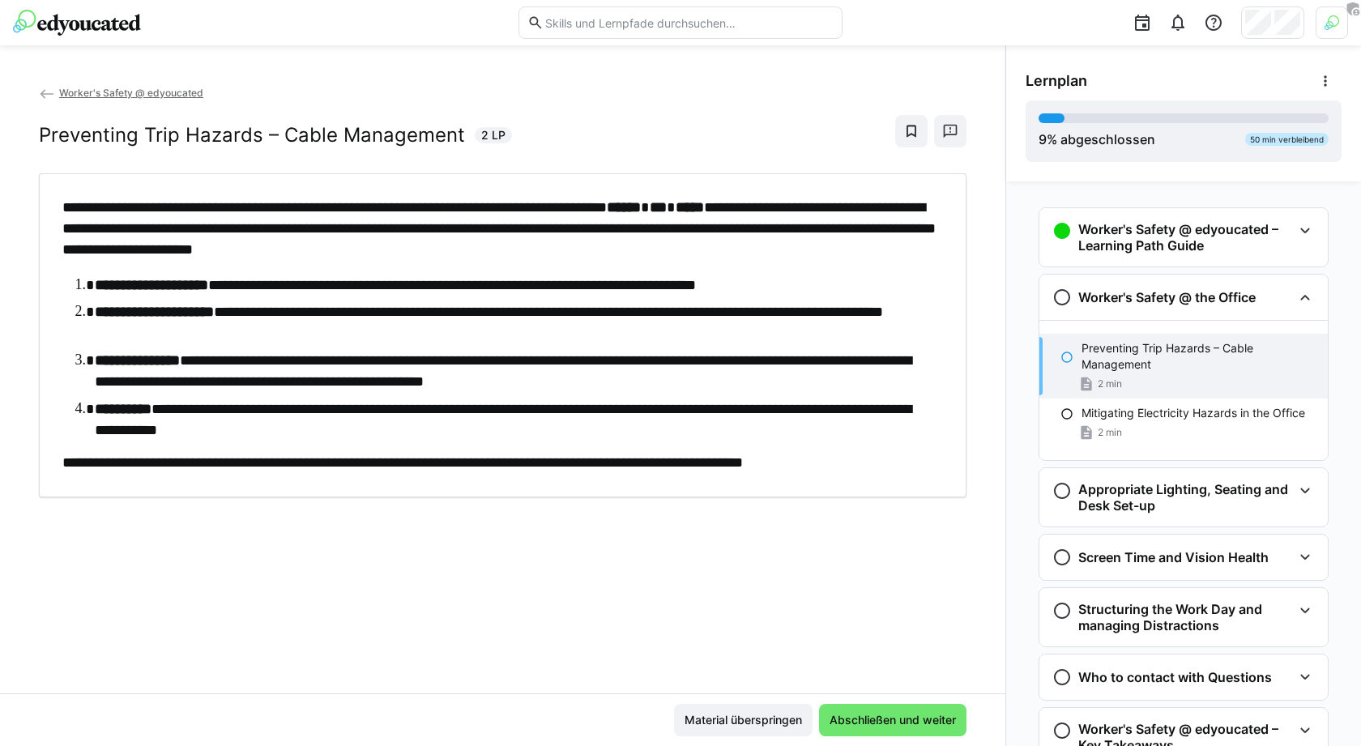
click at [45, 93] on eds-icon at bounding box center [47, 94] width 16 height 16
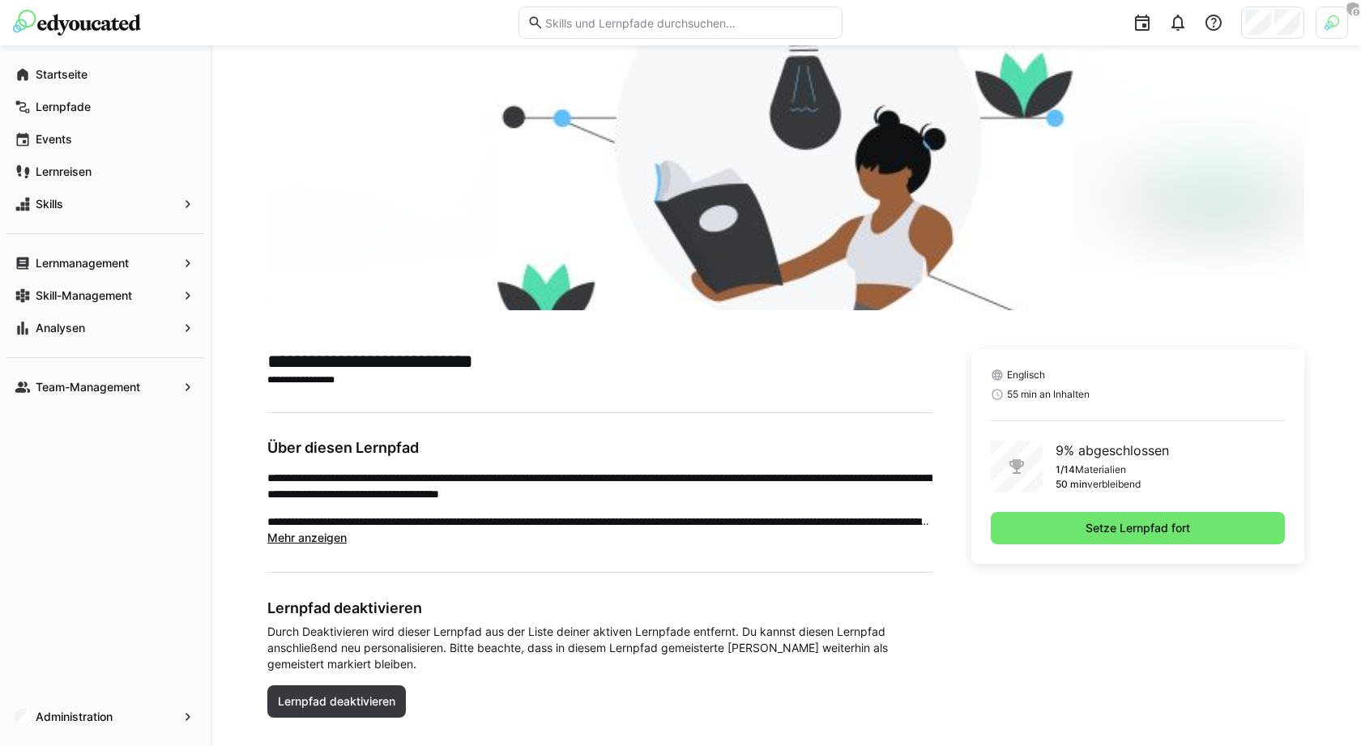
scroll to position [100, 0]
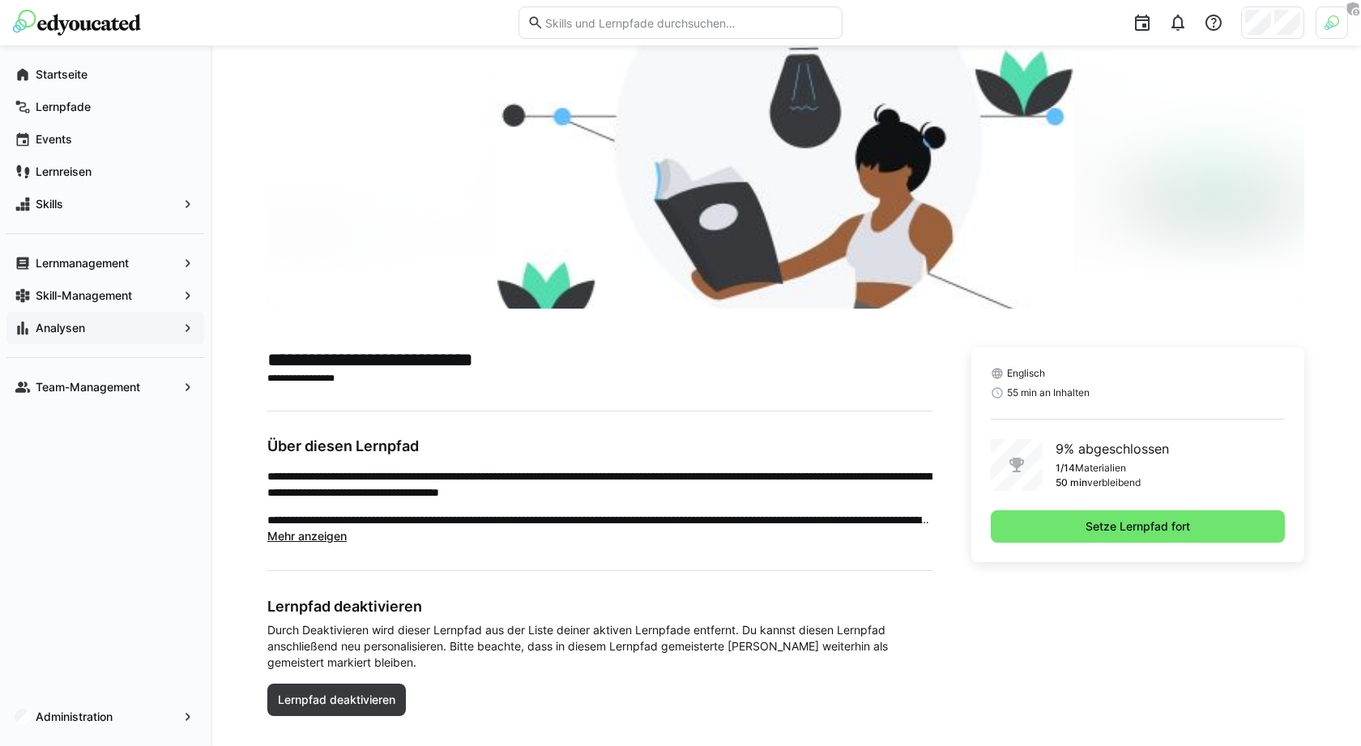
click at [108, 320] on span "Analysen" at bounding box center [105, 328] width 144 height 16
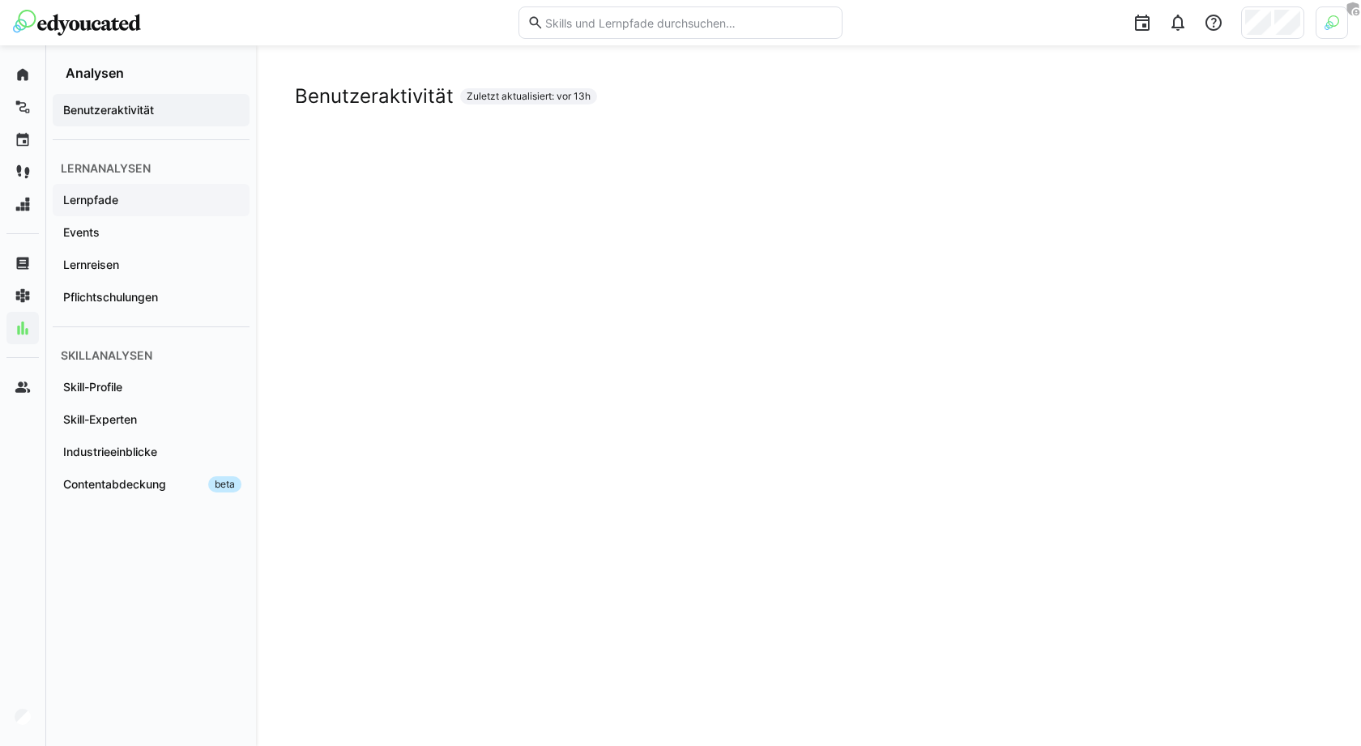
click at [186, 192] on span "Lernpfade" at bounding box center [151, 200] width 181 height 16
click at [189, 225] on span "Events" at bounding box center [151, 232] width 181 height 16
click at [137, 395] on div "Skill-Profile" at bounding box center [151, 387] width 197 height 32
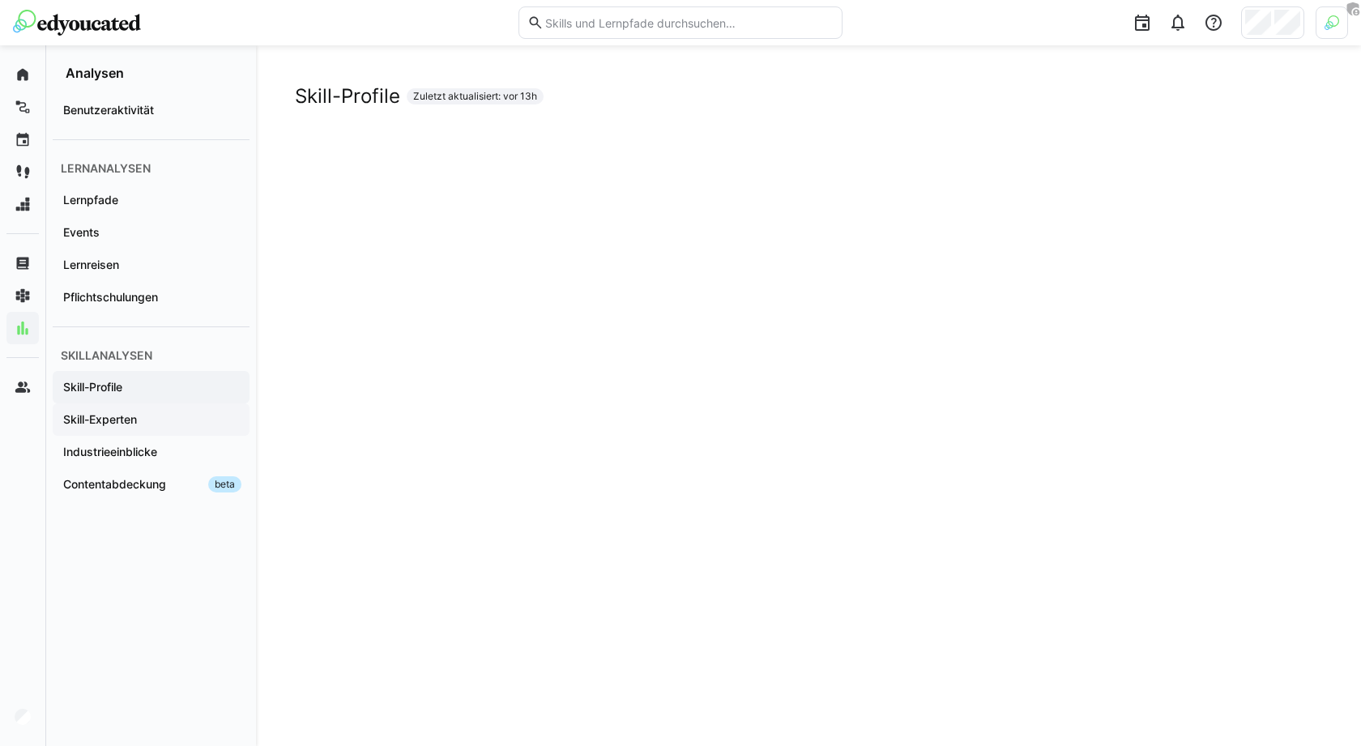
click at [0, 0] on app-navigation-label "Skill-Experten" at bounding box center [0, 0] width 0 height 0
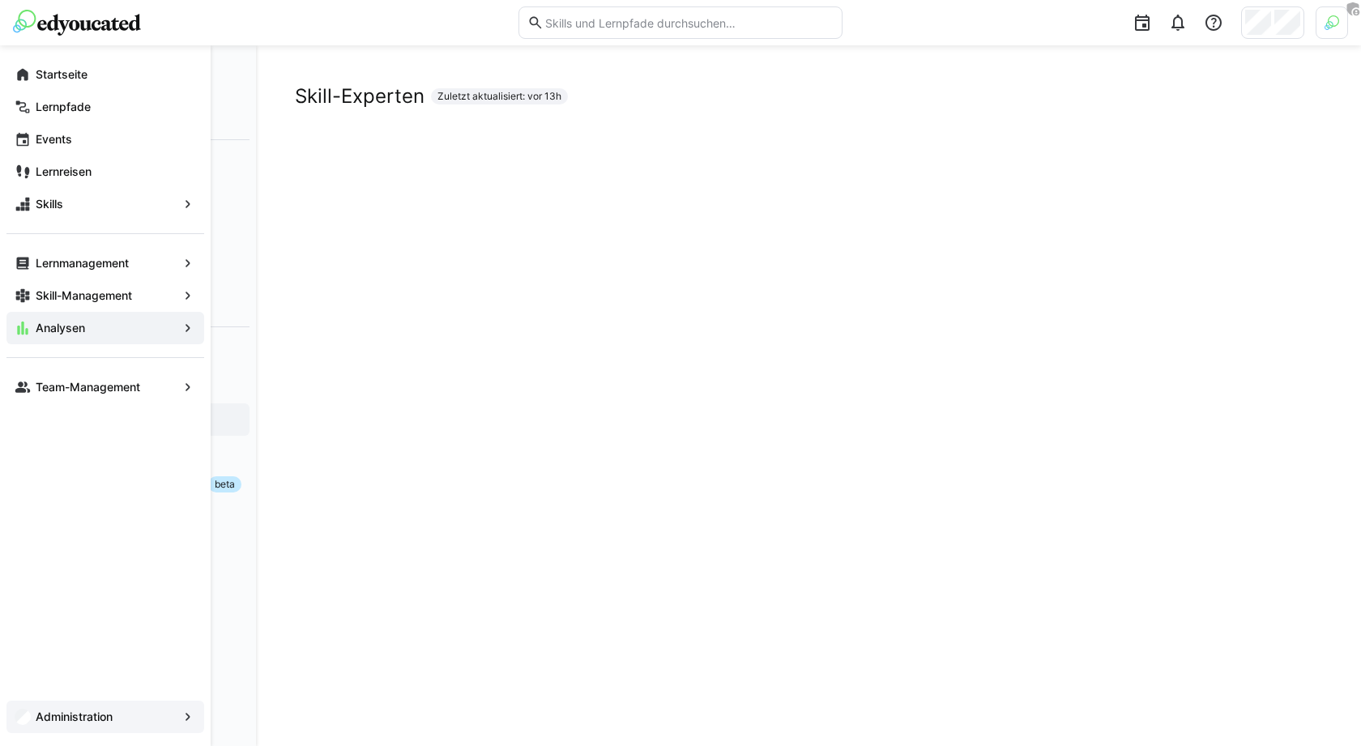
click at [0, 0] on app-navigation-label "Administration" at bounding box center [0, 0] width 0 height 0
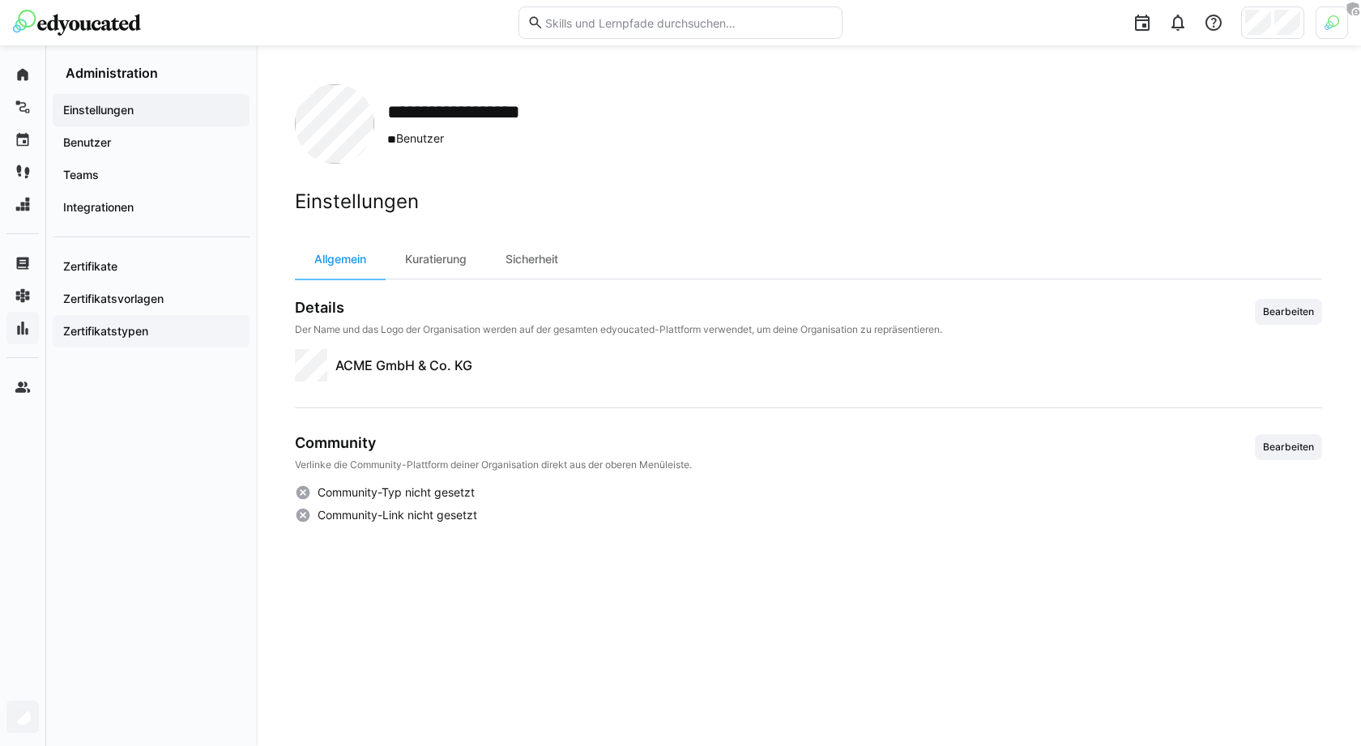
click at [0, 0] on app-navigation-label "Zertifikatstypen" at bounding box center [0, 0] width 0 height 0
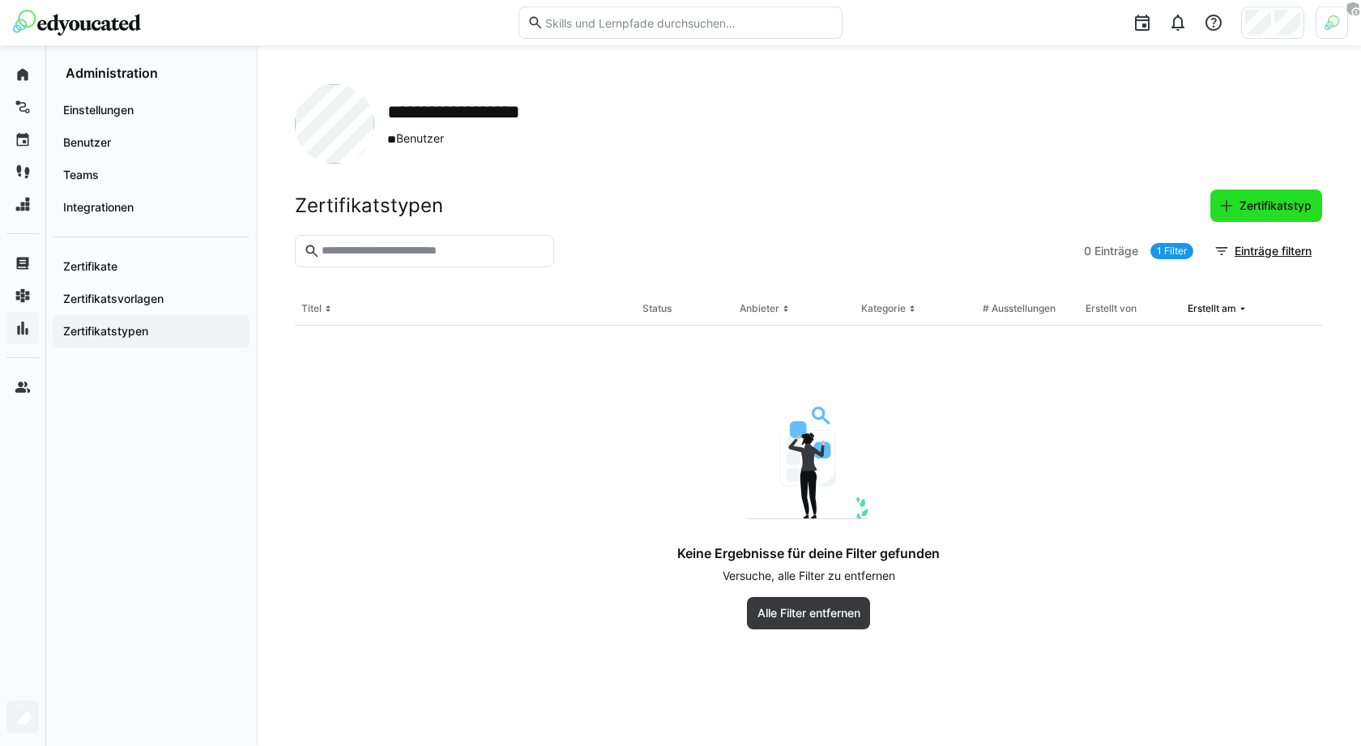
click at [1286, 205] on span "Zertifikatstyp" at bounding box center [1275, 206] width 77 height 16
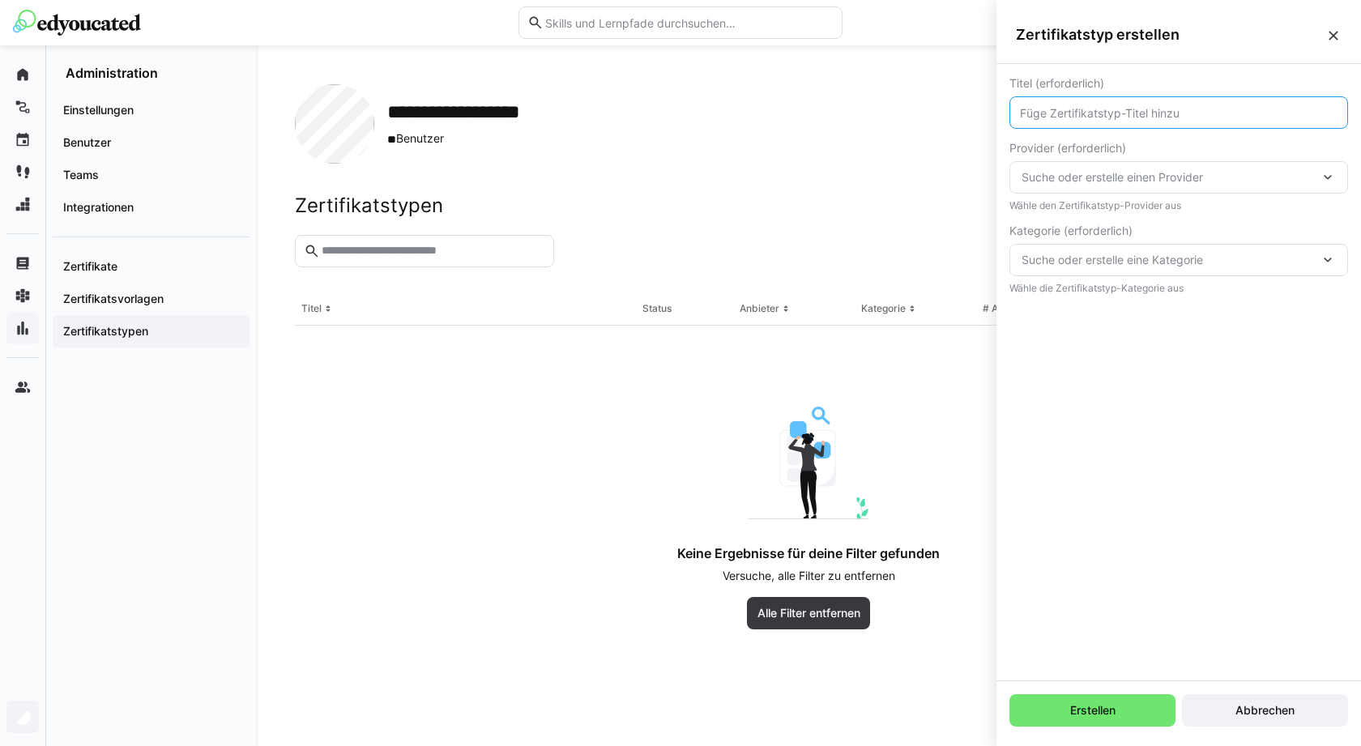
click at [1143, 105] on input "text" at bounding box center [1178, 112] width 321 height 15
type input "Projektmanagement"
click at [1176, 182] on span "Suche oder erstelle einen Provider" at bounding box center [1171, 177] width 298 height 16
click at [1156, 200] on div "Neuer Provider" at bounding box center [1178, 220] width 339 height 47
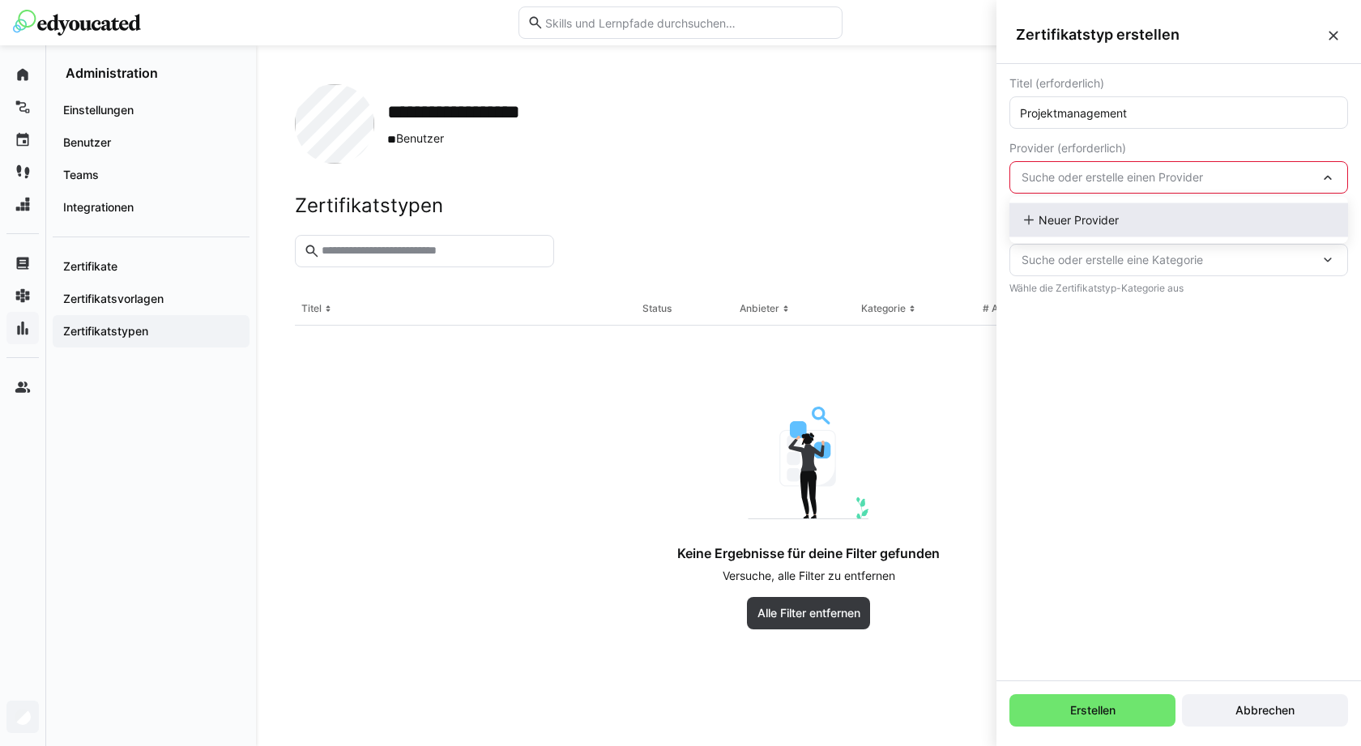
click at [1154, 206] on div "Neuer Provider" at bounding box center [1178, 220] width 339 height 34
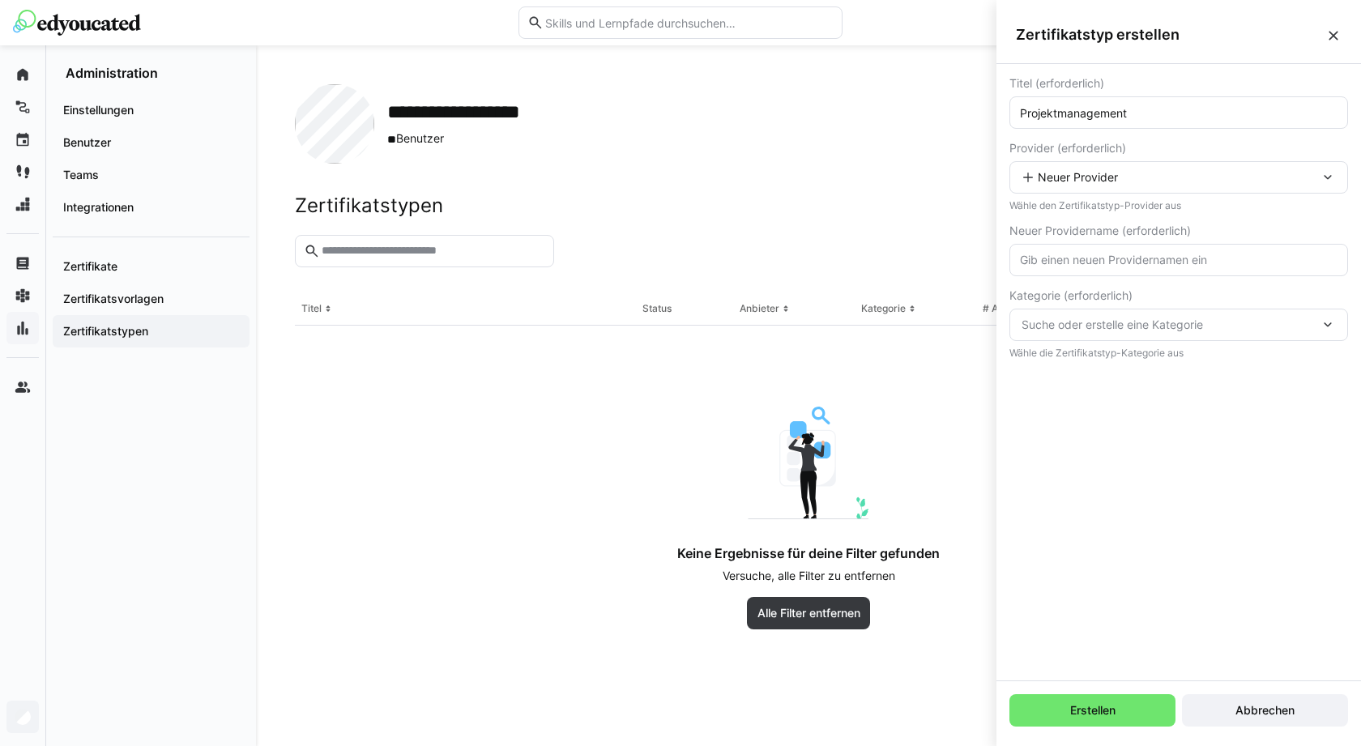
click at [1148, 192] on div "Neuer Provider" at bounding box center [1178, 177] width 339 height 32
click at [1099, 218] on span "Neuer Provider" at bounding box center [1079, 220] width 80 height 16
click at [1100, 169] on div "Neuer Provider" at bounding box center [1178, 177] width 339 height 32
click at [1077, 228] on div "Neuer Provider" at bounding box center [1178, 220] width 339 height 34
click at [1124, 258] on input "text" at bounding box center [1178, 260] width 321 height 15
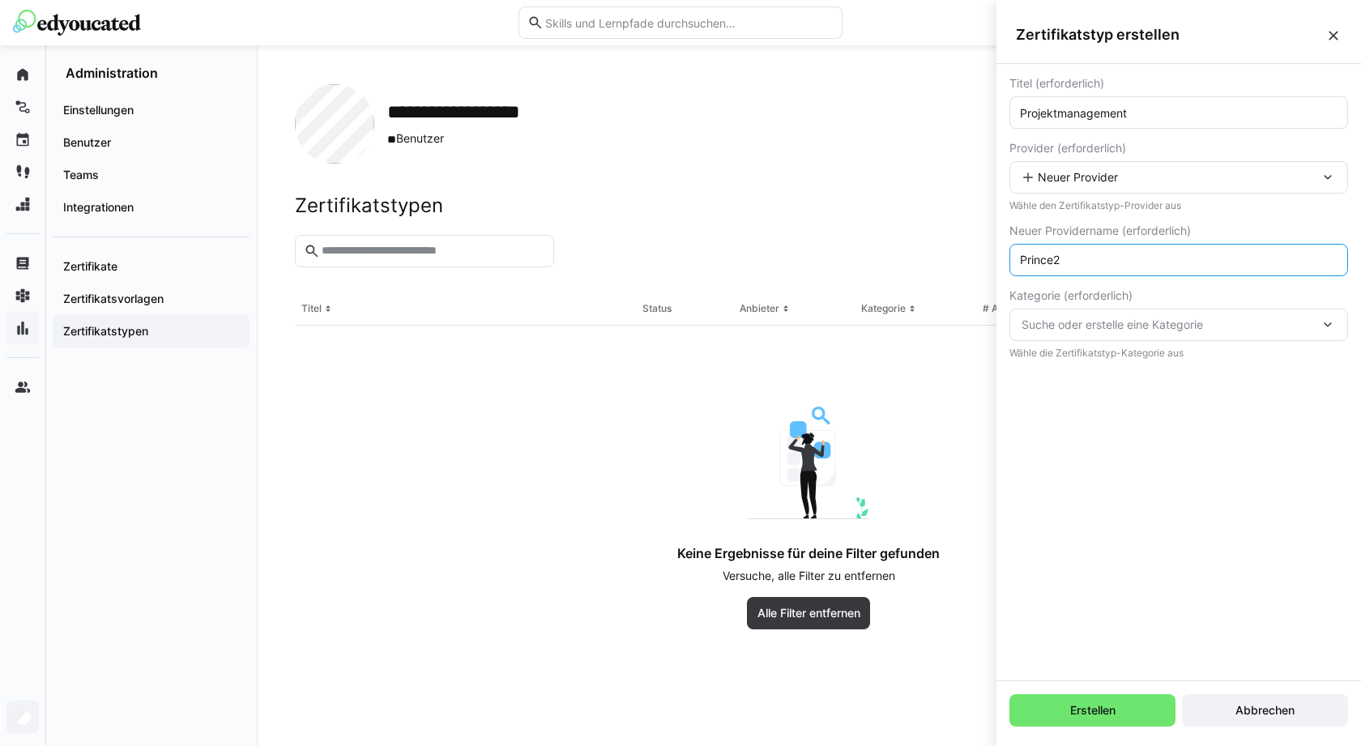
type input "Prince2"
click at [1149, 350] on span "Wähle die Zertifikatstyp-Kategorie aus" at bounding box center [1096, 353] width 174 height 11
click at [1148, 341] on eds-form-field "Kategorie (erforderlich) Suche oder erstelle eine Kategorie Neue Kategorie Wähl…" at bounding box center [1178, 324] width 339 height 70
click at [1148, 341] on eds-form-field "Kategorie (erforderlich) Suche oder erstelle eine Kategorie Kategorie ist erfor…" at bounding box center [1178, 324] width 339 height 70
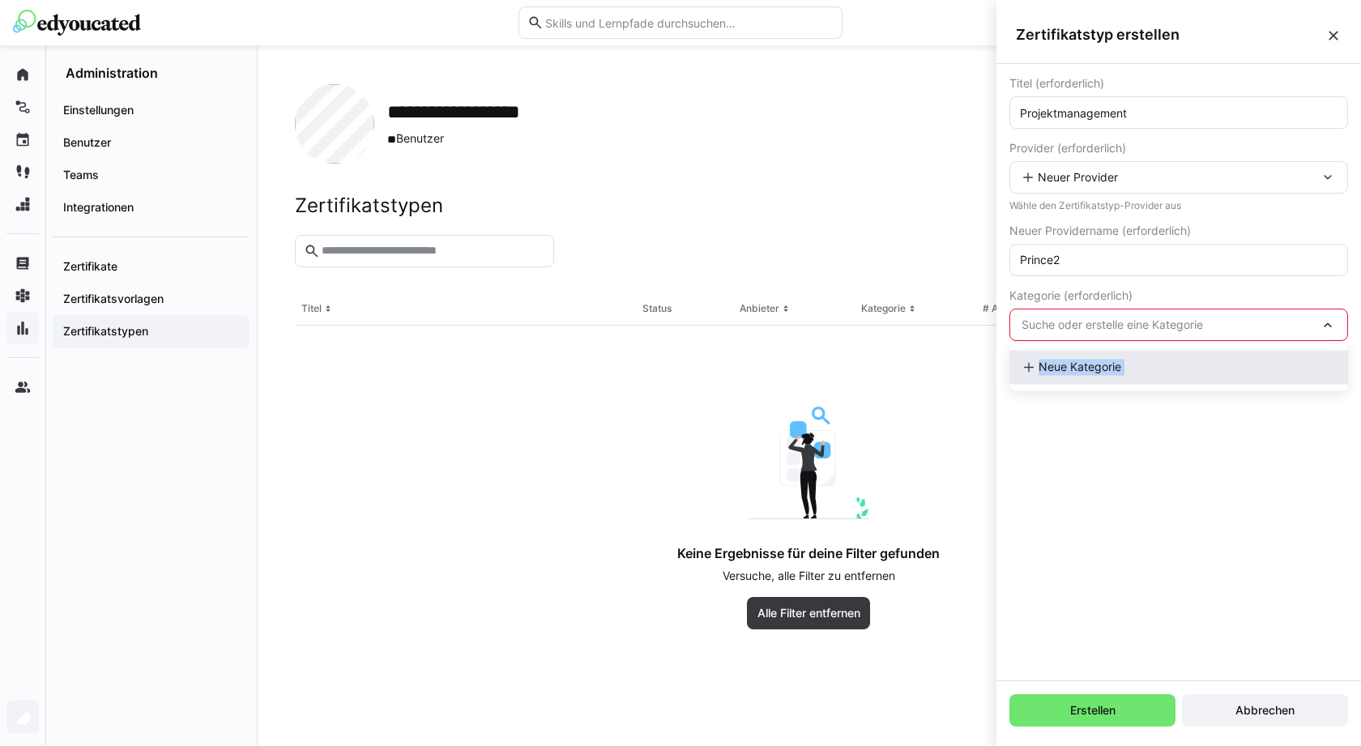
click at [1112, 369] on span "Neue Kategorie" at bounding box center [1080, 367] width 83 height 16
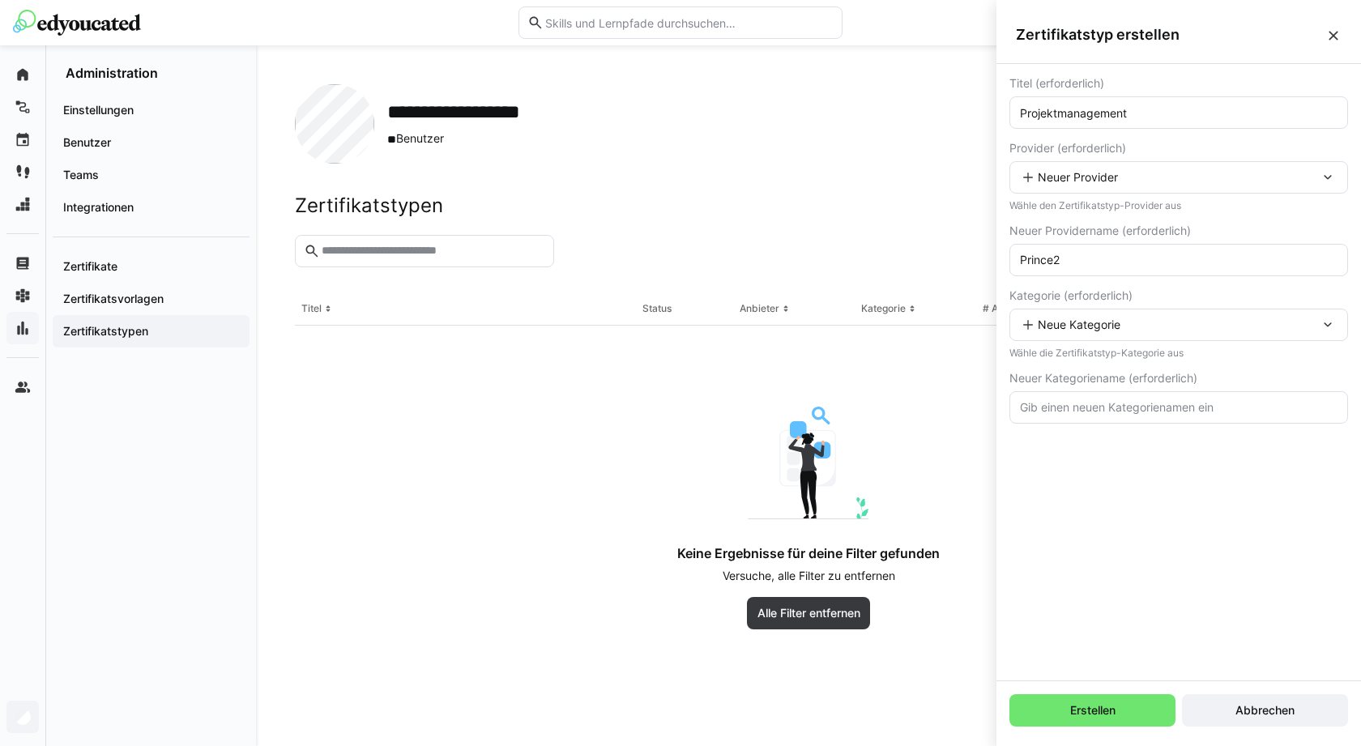
click at [1150, 403] on input "text" at bounding box center [1178, 407] width 321 height 15
type input "Projektmanagement"
click at [1146, 106] on input "Projektmanagement" at bounding box center [1178, 112] width 321 height 15
type input "Prince2 Project Manager"
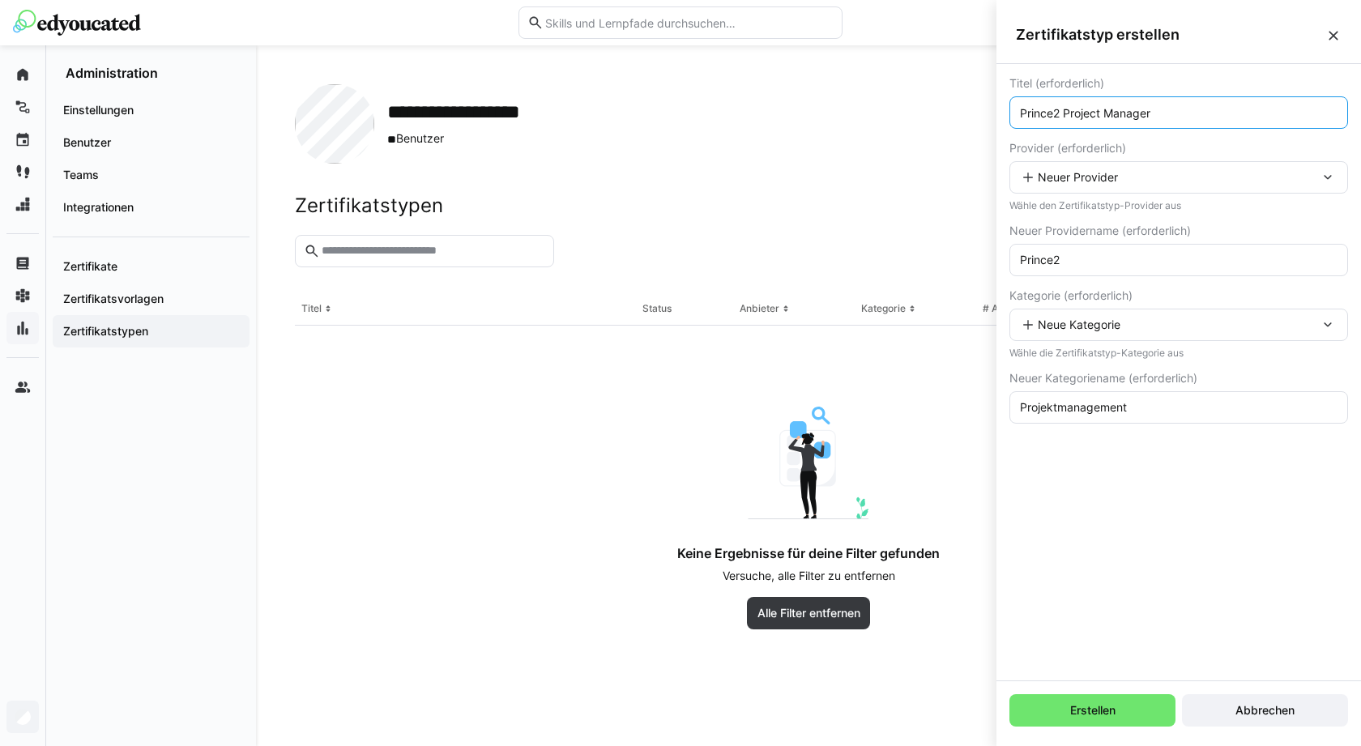
click at [1122, 685] on div "Erstellen Abbrechen" at bounding box center [1178, 710] width 365 height 58
click at [1118, 717] on span "Erstellen" at bounding box center [1093, 710] width 50 height 16
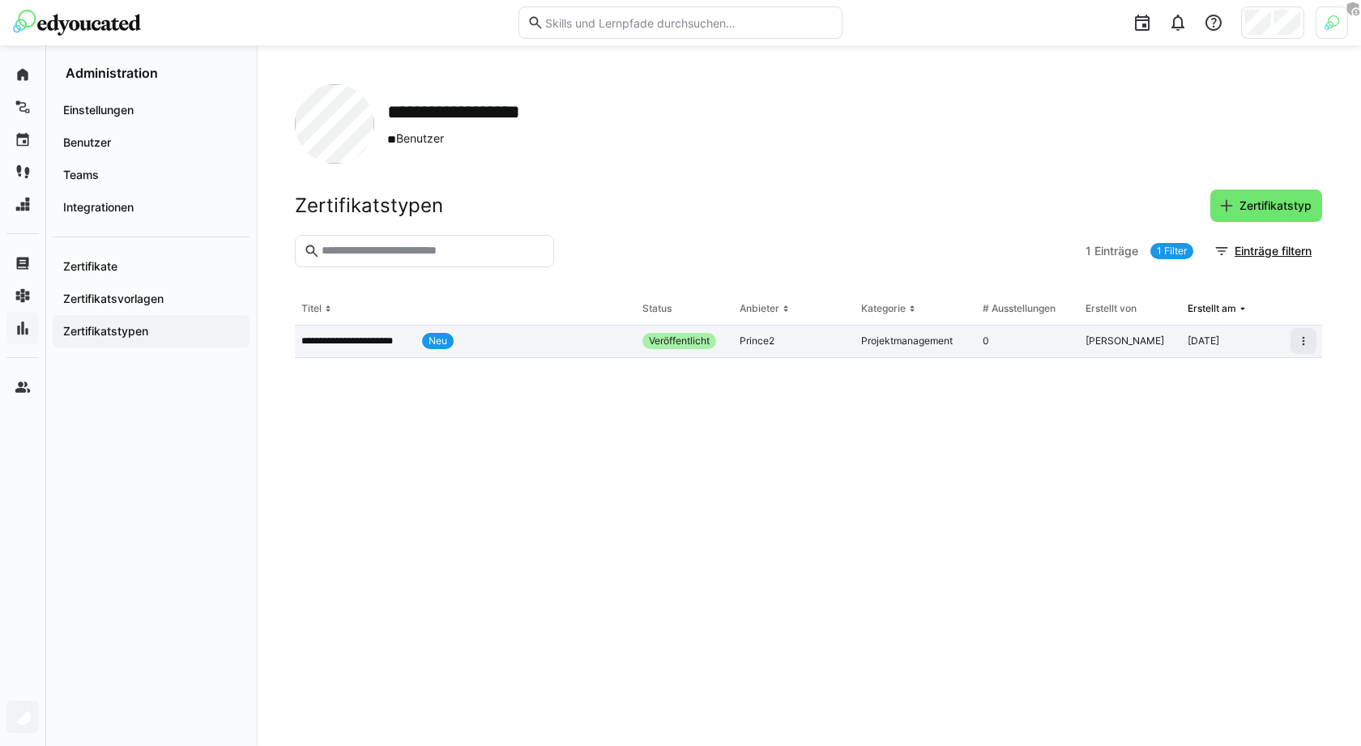
drag, startPoint x: 489, startPoint y: 339, endPoint x: 377, endPoint y: 338, distance: 112.6
click at [377, 338] on app-table-first-column "**********" at bounding box center [465, 341] width 328 height 16
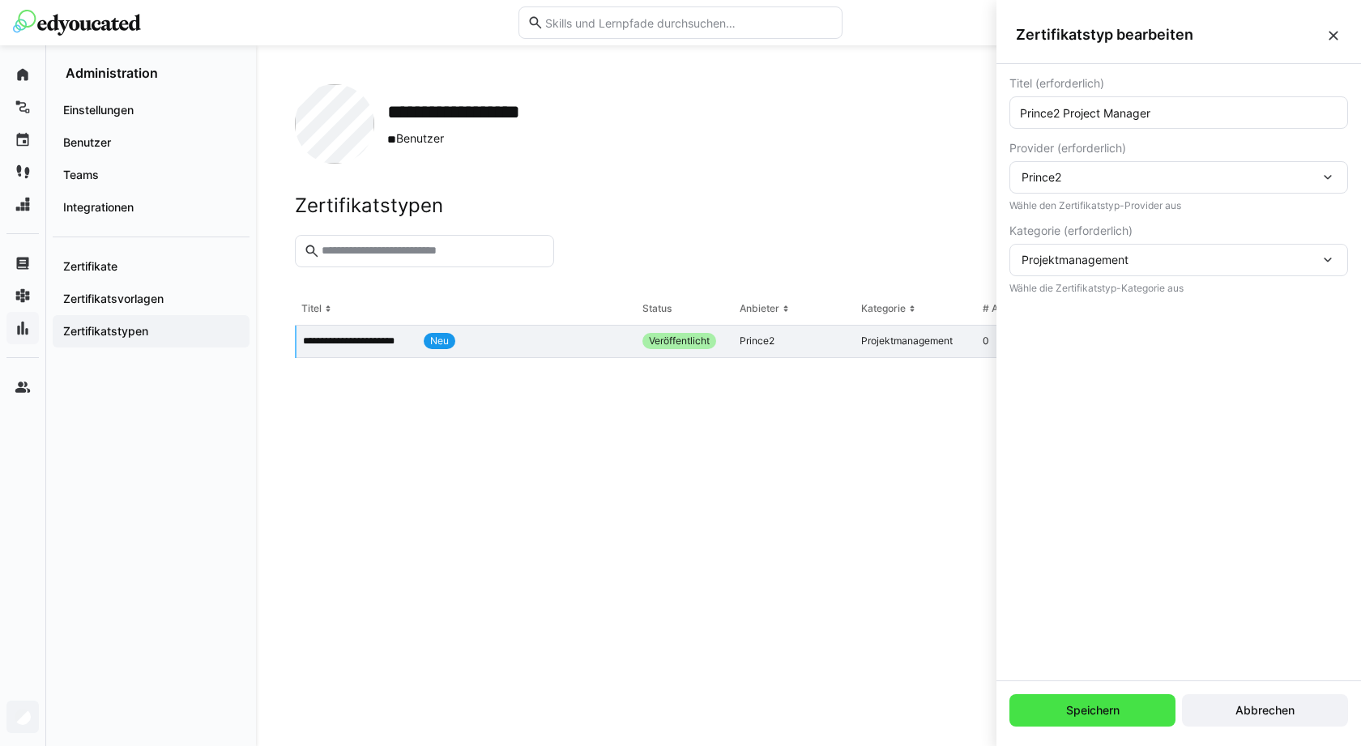
click at [1124, 716] on span "Speichern" at bounding box center [1092, 710] width 166 height 32
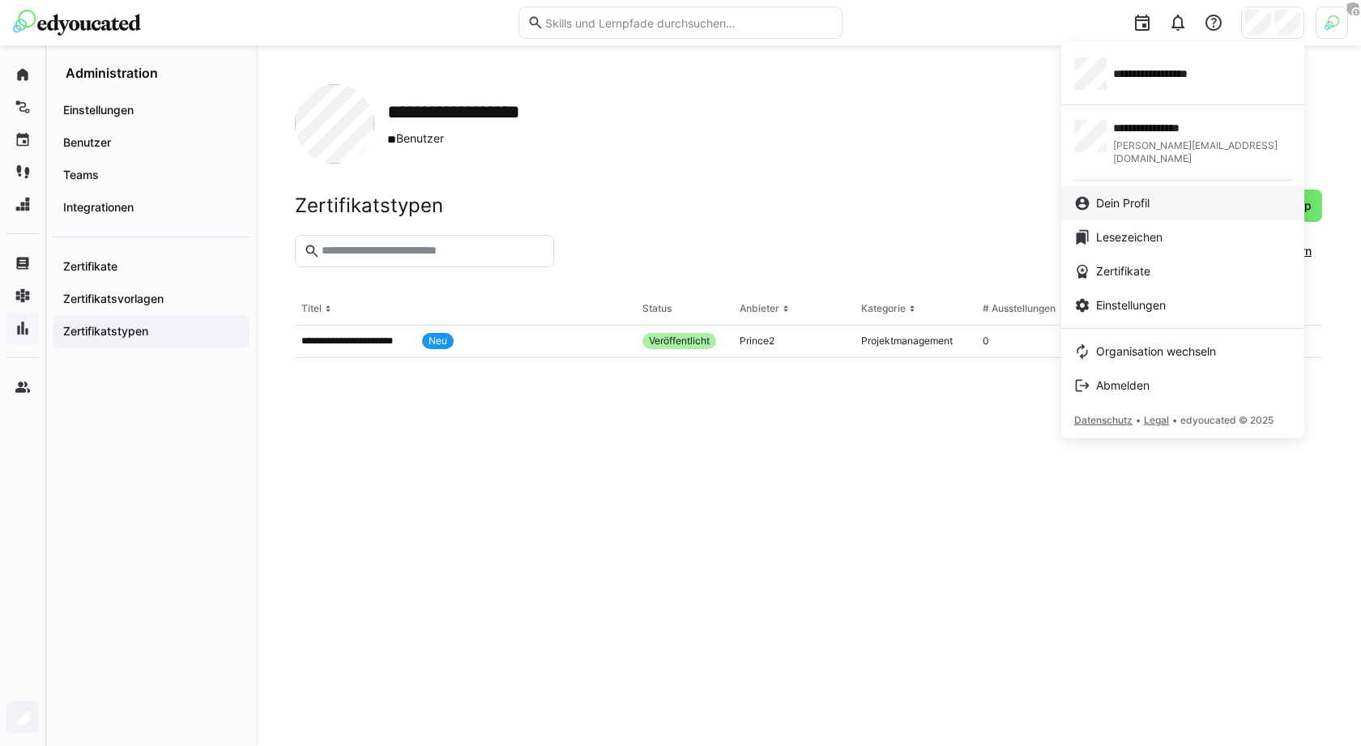
click at [1123, 195] on span "Dein Profil" at bounding box center [1122, 203] width 53 height 16
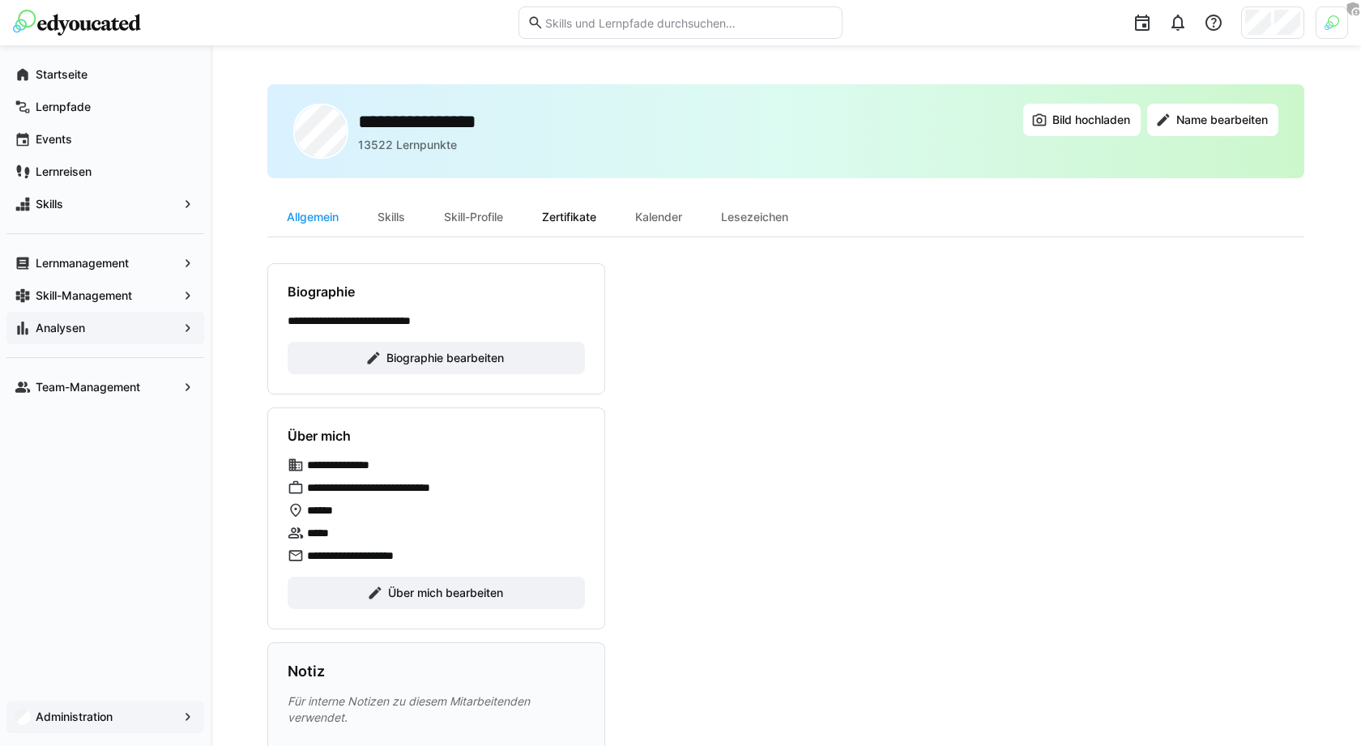
click at [554, 224] on div "Zertifikate" at bounding box center [569, 217] width 93 height 39
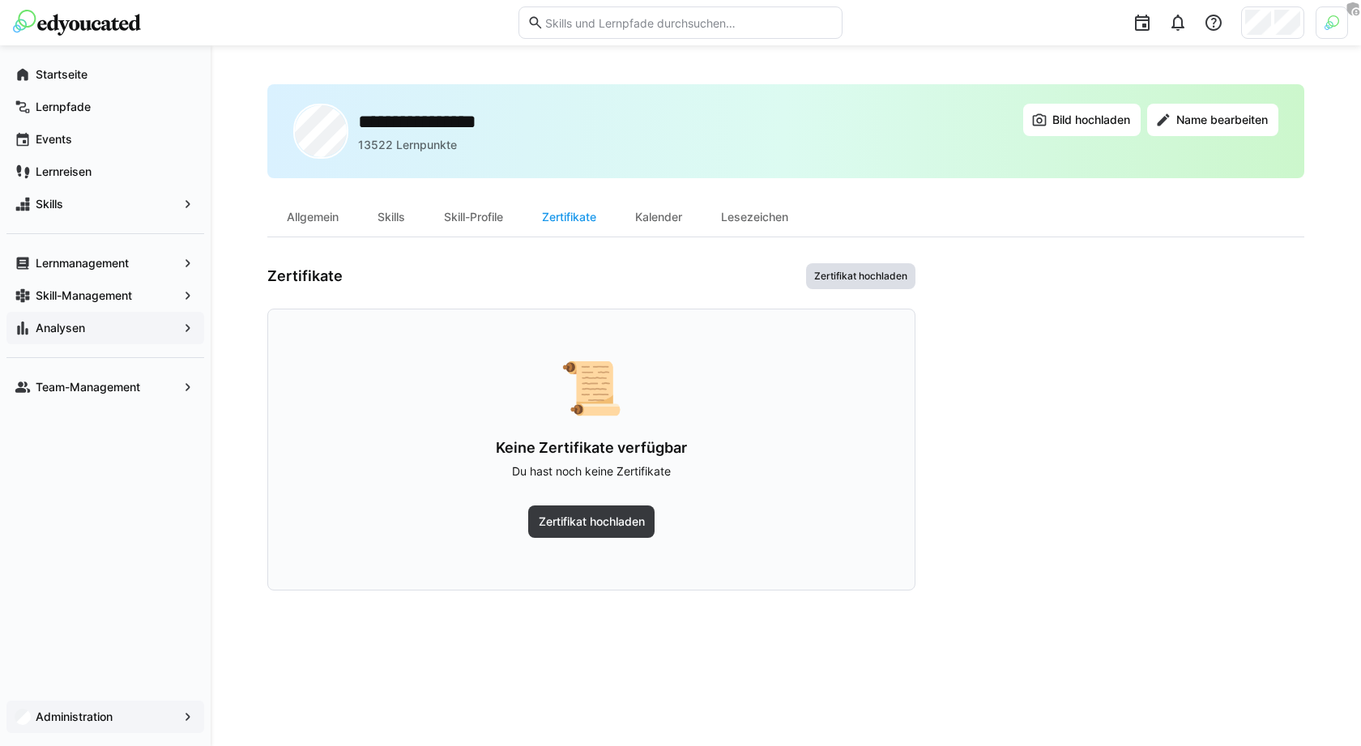
click at [859, 271] on span "Zertifikat hochladen" at bounding box center [861, 276] width 96 height 13
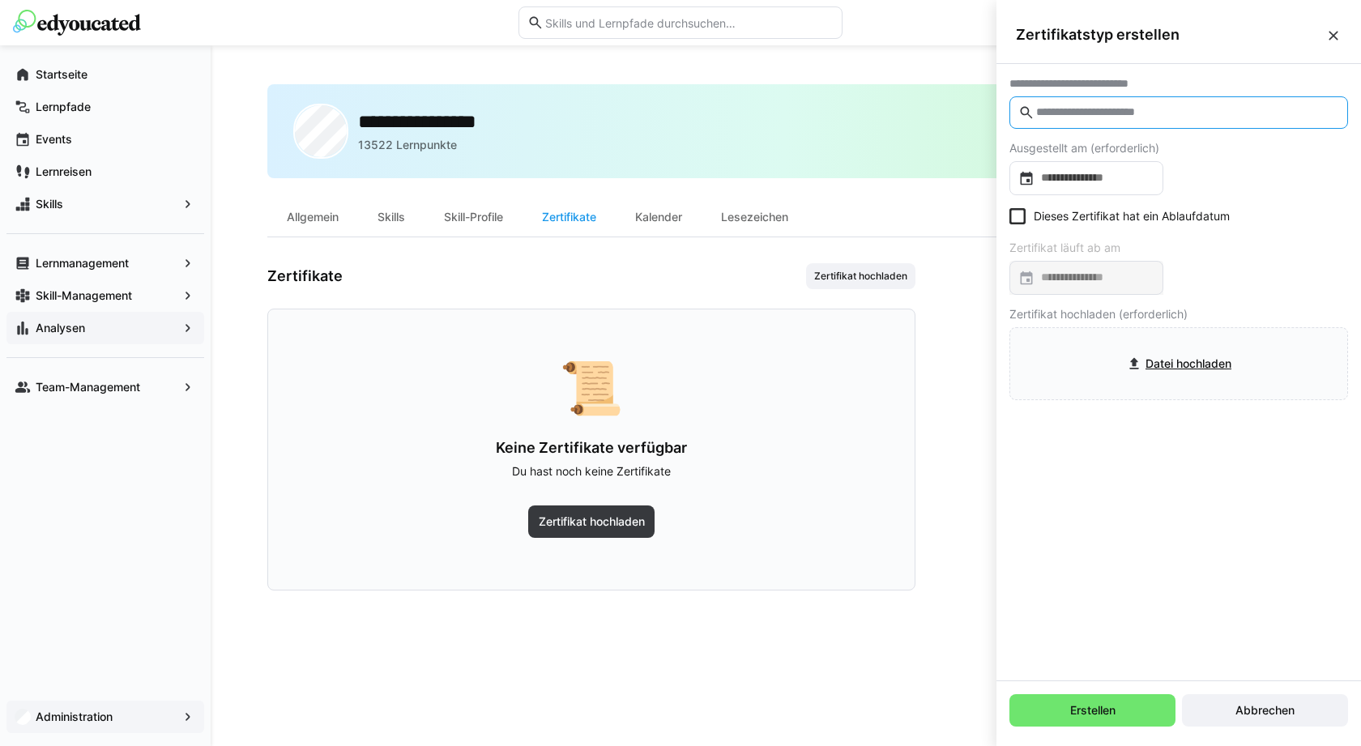
click at [1109, 110] on input "text" at bounding box center [1187, 112] width 305 height 15
click at [1109, 114] on input "text" at bounding box center [1187, 112] width 305 height 15
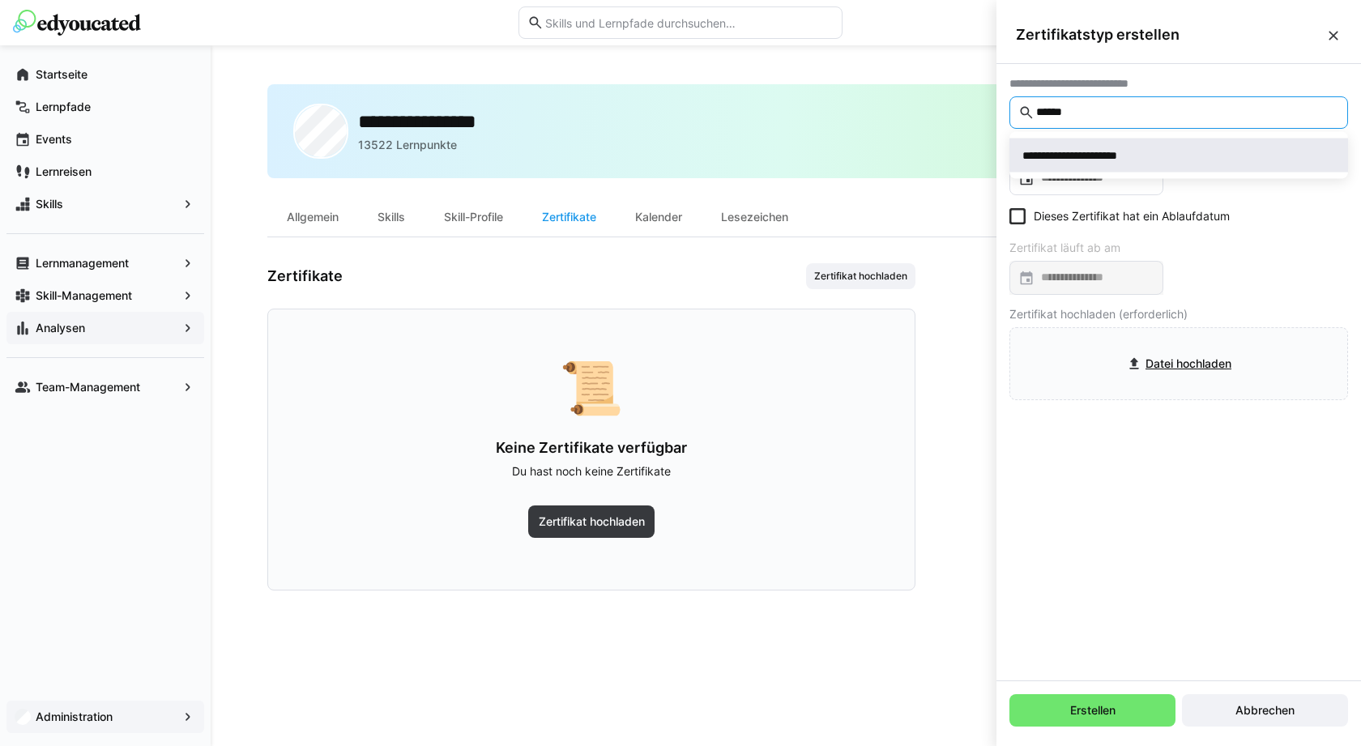
type input "******"
click at [1107, 151] on div "**********" at bounding box center [1088, 155] width 132 height 16
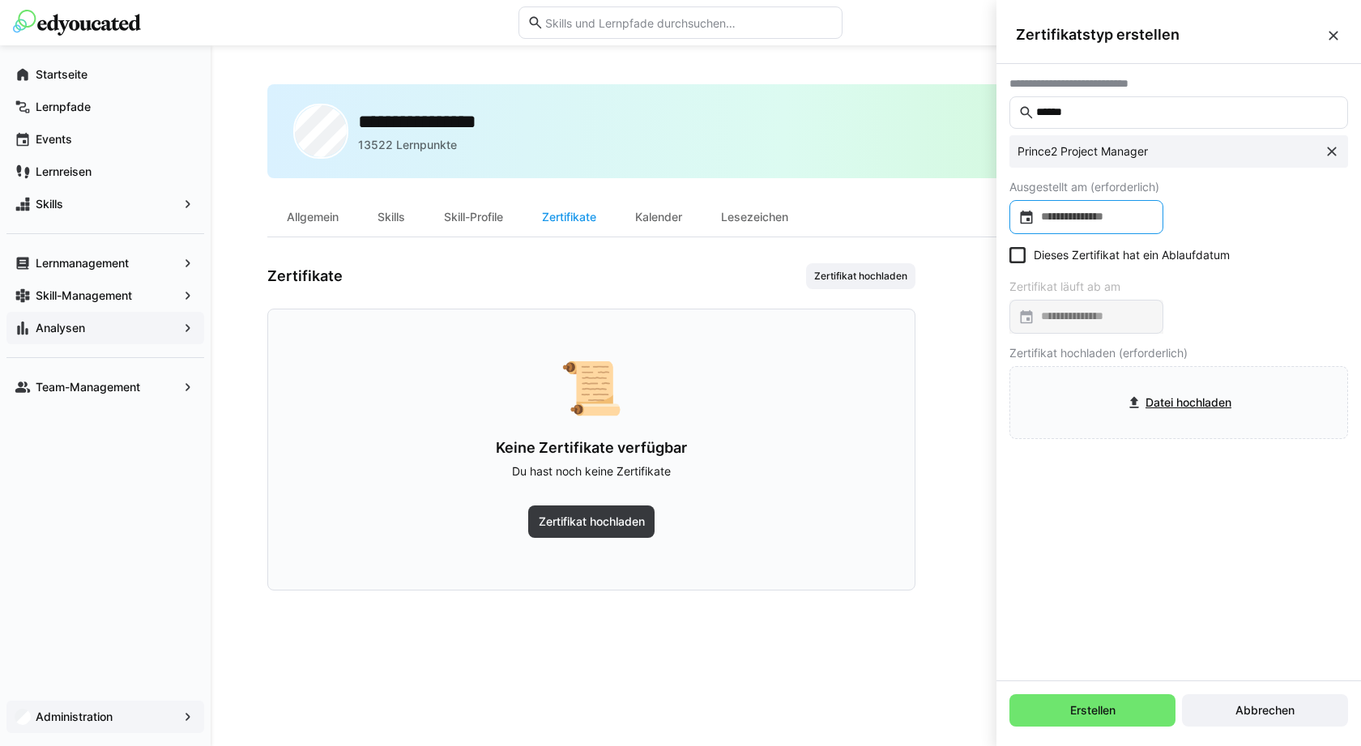
click at [1089, 214] on input at bounding box center [1095, 217] width 120 height 16
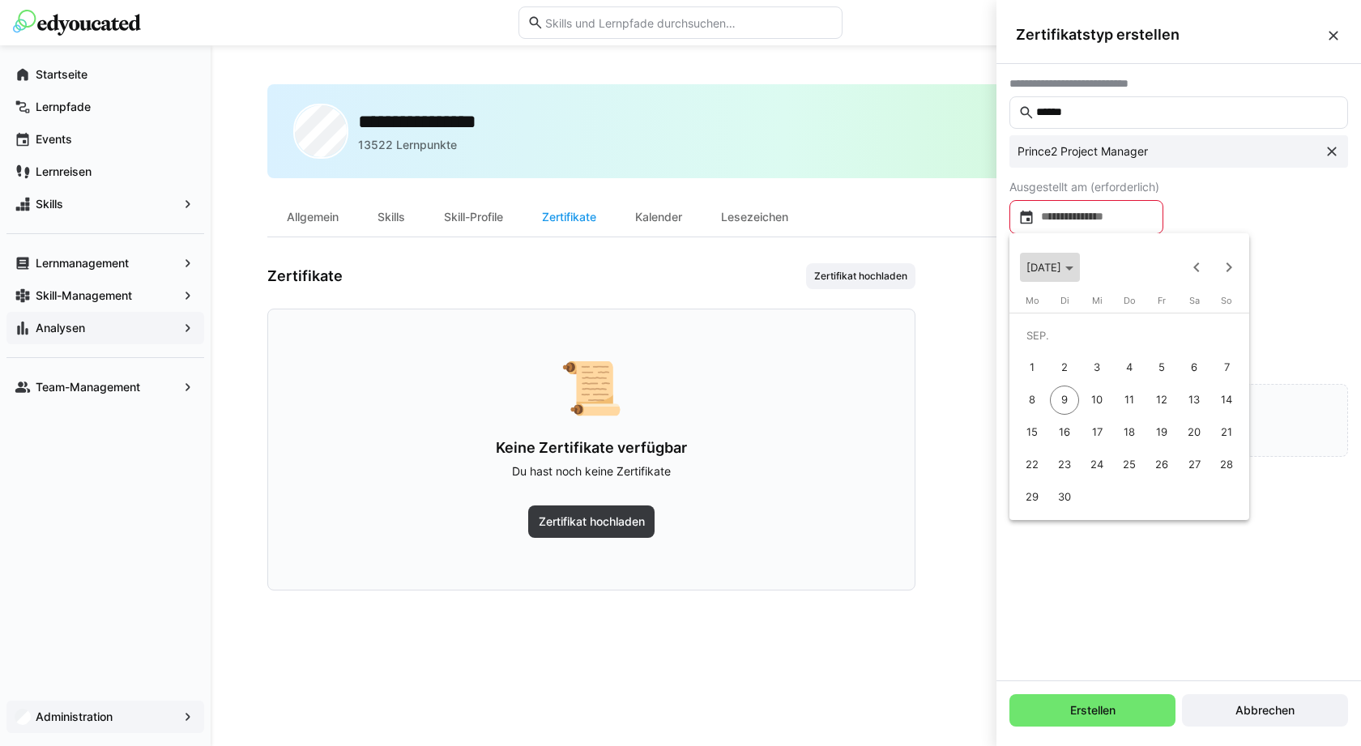
click at [1080, 273] on span "Choose month and year" at bounding box center [1050, 267] width 60 height 39
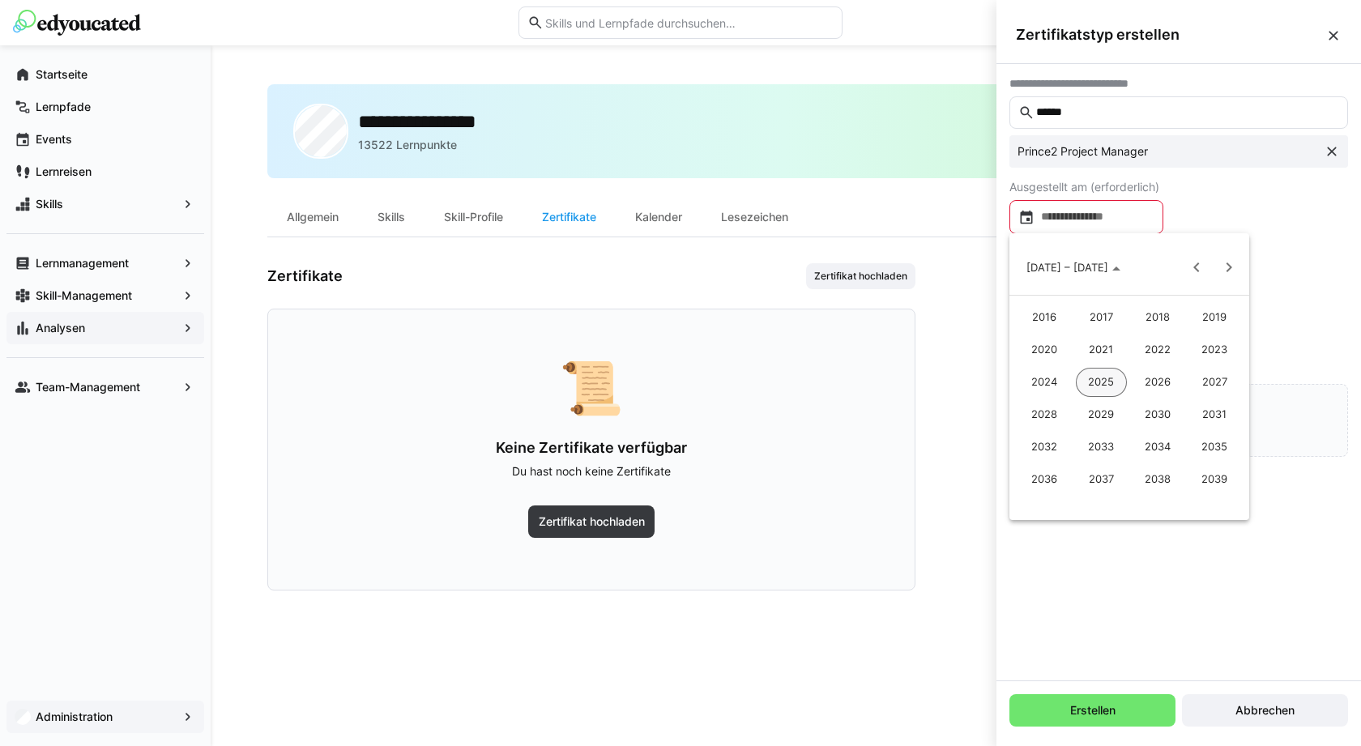
click at [1108, 448] on span "2033" at bounding box center [1101, 447] width 51 height 29
click at [1214, 415] on span "DEZ." at bounding box center [1214, 414] width 51 height 29
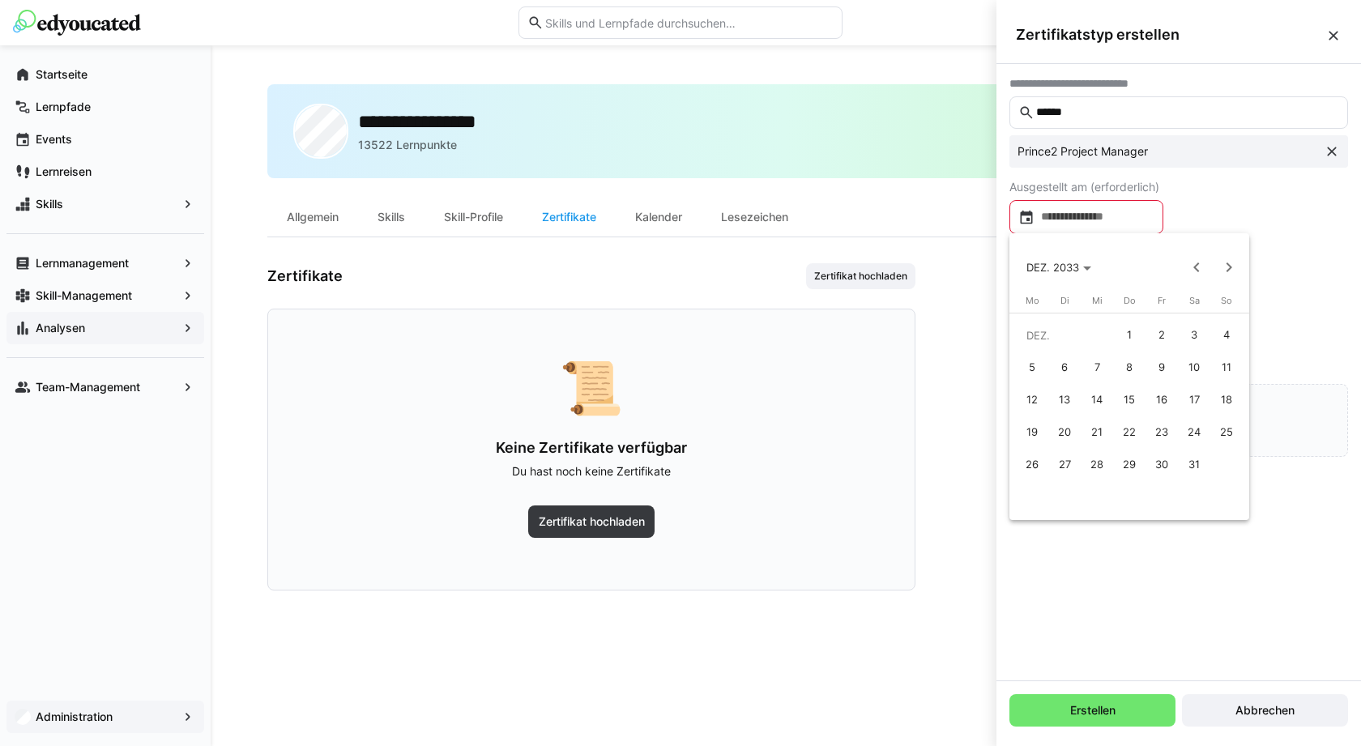
click at [1192, 464] on span "31" at bounding box center [1194, 464] width 29 height 29
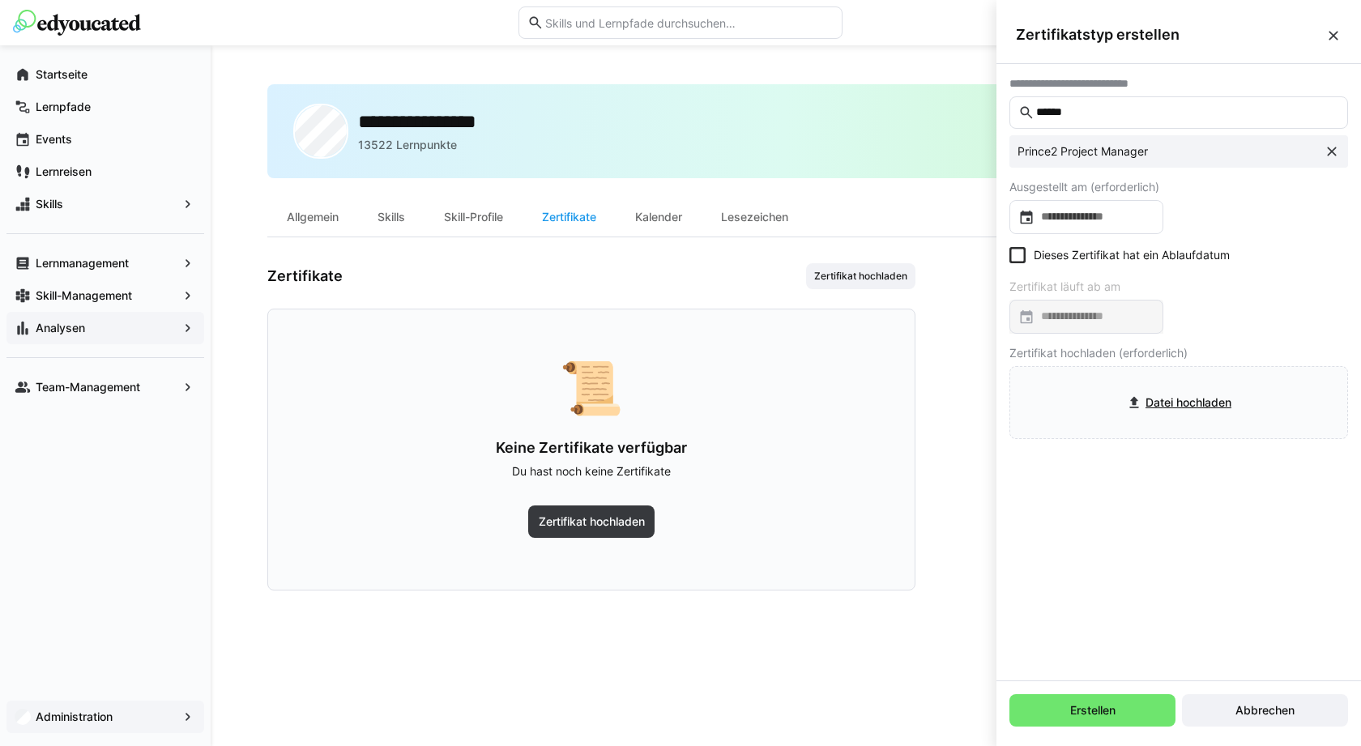
click at [1141, 257] on eds-checkbox "Dieses Zertifikat hat ein Ablaufdatum" at bounding box center [1119, 255] width 220 height 16
click at [1138, 320] on input at bounding box center [1095, 317] width 120 height 16
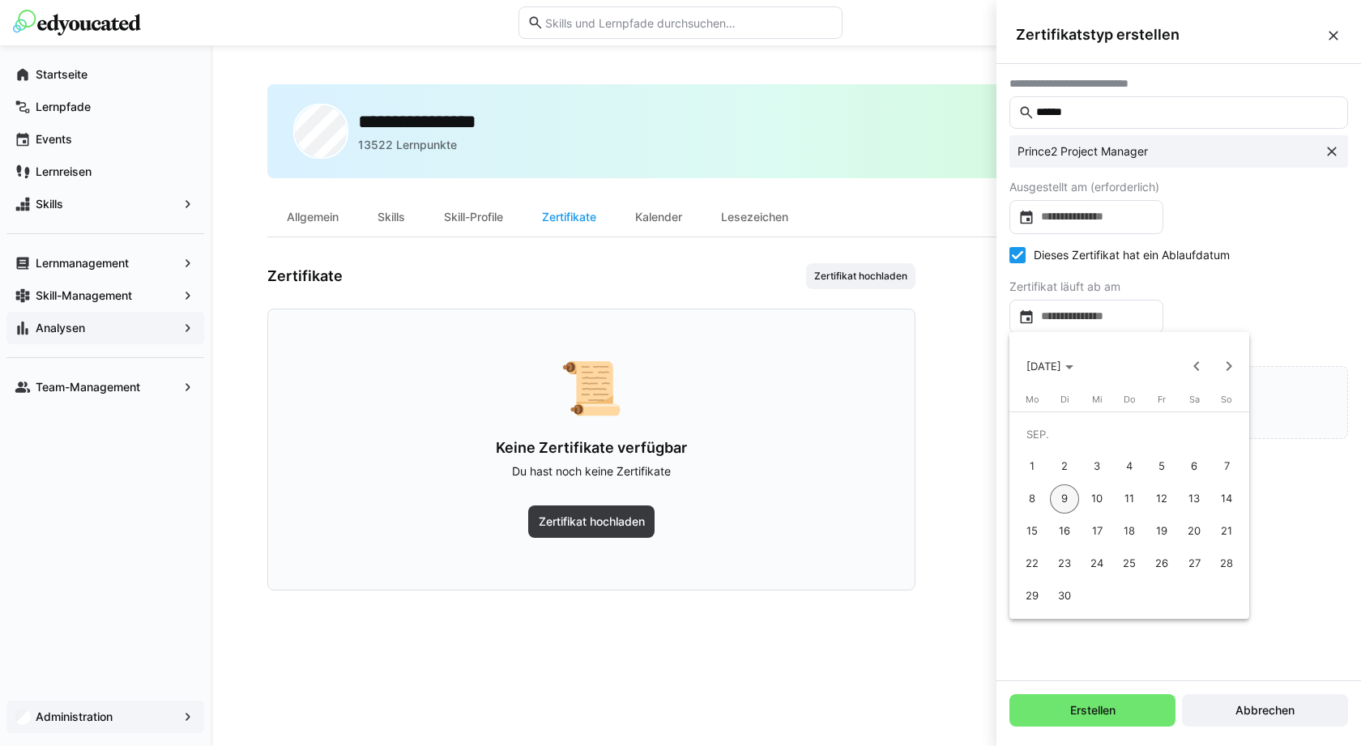
click at [1067, 584] on span "30" at bounding box center [1064, 596] width 29 height 29
click at [1104, 205] on div at bounding box center [1086, 217] width 154 height 34
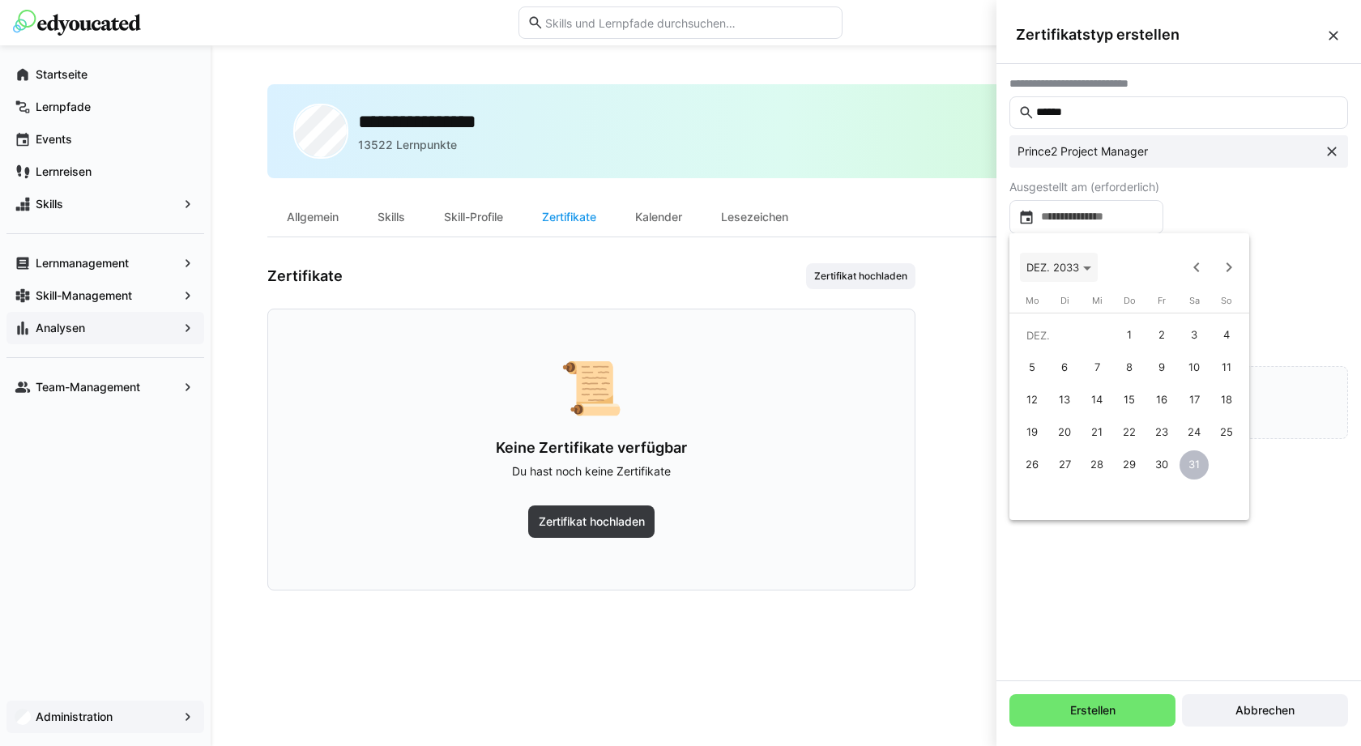
click at [1089, 268] on icon "Choose month and year" at bounding box center [1087, 269] width 8 height 4
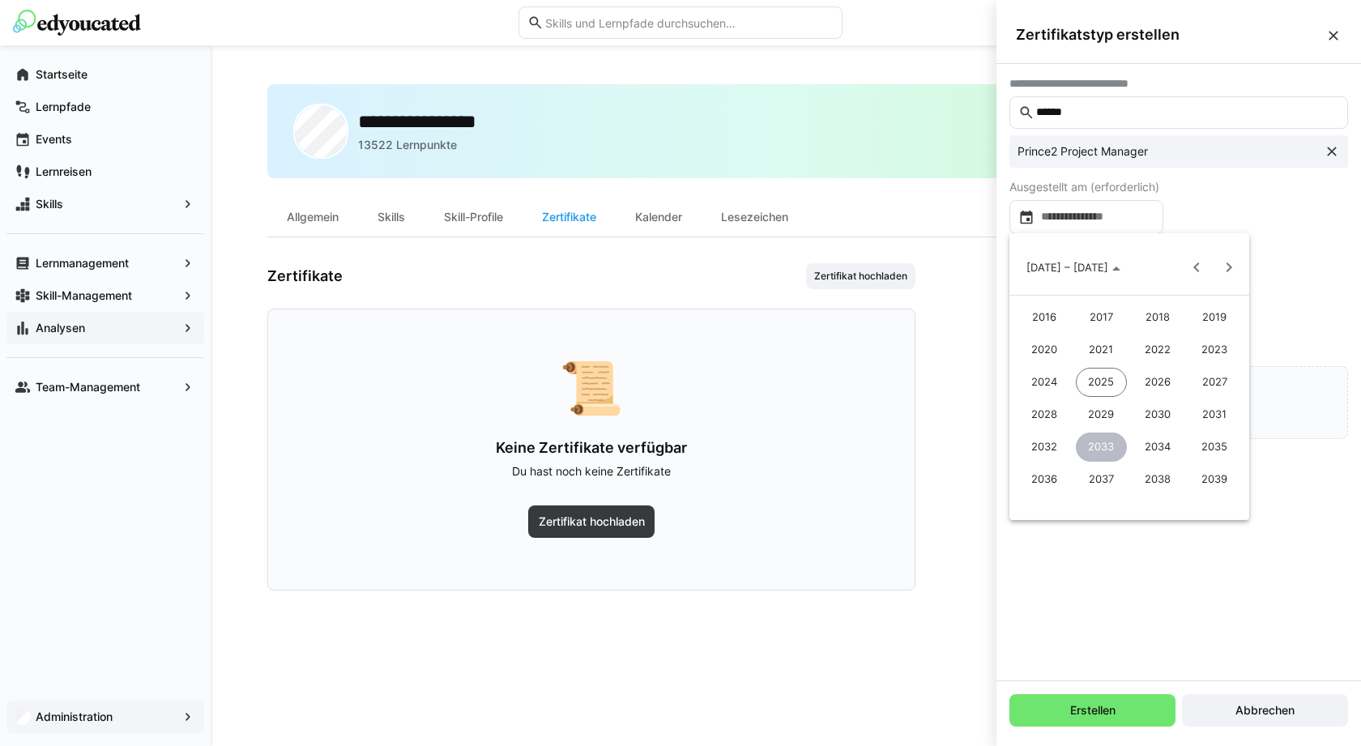
click at [1106, 384] on span "2025" at bounding box center [1101, 382] width 51 height 29
click at [1039, 352] on span "JAN." at bounding box center [1044, 349] width 51 height 29
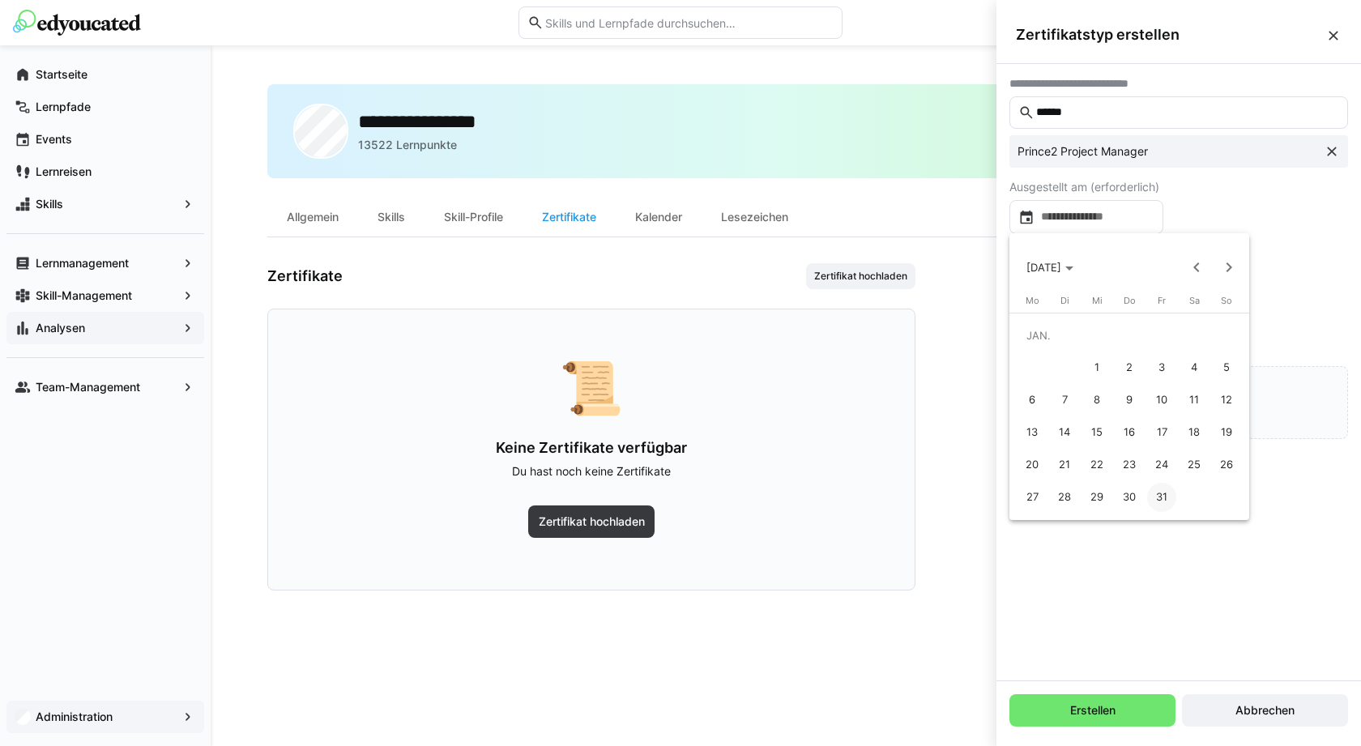
click at [1094, 359] on span "1" at bounding box center [1096, 367] width 29 height 29
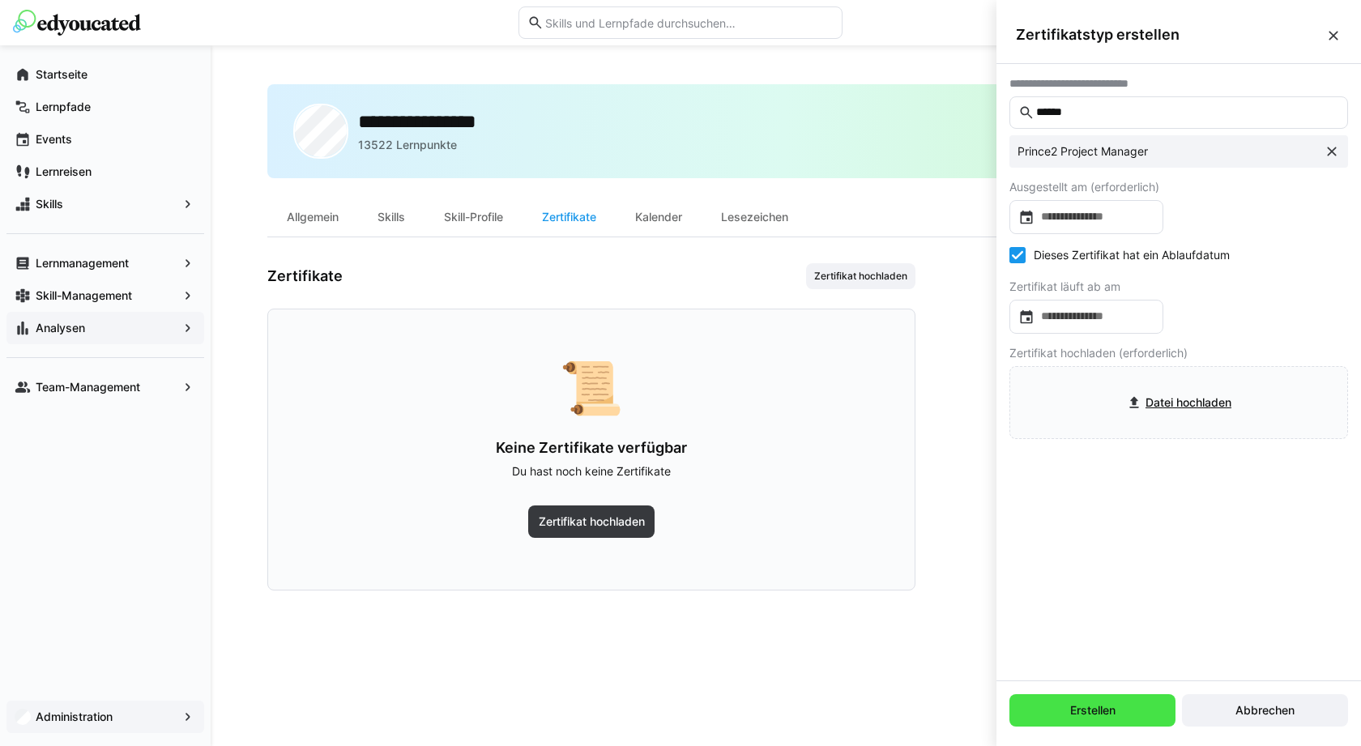
click at [1100, 720] on span "Erstellen" at bounding box center [1092, 710] width 166 height 32
click at [1333, 34] on eds-icon at bounding box center [1333, 36] width 16 height 16
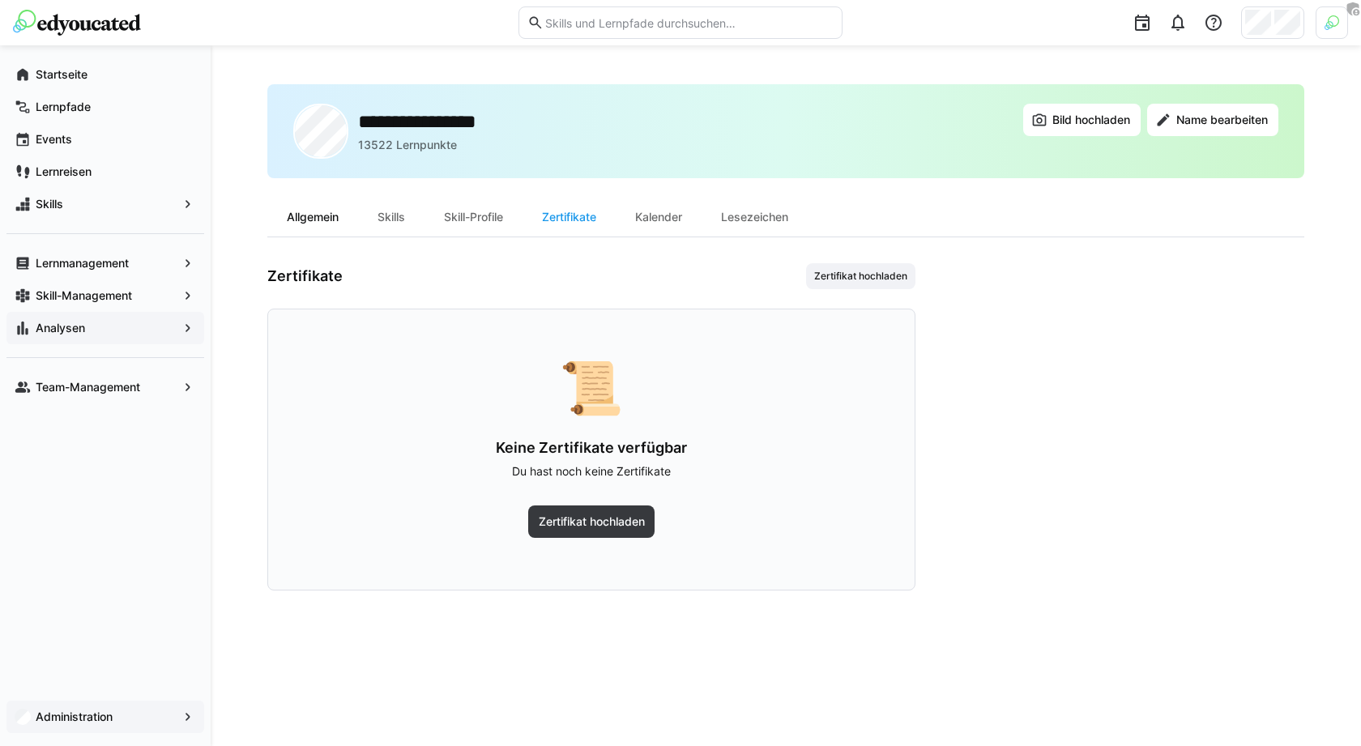
click at [313, 211] on div "Allgemein" at bounding box center [312, 217] width 91 height 39
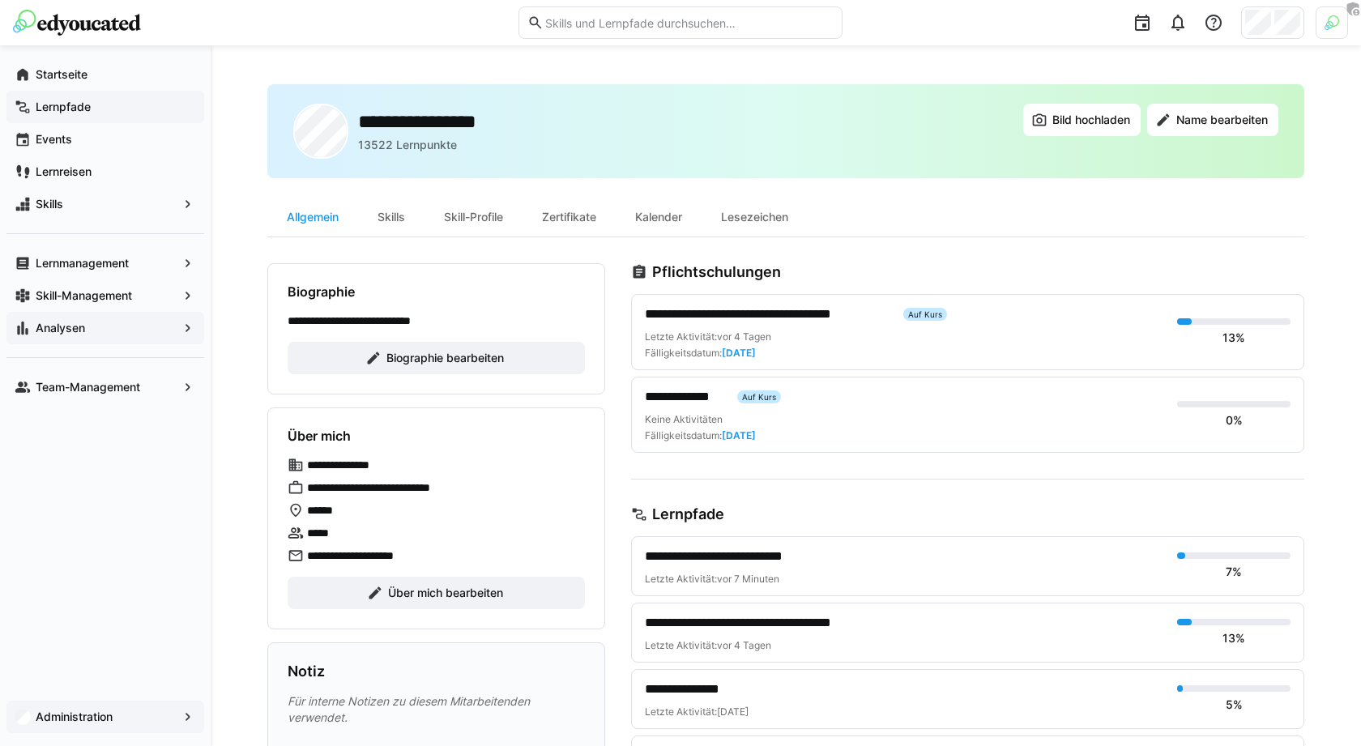
click at [128, 115] on div "Lernpfade" at bounding box center [105, 107] width 198 height 32
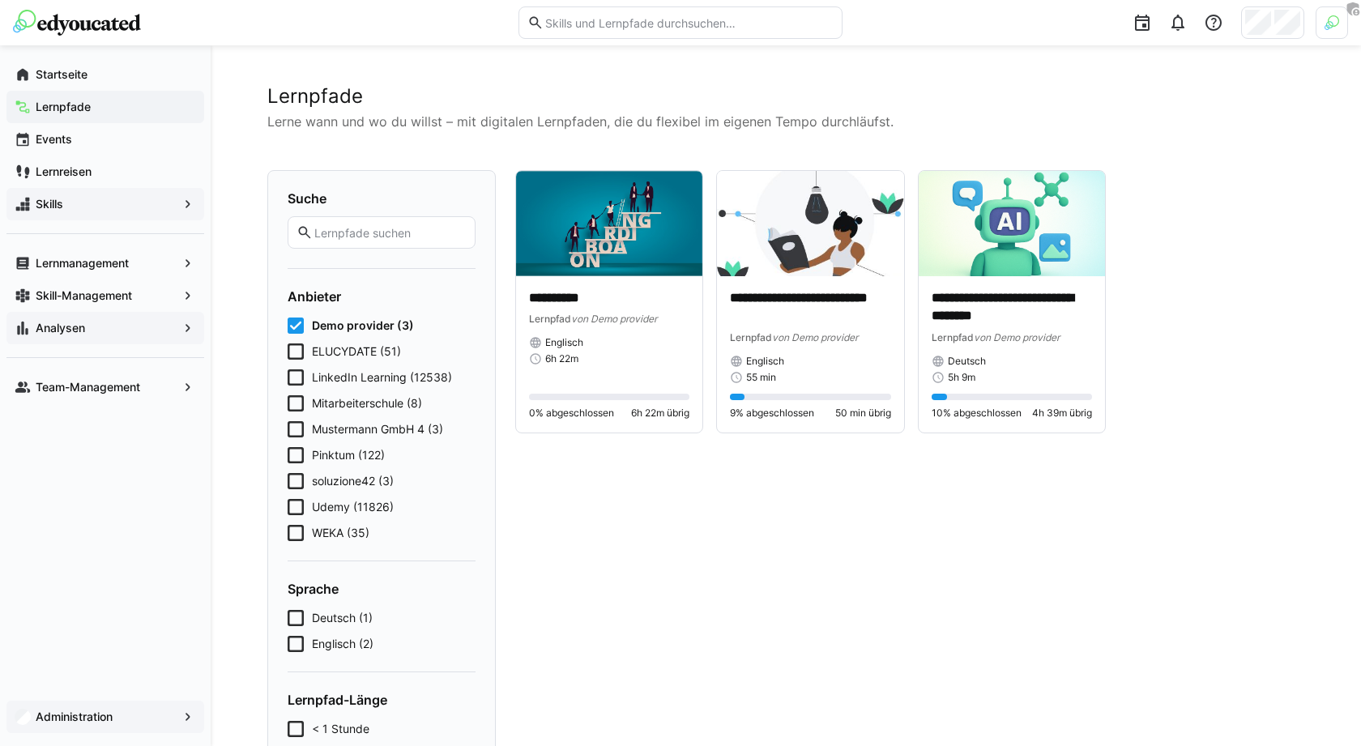
click at [112, 215] on div "Skills" at bounding box center [105, 204] width 198 height 32
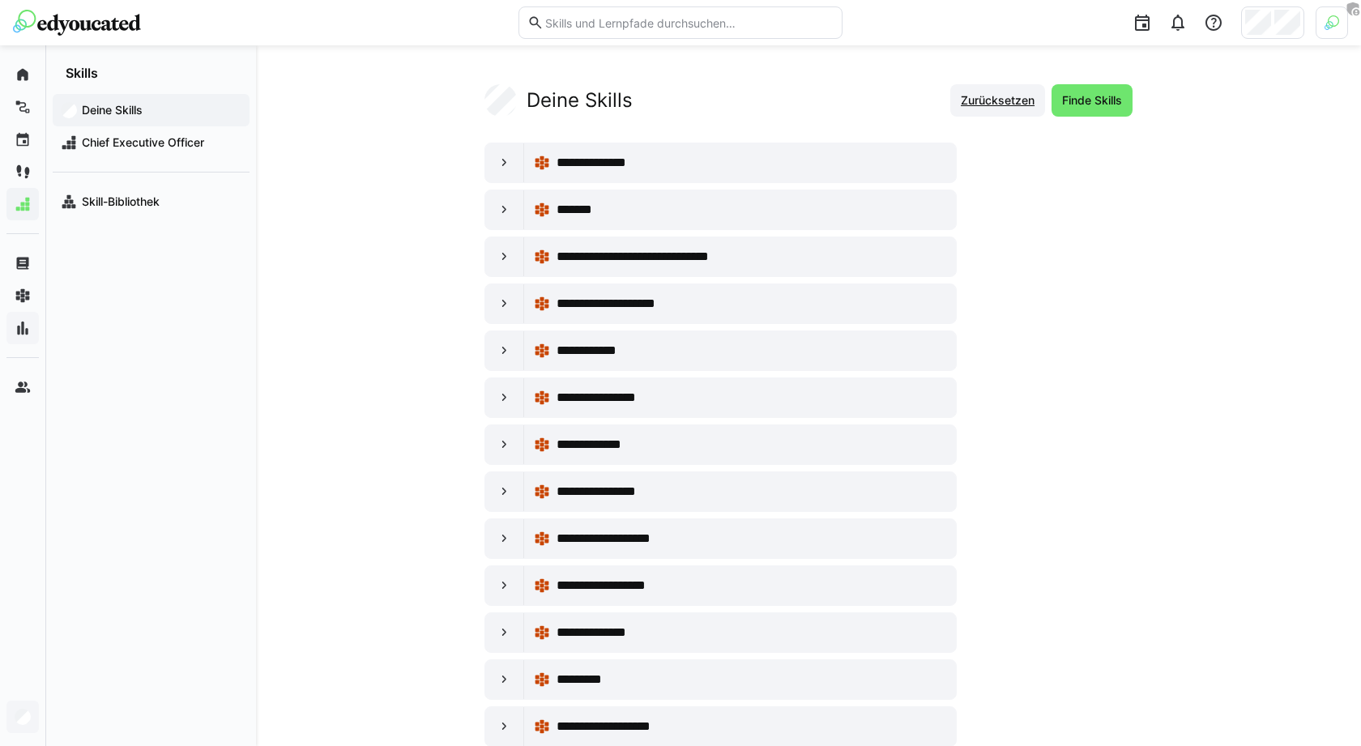
click at [992, 107] on span "Zurücksetzen" at bounding box center [997, 100] width 79 height 16
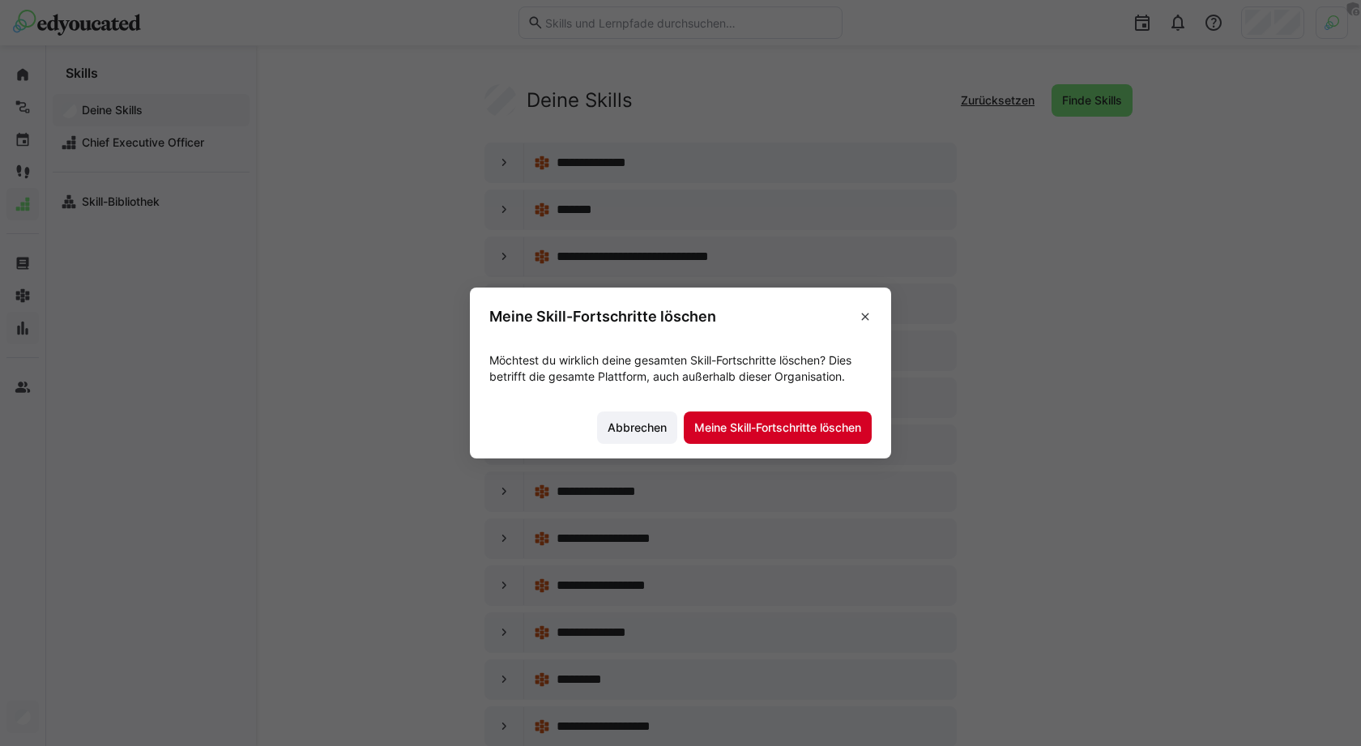
click at [770, 428] on span "Meine Skill-Fortschritte löschen" at bounding box center [778, 428] width 172 height 16
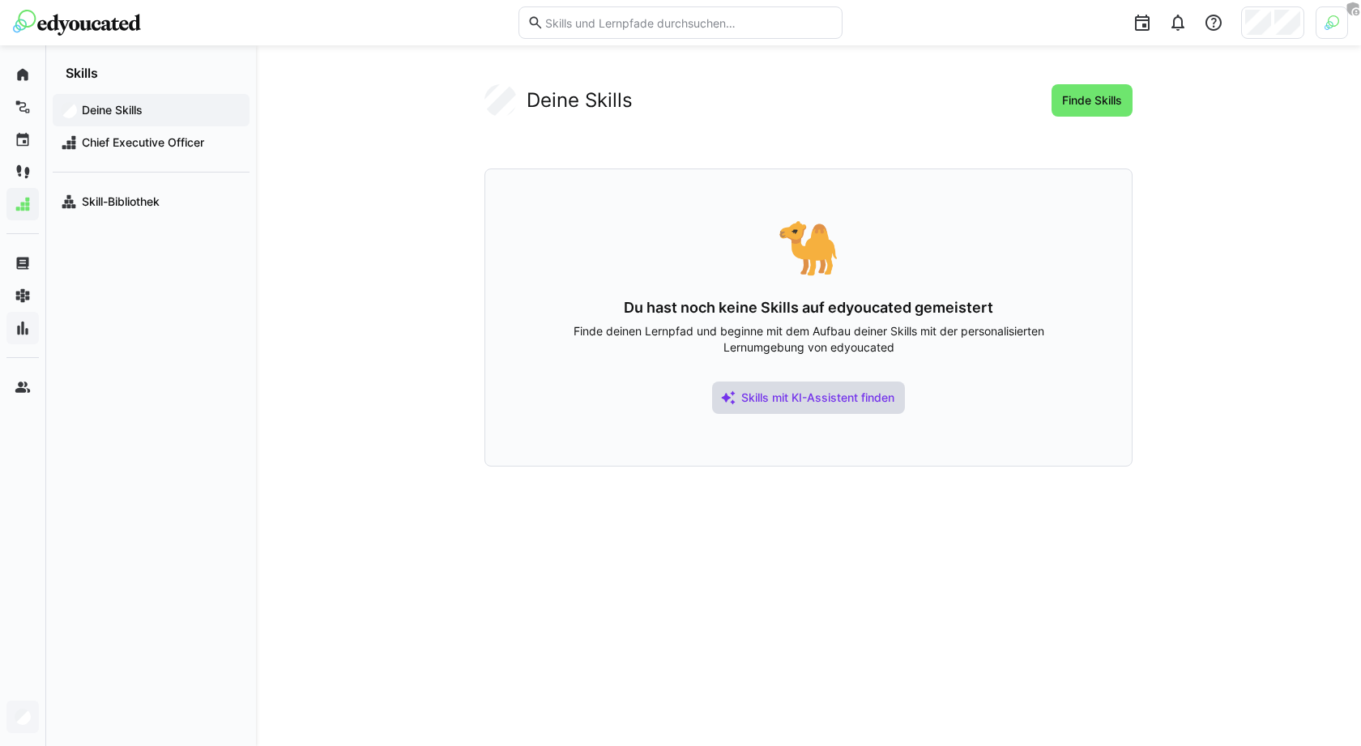
click at [804, 401] on span "Skills mit KI-Assistent finden" at bounding box center [818, 398] width 158 height 16
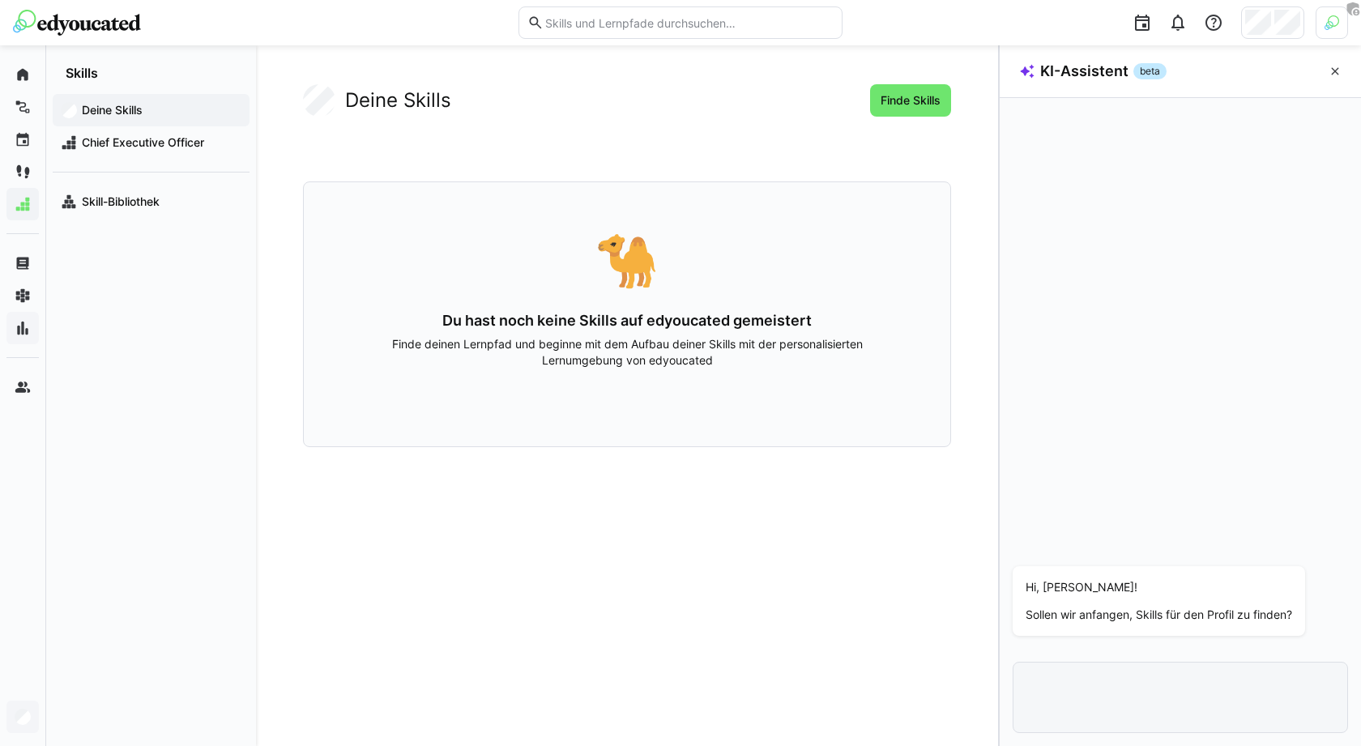
click at [1122, 584] on p "Hi, Marius!" at bounding box center [1159, 587] width 267 height 16
click at [1115, 621] on p "Sollen wir anfangen, Skills für den Profil zu finden?" at bounding box center [1159, 615] width 267 height 16
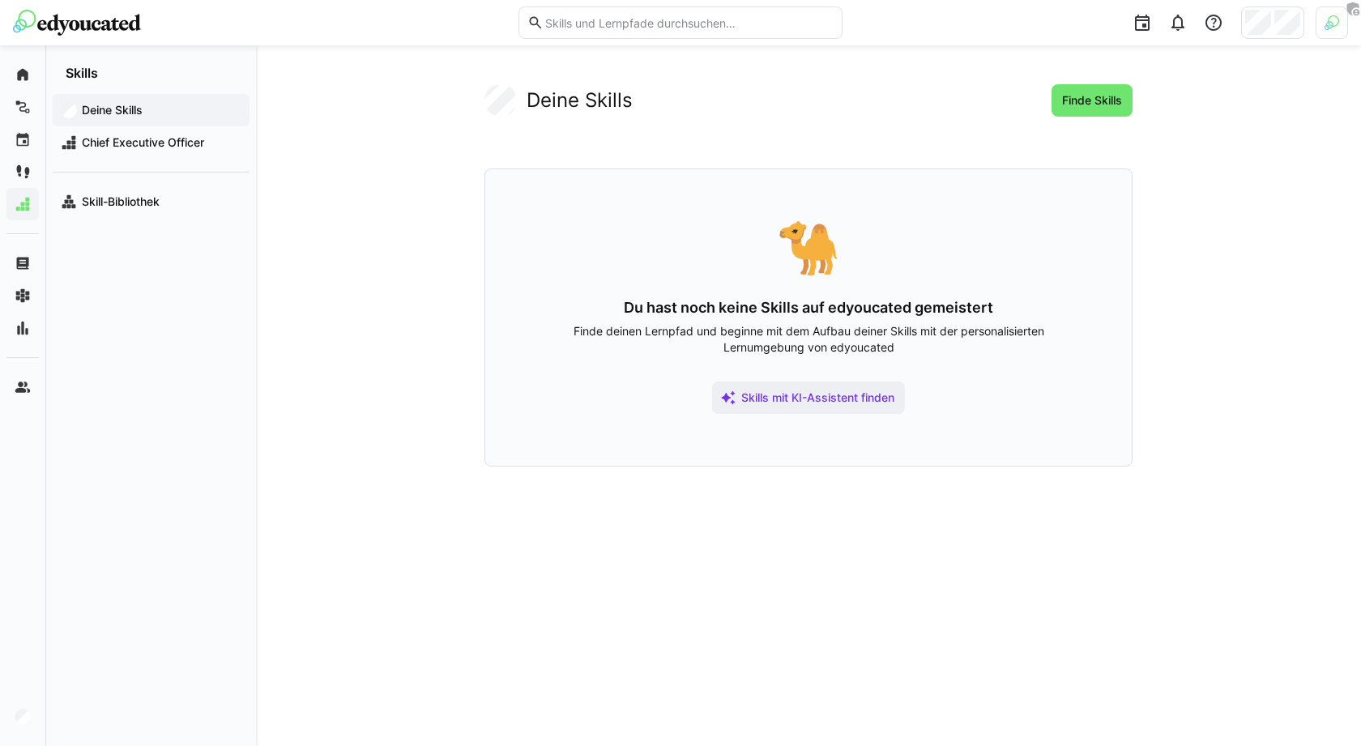
click at [854, 375] on div "🐪 Du hast noch keine Skills auf edyoucated gemeistert Finde deinen Lernpfad und…" at bounding box center [808, 318] width 648 height 298
click at [812, 399] on span "Skills mit KI-Assistent finden" at bounding box center [818, 398] width 158 height 16
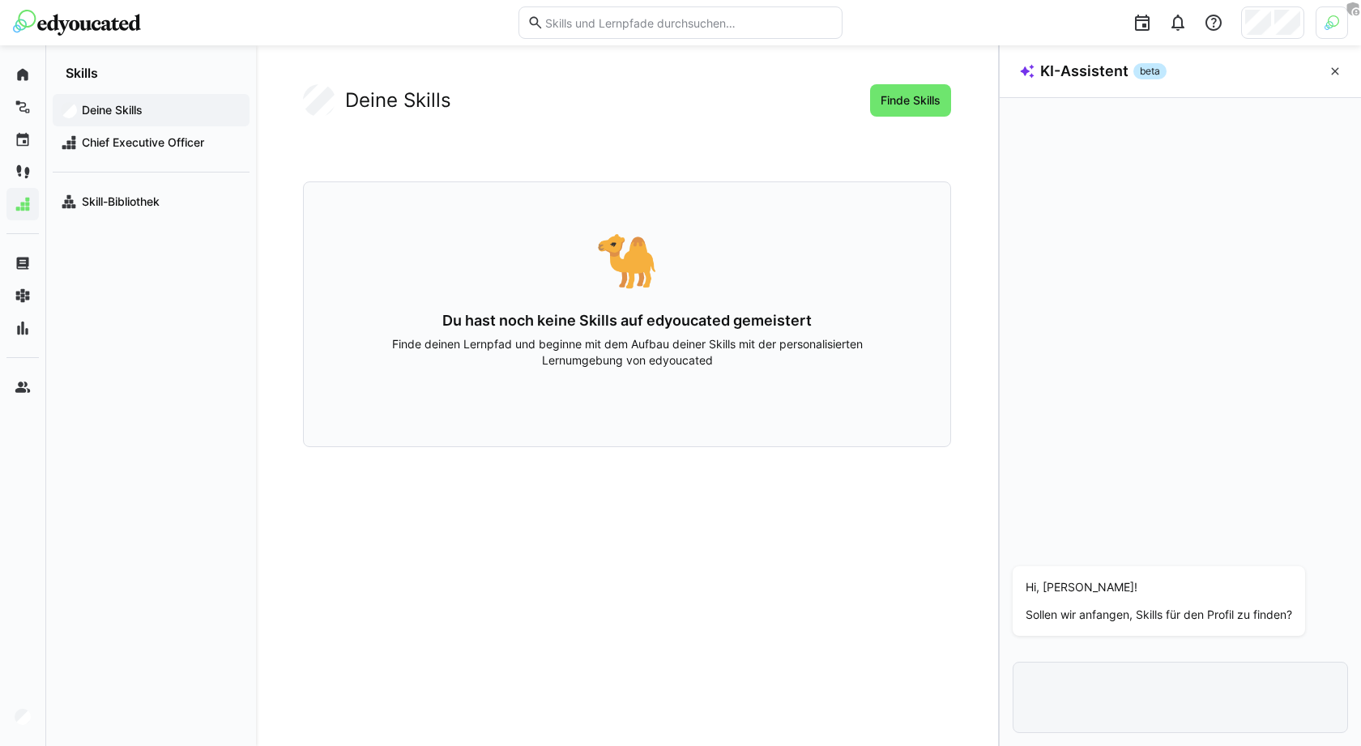
click at [1110, 628] on app-assistant-text-interaction "Hi, [PERSON_NAME]! Sollen wir anfangen, Skills für den Profil zu finden?" at bounding box center [1159, 601] width 292 height 70
click at [1125, 608] on p "Sollen wir anfangen, Skills für den Profil zu finden?" at bounding box center [1159, 615] width 267 height 16
drag, startPoint x: 633, startPoint y: 270, endPoint x: 600, endPoint y: 267, distance: 33.3
click at [600, 267] on div "🐪" at bounding box center [627, 260] width 543 height 52
click at [545, 298] on div "🐪 Du hast noch keine Skills auf edyoucated gemeistert Finde deinen Lernpfad und…" at bounding box center [627, 314] width 648 height 266
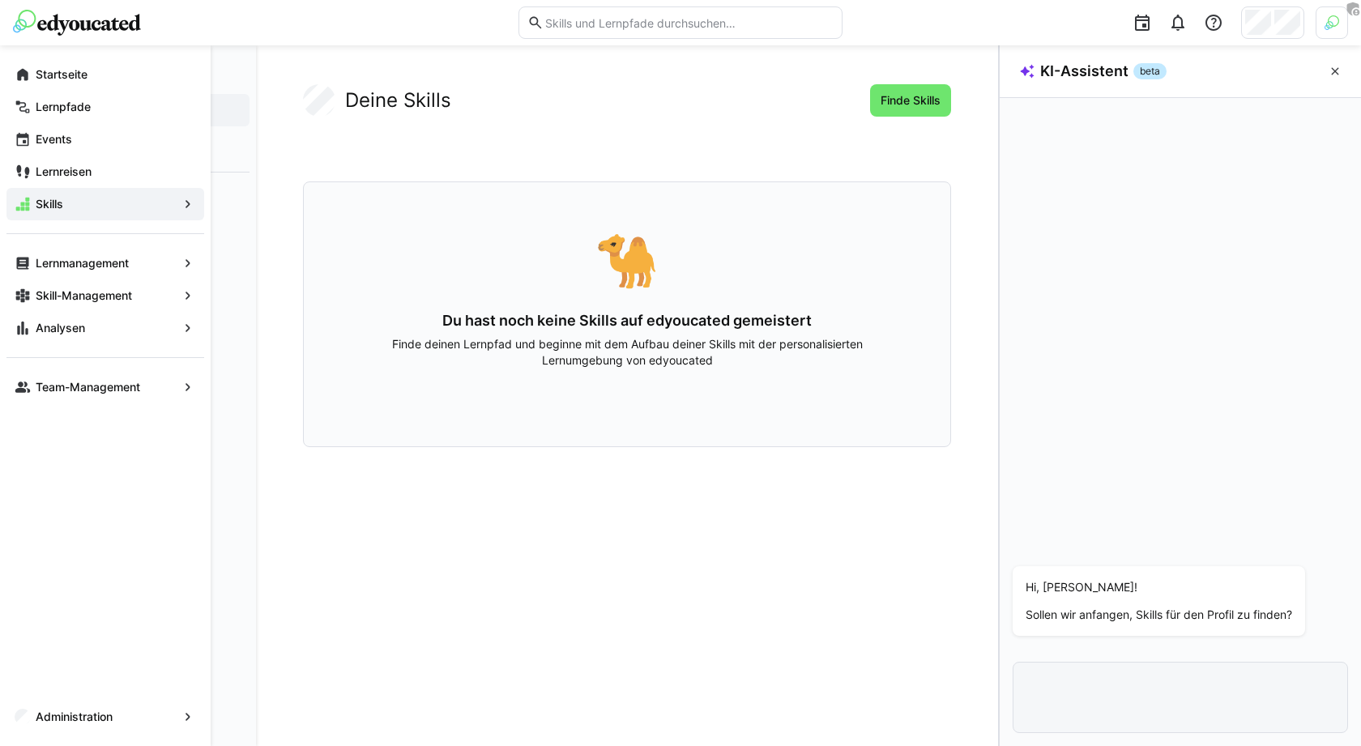
click at [96, 43] on div at bounding box center [680, 22] width 1335 height 45
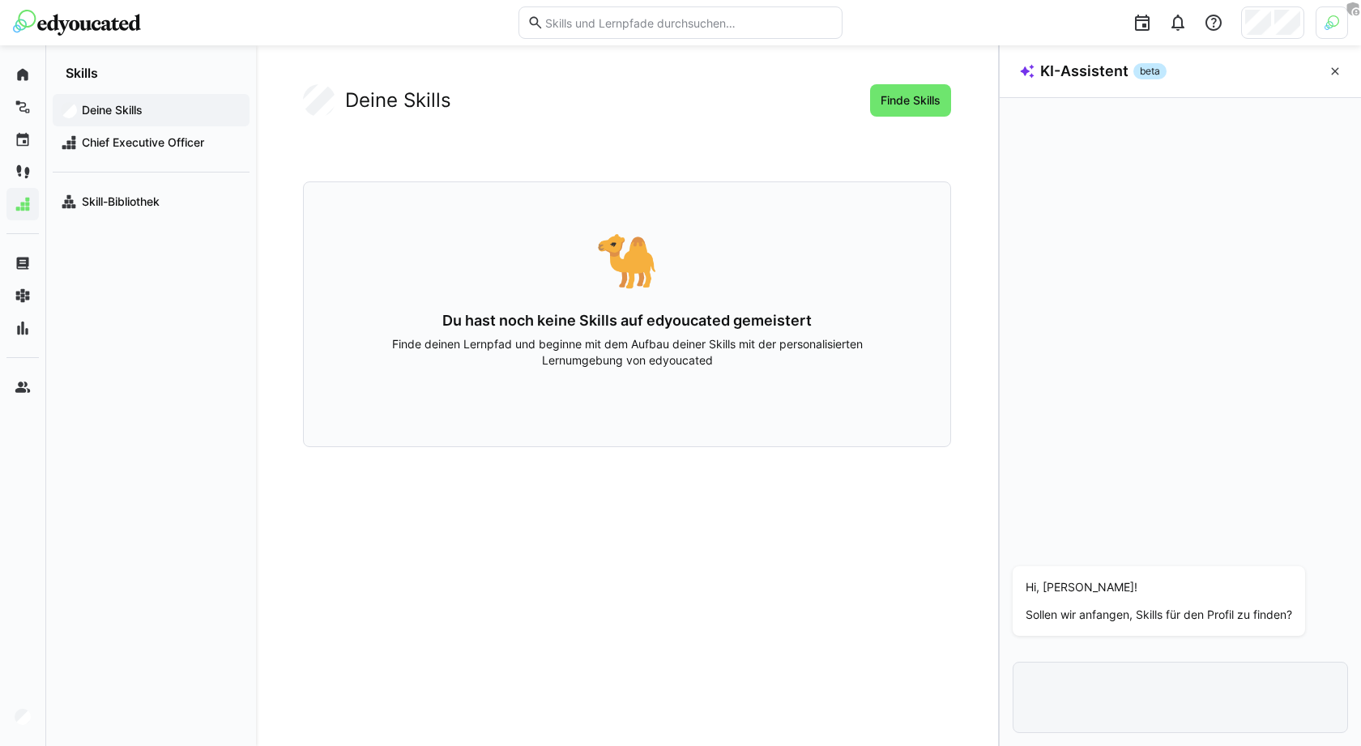
click at [96, 33] on img at bounding box center [77, 23] width 128 height 26
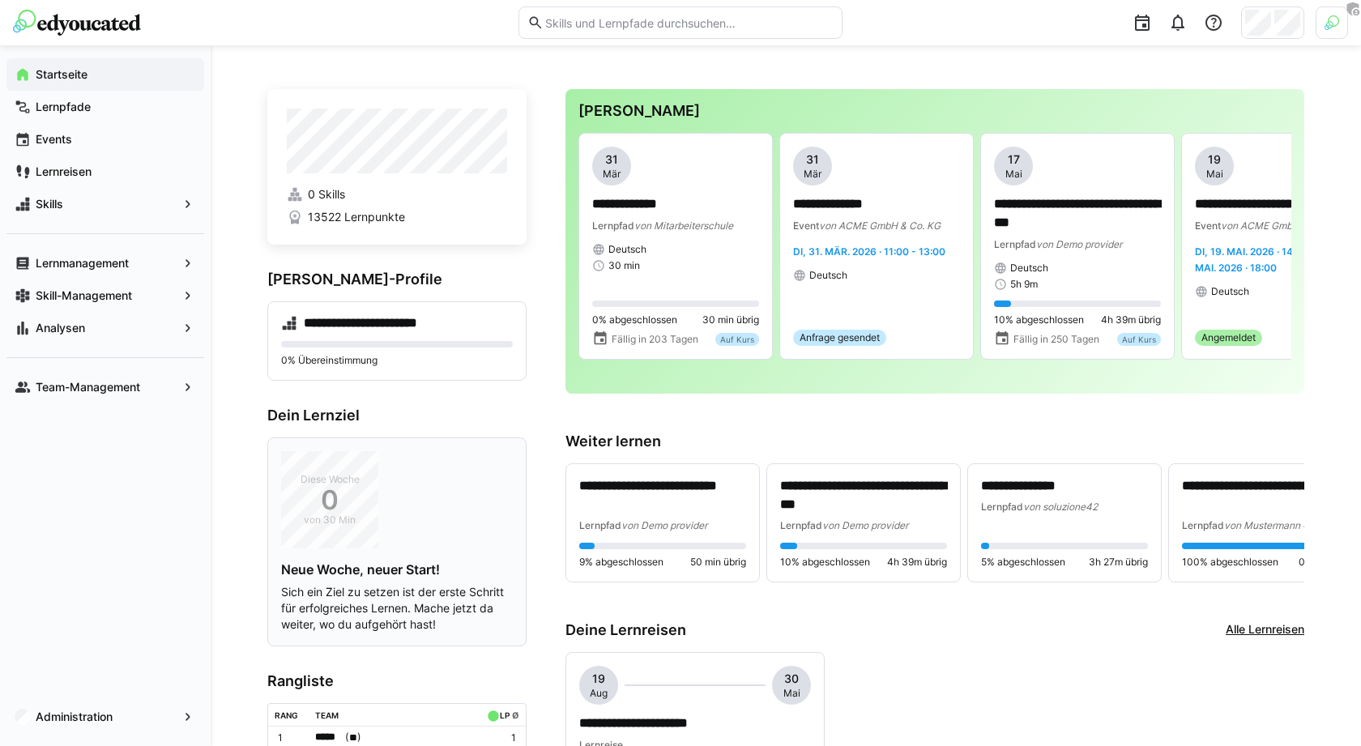
scroll to position [1, 0]
